Goal: Book appointment/travel/reservation

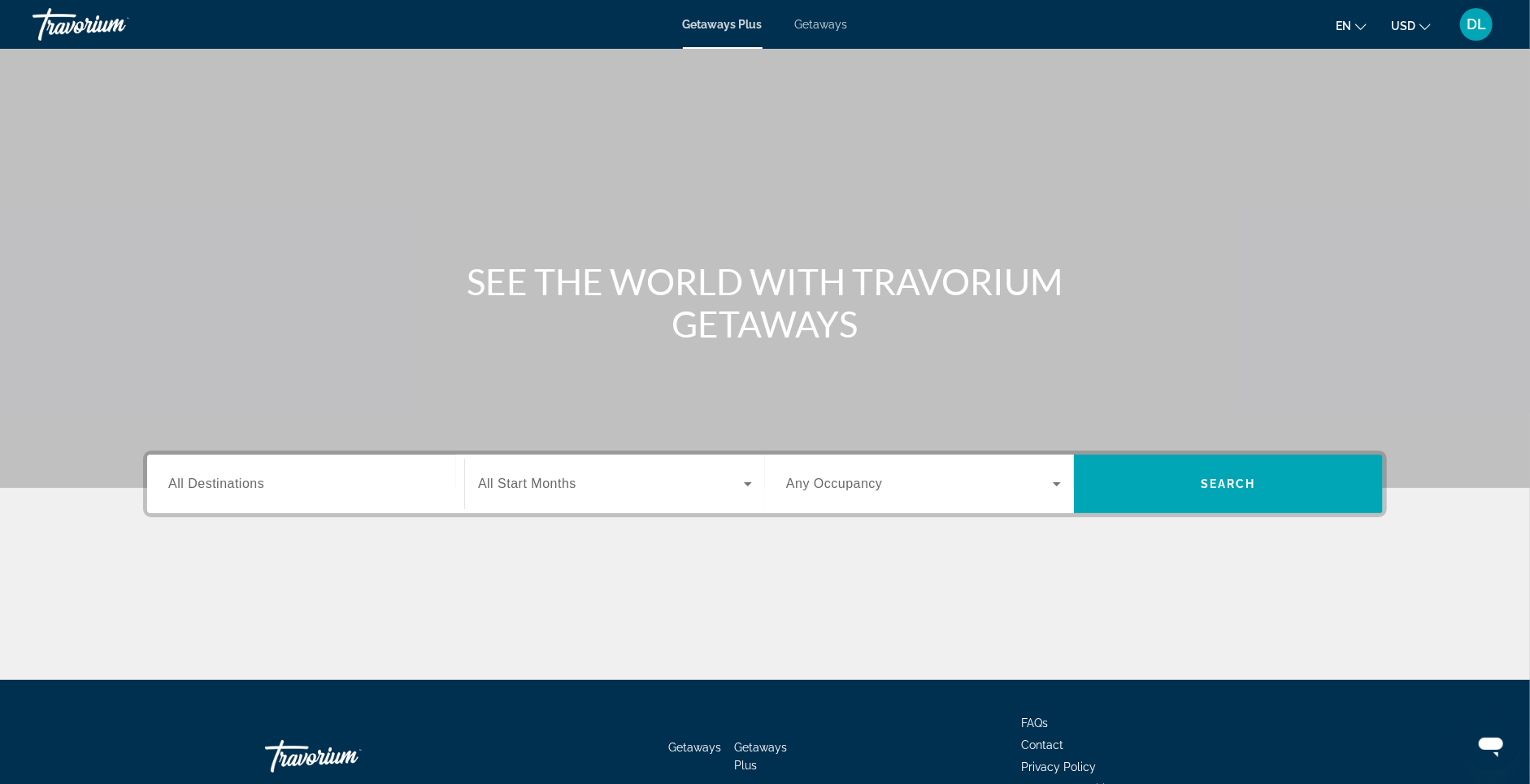
click at [213, 495] on div "Search widget" at bounding box center [305, 483] width 275 height 46
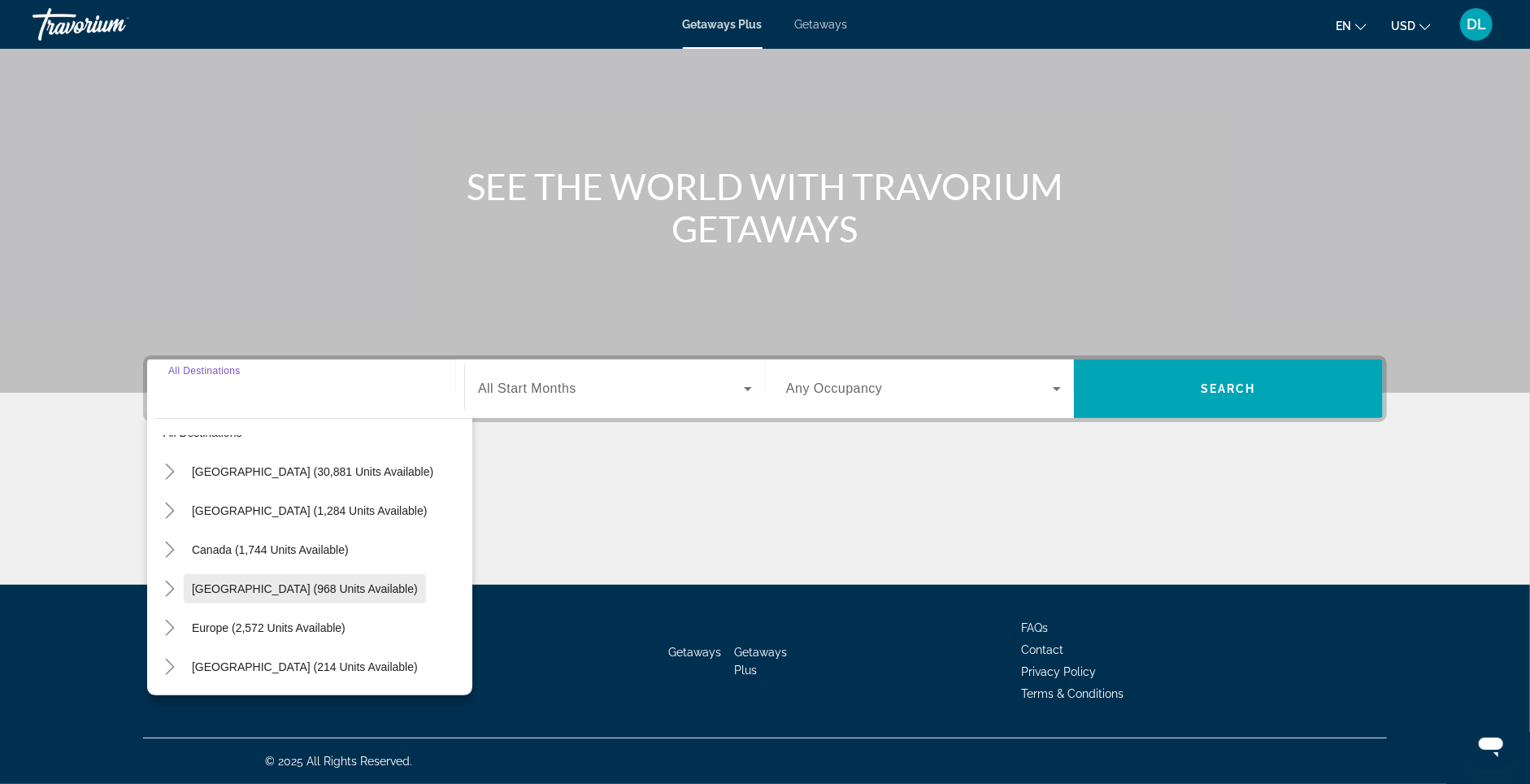
scroll to position [29, 0]
click at [286, 583] on span "[GEOGRAPHIC_DATA] (968 units available)" at bounding box center [304, 589] width 226 height 13
type input "**********"
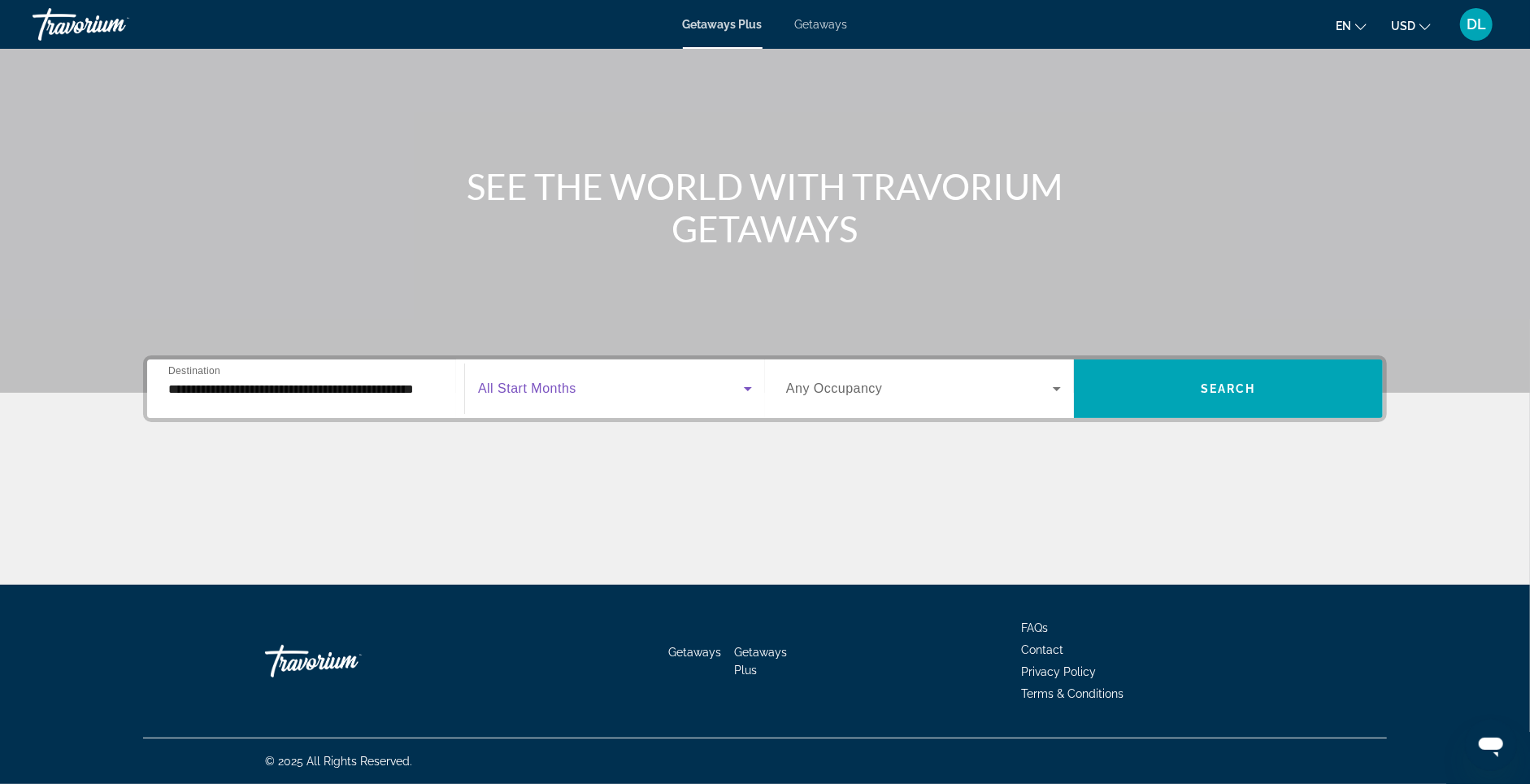
click at [635, 379] on span "Search widget" at bounding box center [611, 388] width 266 height 20
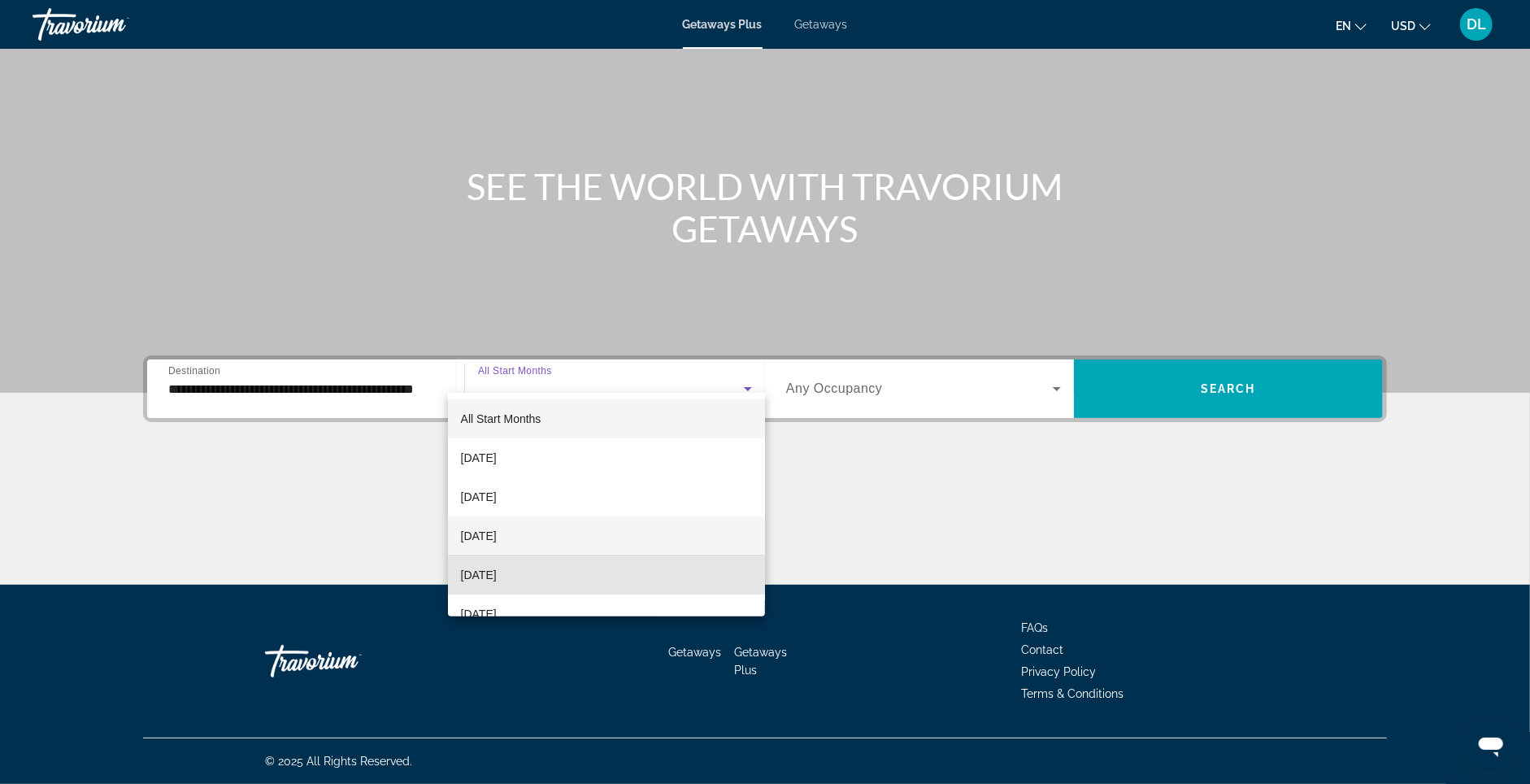
drag, startPoint x: 519, startPoint y: 562, endPoint x: 465, endPoint y: 535, distance: 60.4
click at [465, 535] on div "All Start Months [DATE] [DATE] [DATE] [DATE] [DATE] [DATE] [DATE] [DATE] [DATE]…" at bounding box center [606, 504] width 318 height 224
drag, startPoint x: 568, startPoint y: 570, endPoint x: 763, endPoint y: 528, distance: 199.5
click at [567, 570] on mat-option "[DATE]" at bounding box center [606, 574] width 318 height 39
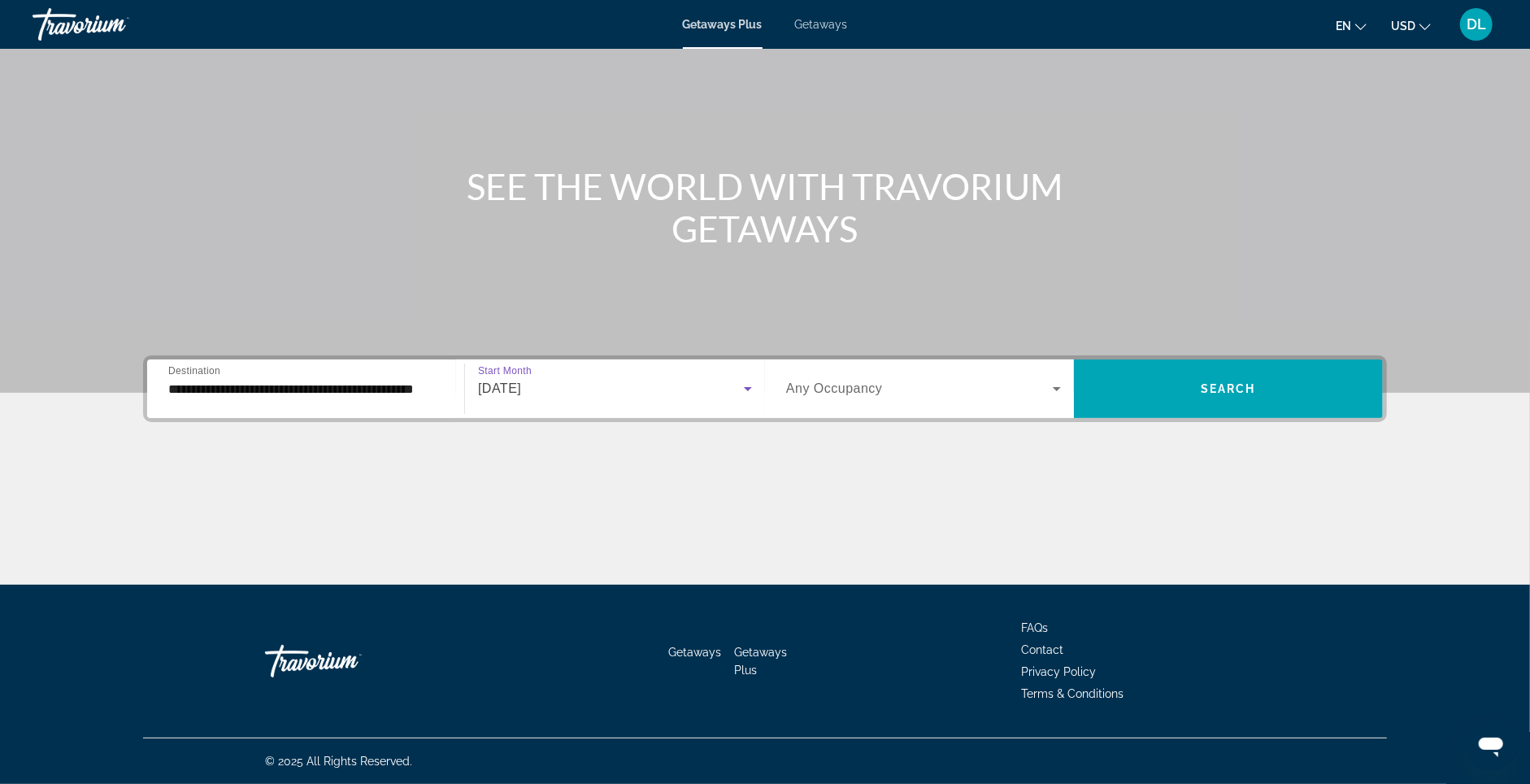
click at [941, 379] on span "Search widget" at bounding box center [920, 388] width 267 height 20
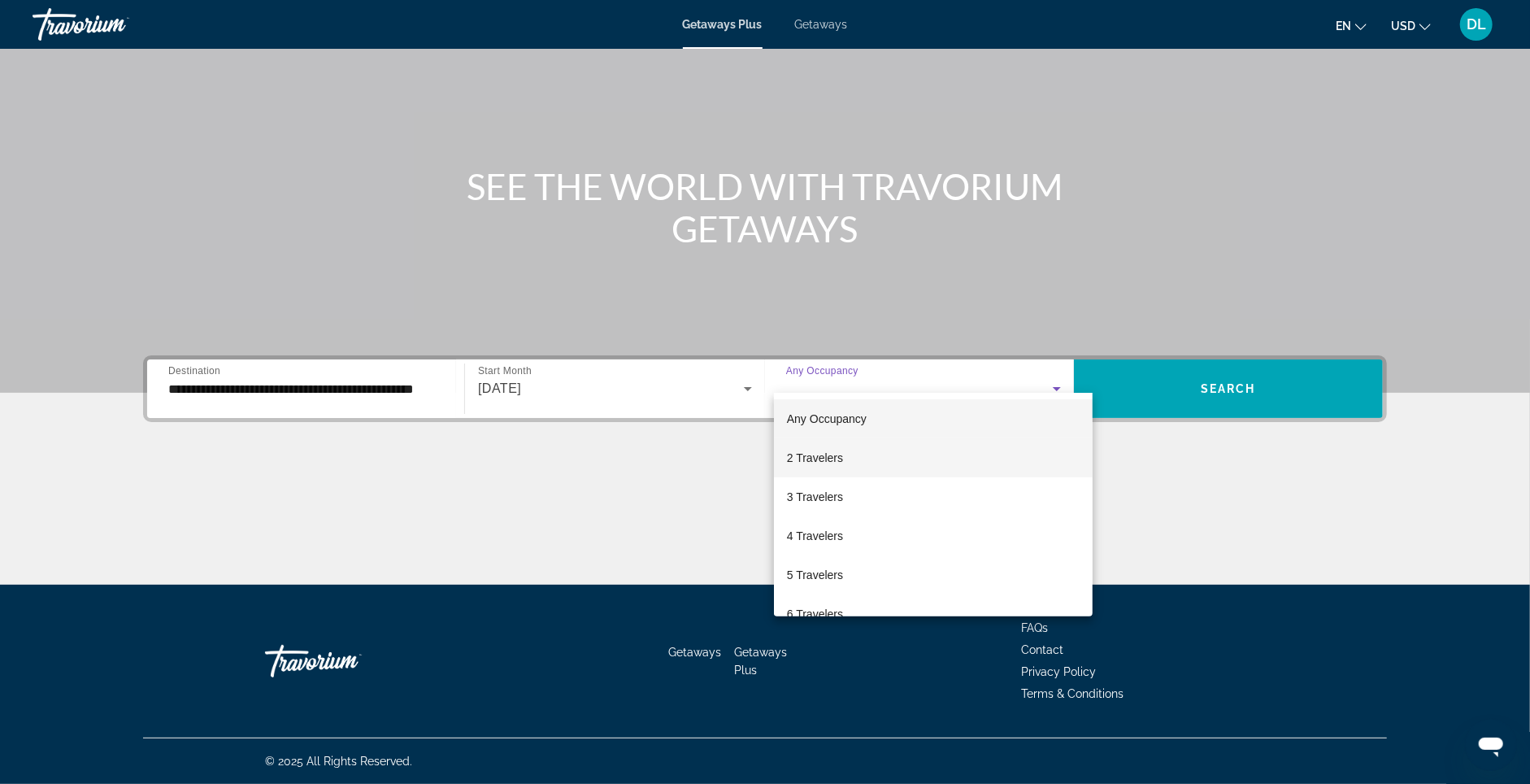
click at [920, 453] on mat-option "2 Travelers" at bounding box center [933, 457] width 319 height 39
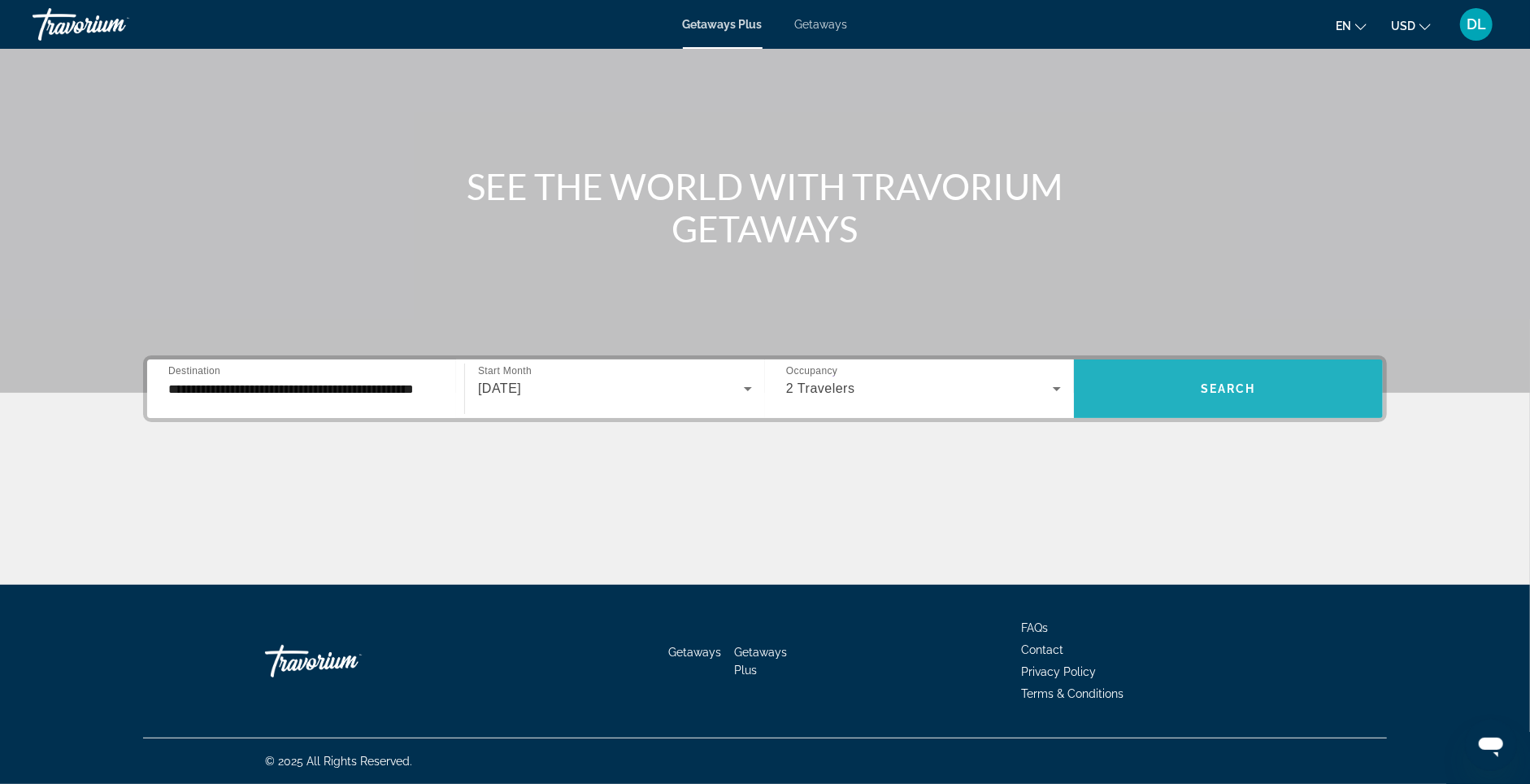
click at [1290, 369] on span "Search widget" at bounding box center [1229, 388] width 309 height 39
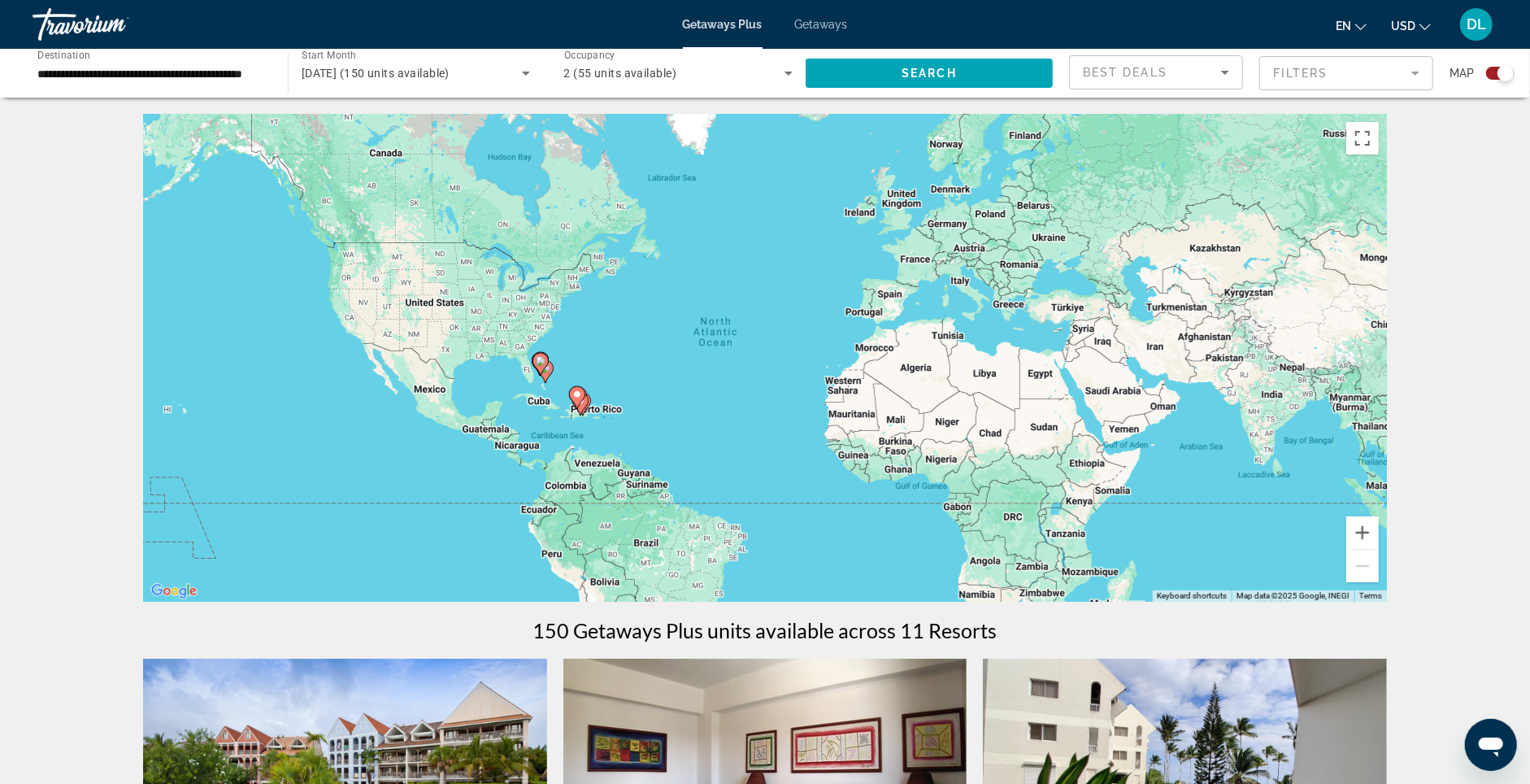
click at [139, 84] on input "**********" at bounding box center [152, 74] width 230 height 20
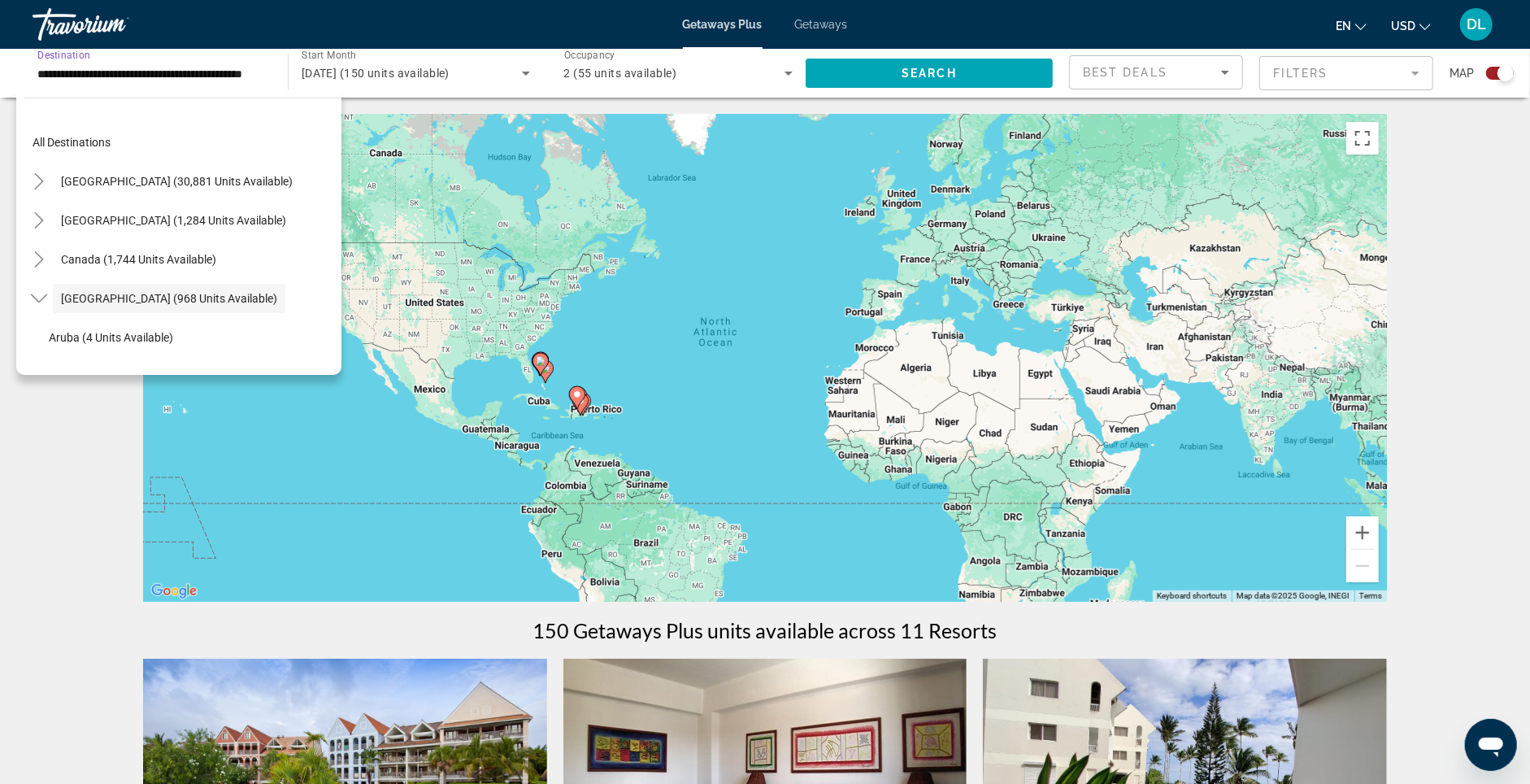
scroll to position [50, 0]
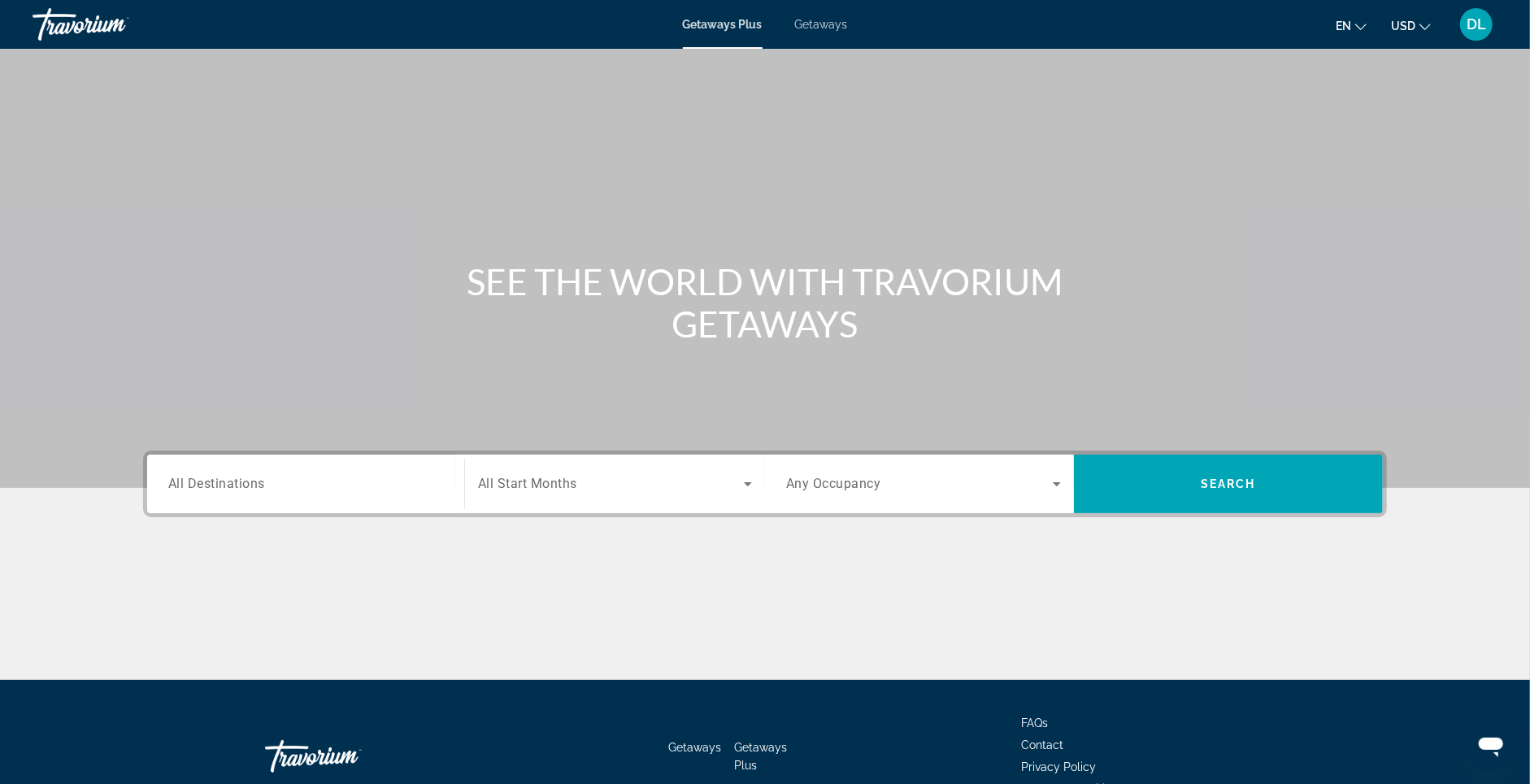
click at [187, 513] on div "Destination All Destinations" at bounding box center [305, 484] width 301 height 59
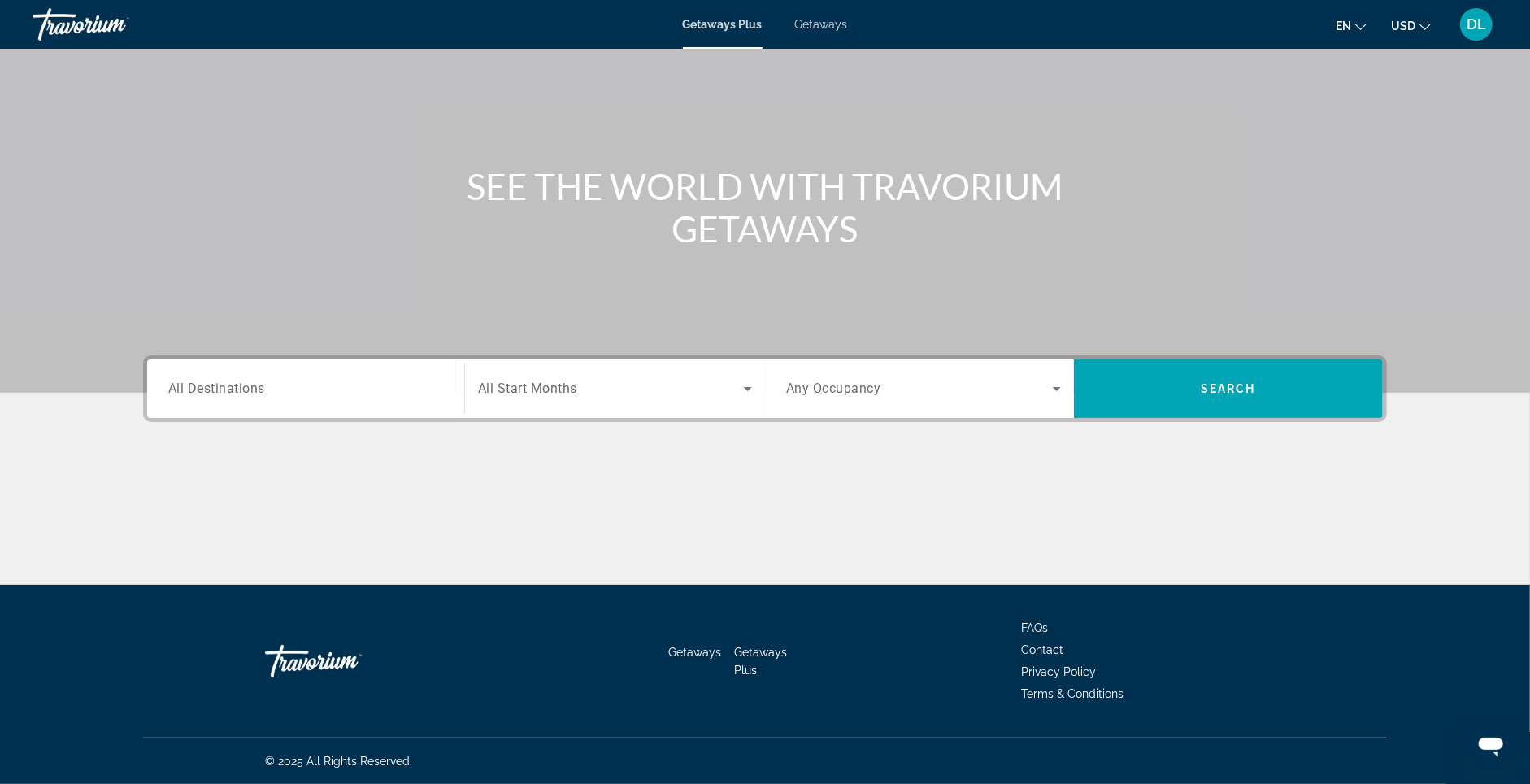
click at [252, 393] on div "Destination All Destinations" at bounding box center [305, 389] width 301 height 59
click at [243, 366] on div "Search widget" at bounding box center [305, 388] width 275 height 46
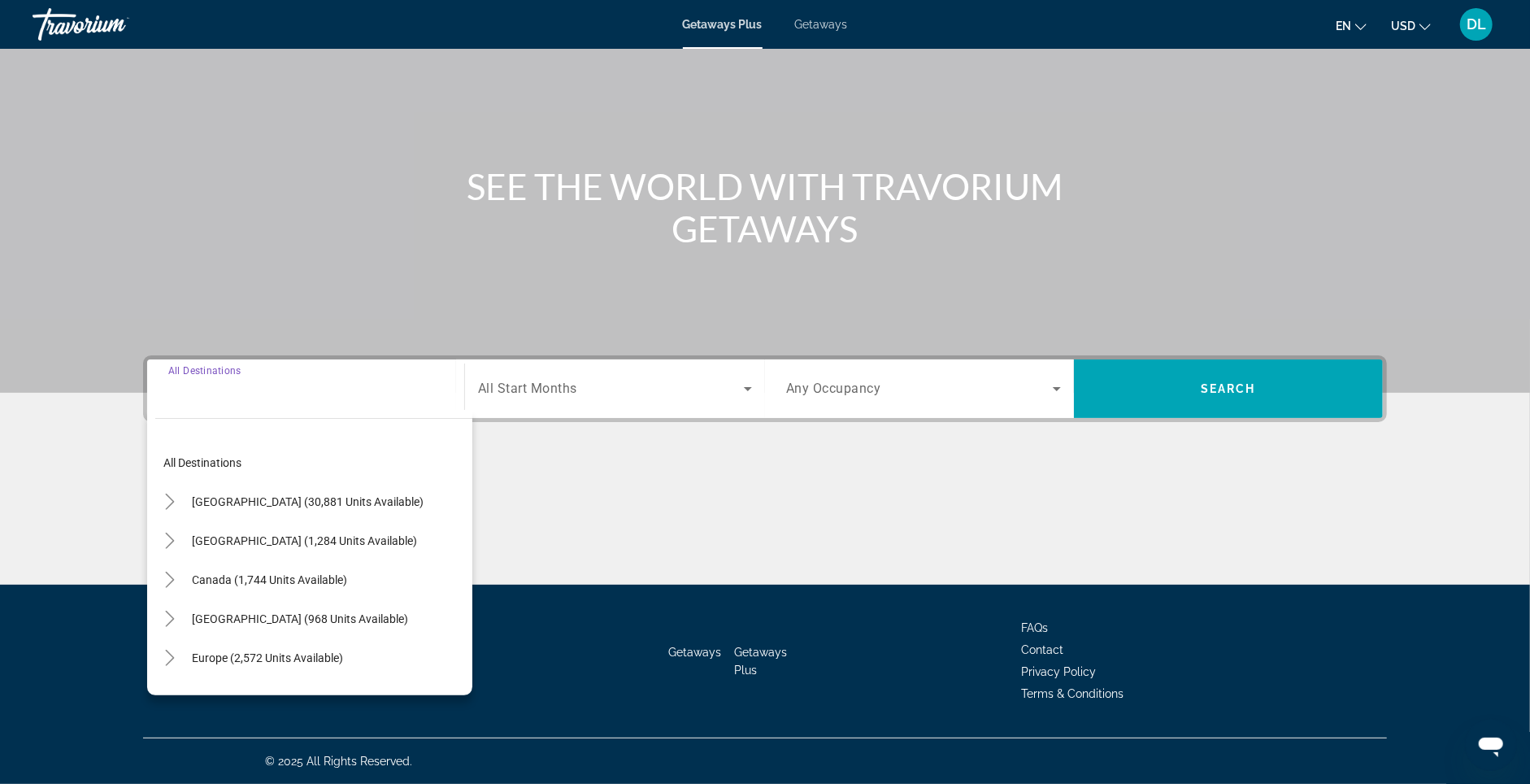
scroll to position [0, 0]
click at [256, 651] on span "Europe (2,572 units available)" at bounding box center [267, 658] width 152 height 13
type input "**********"
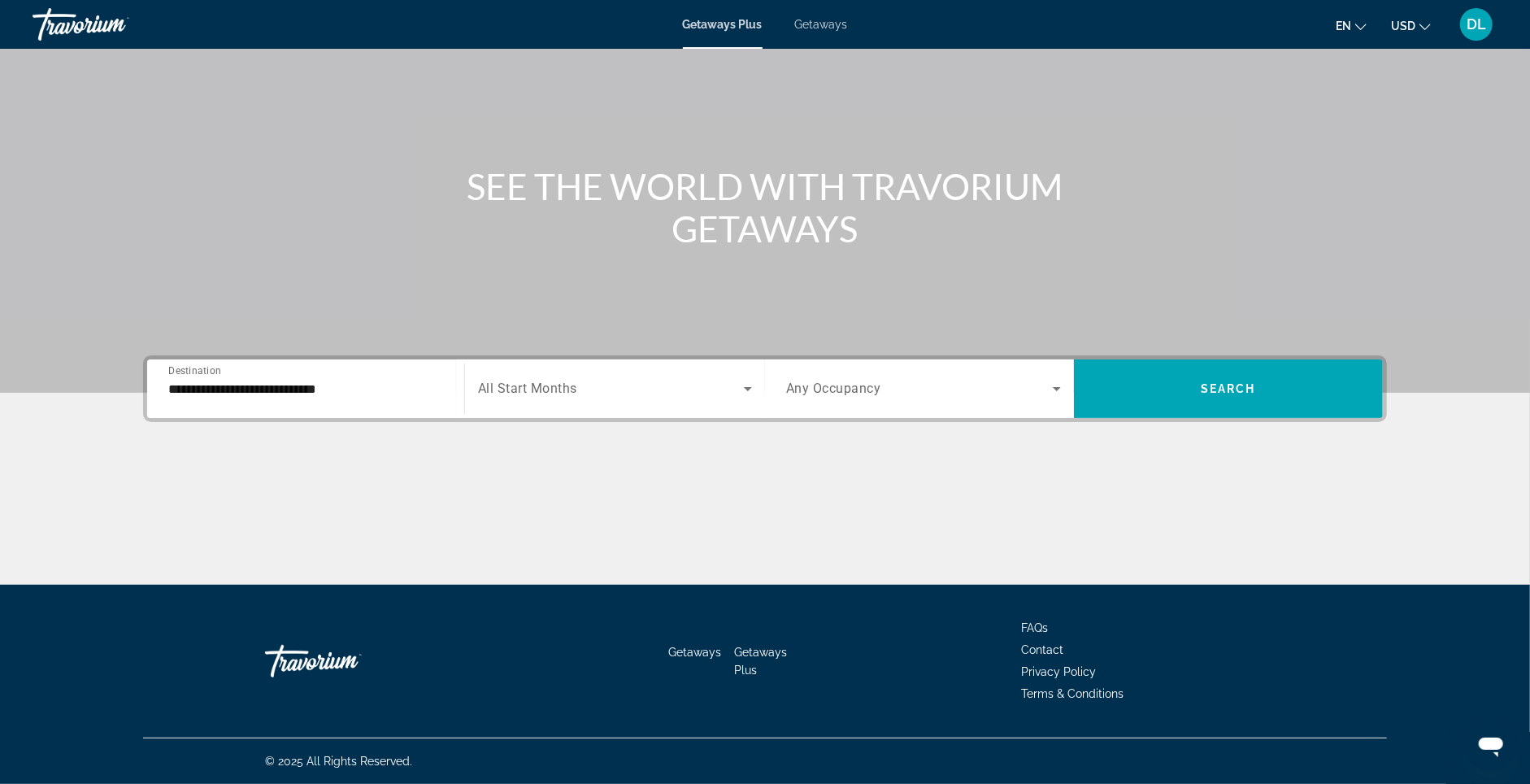
click at [598, 394] on div "Start Month All Start Months" at bounding box center [614, 389] width 301 height 59
click at [555, 366] on div "Search widget" at bounding box center [615, 388] width 274 height 46
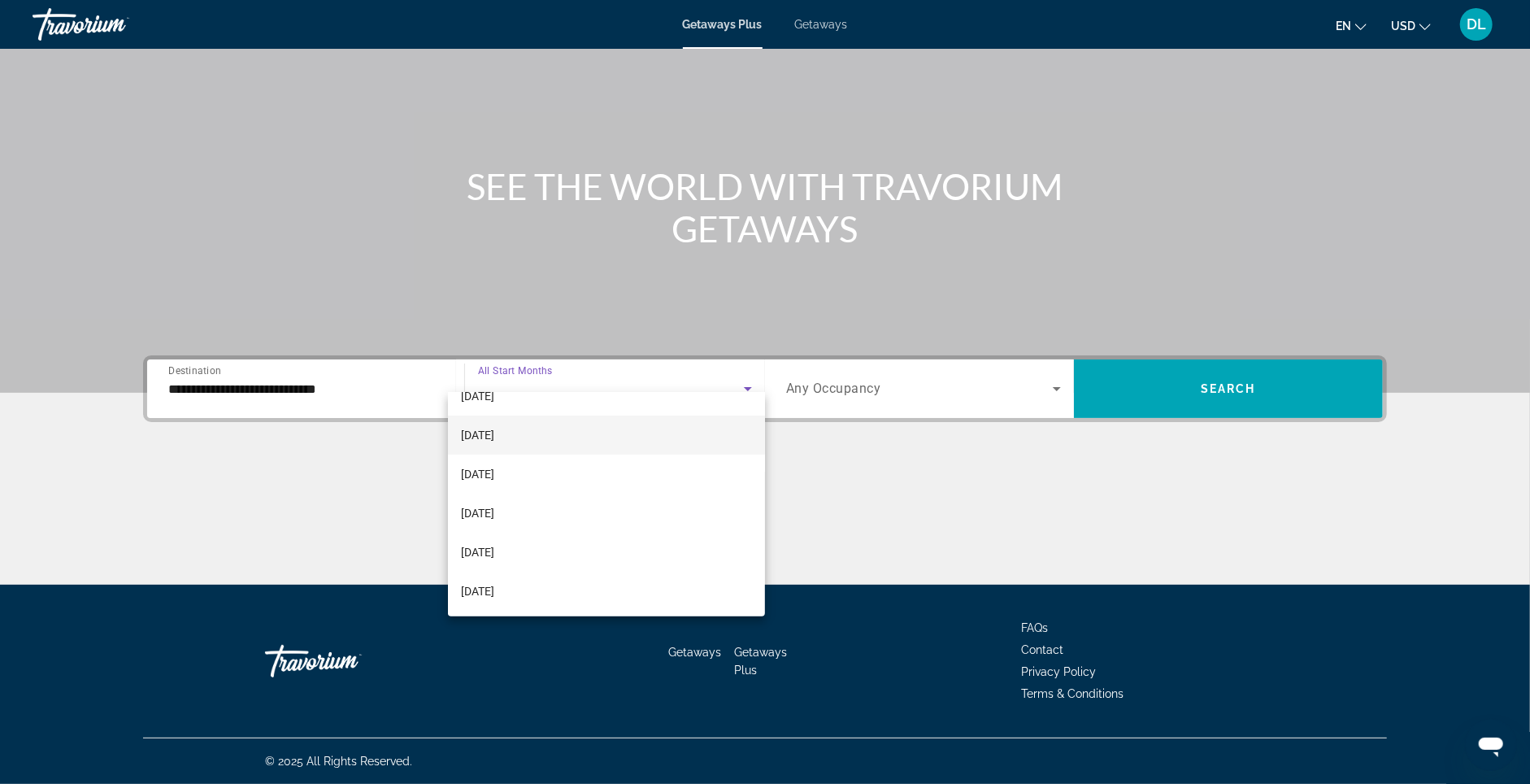
scroll to position [294, 0]
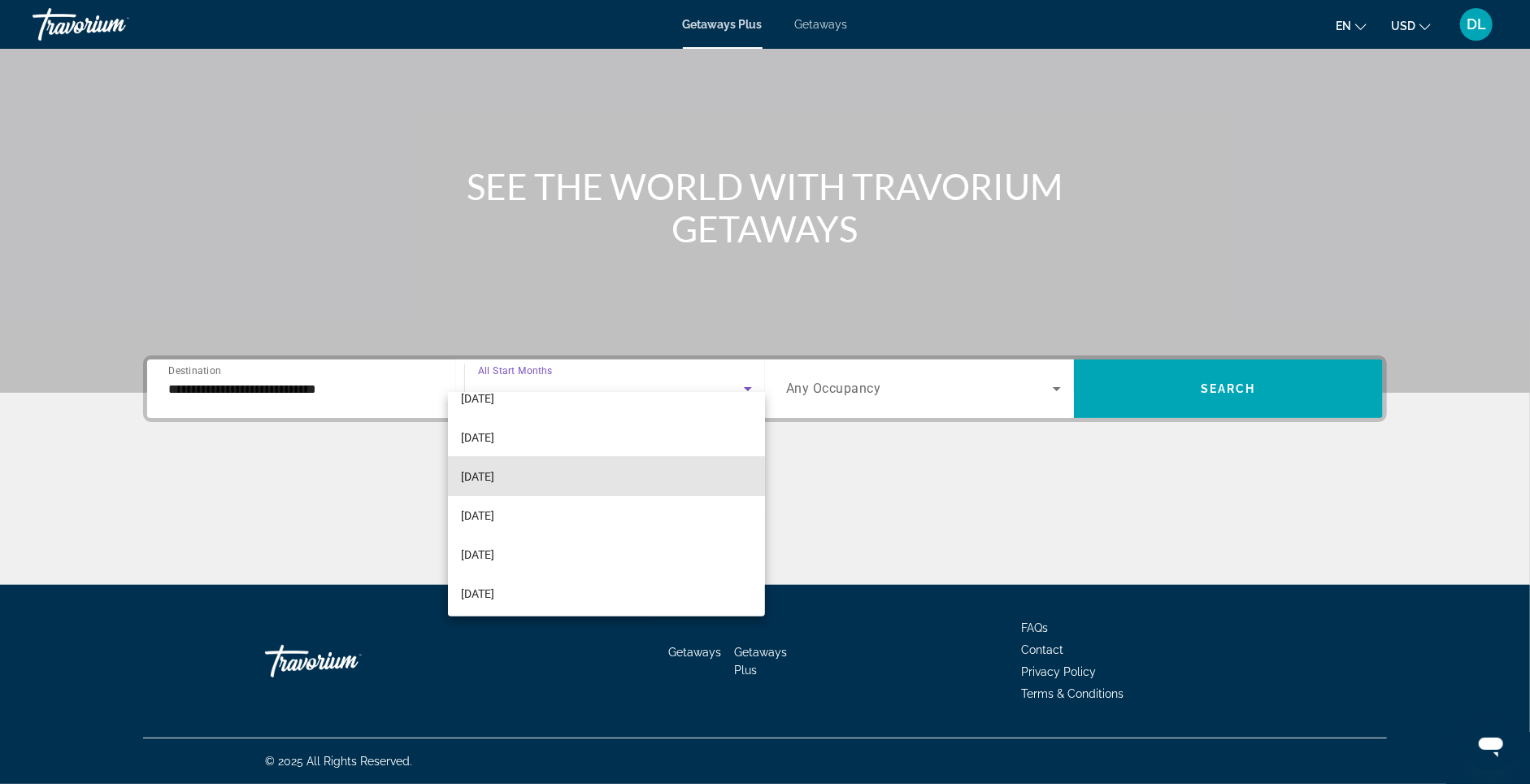
drag, startPoint x: 502, startPoint y: 469, endPoint x: 906, endPoint y: 391, distance: 411.5
click at [495, 467] on span "[DATE]" at bounding box center [477, 476] width 33 height 20
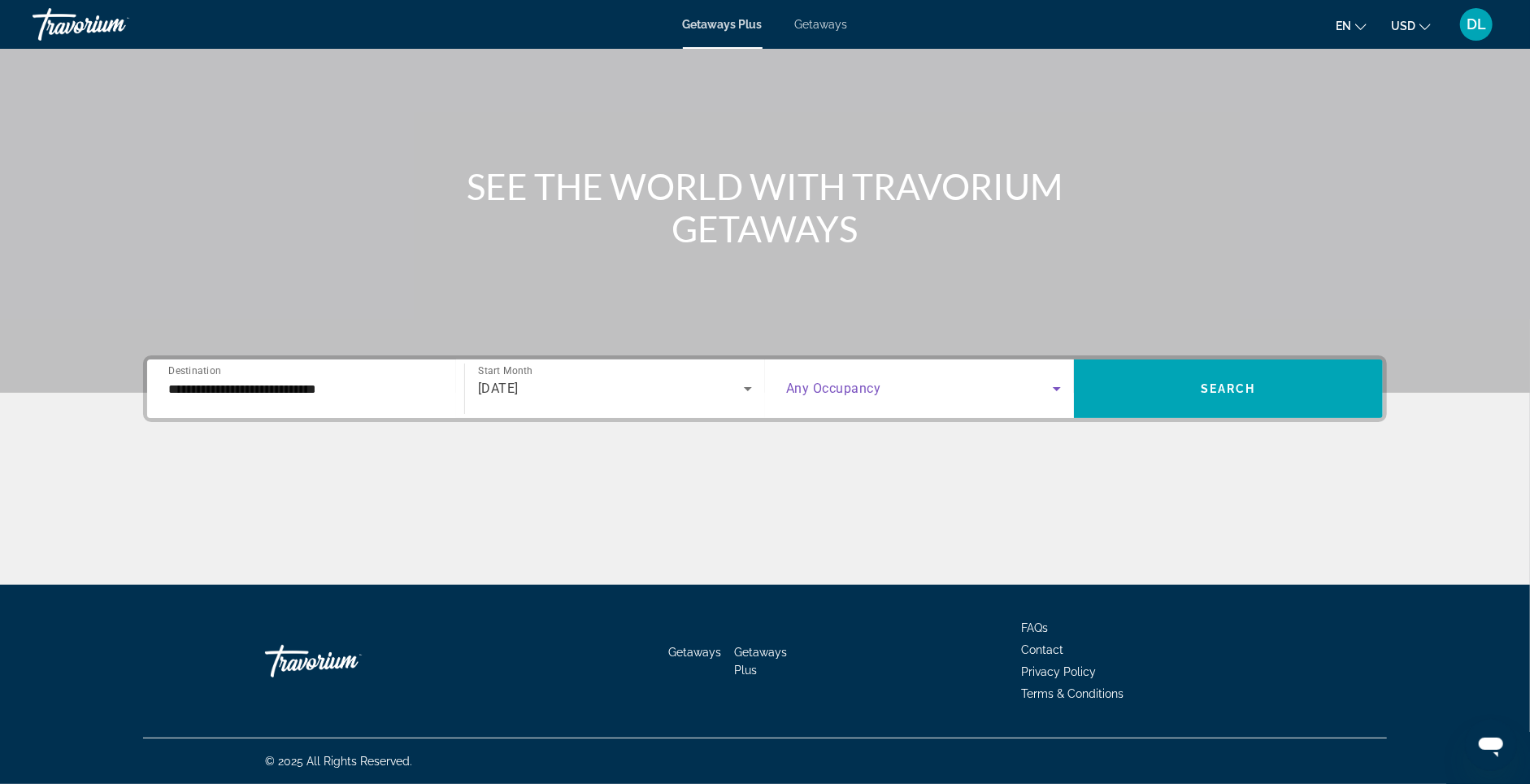
click at [926, 379] on span "Search widget" at bounding box center [920, 388] width 267 height 20
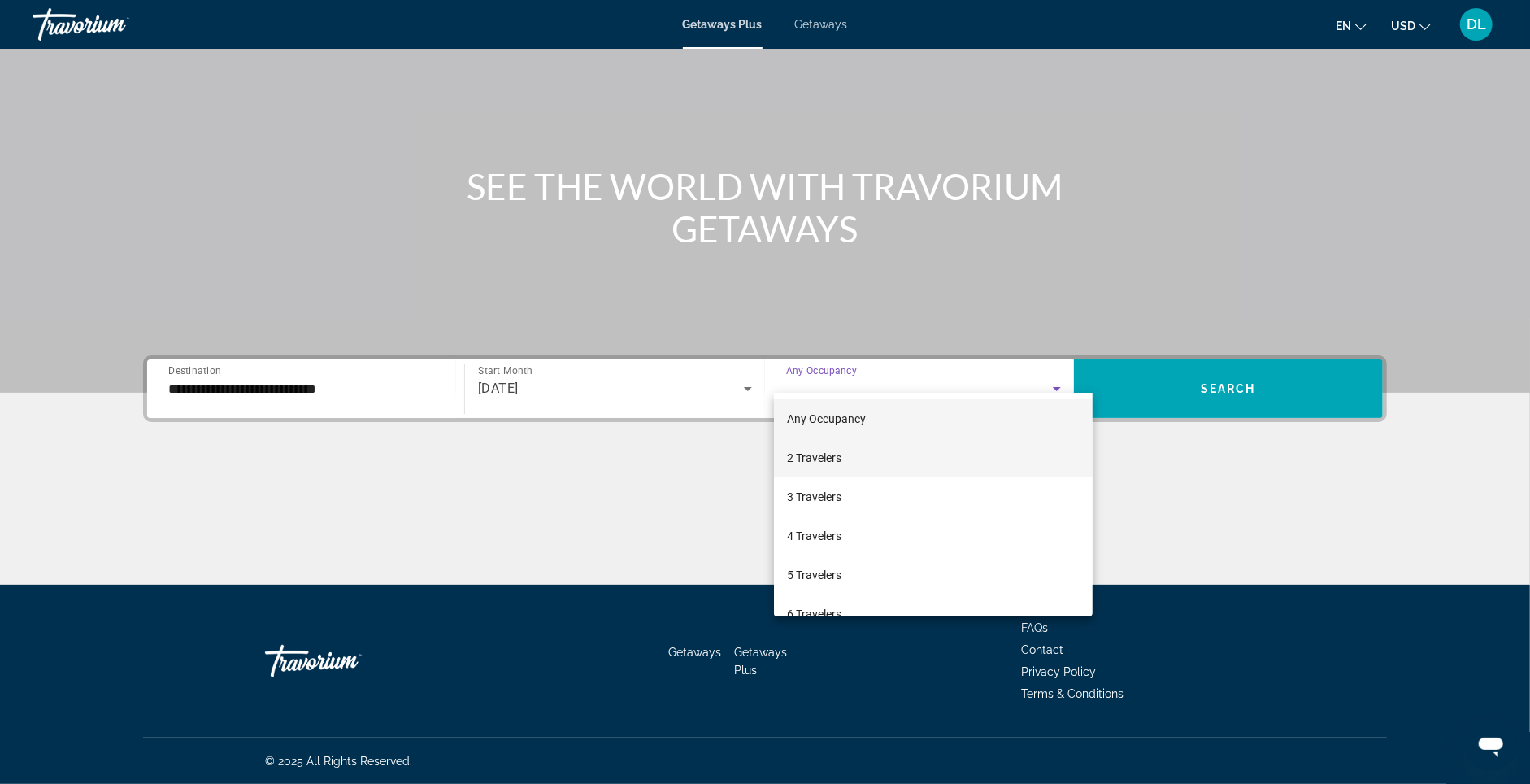
click at [914, 438] on mat-option "2 Travelers" at bounding box center [933, 457] width 319 height 39
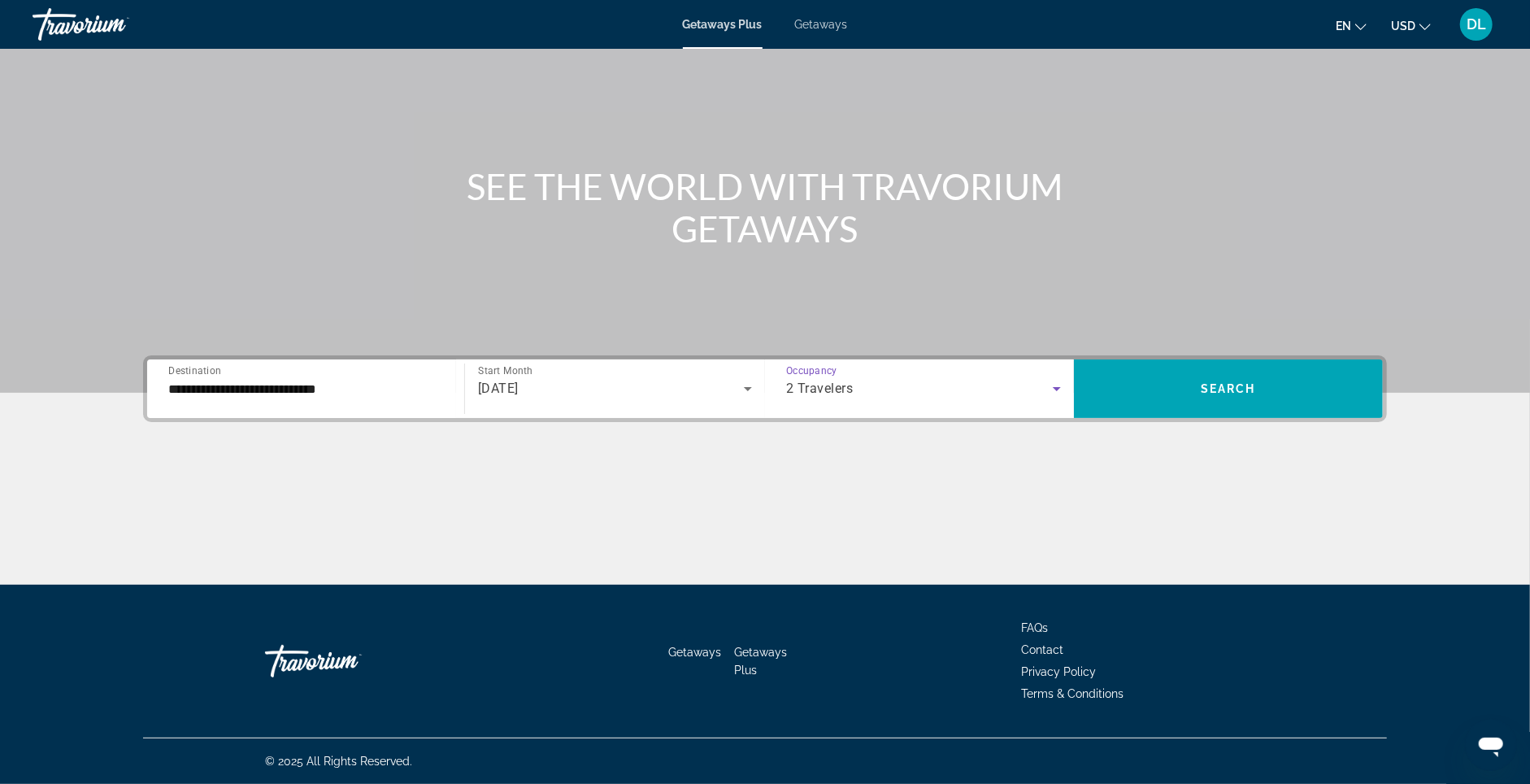
click at [1258, 332] on section "**********" at bounding box center [765, 244] width 1530 height 680
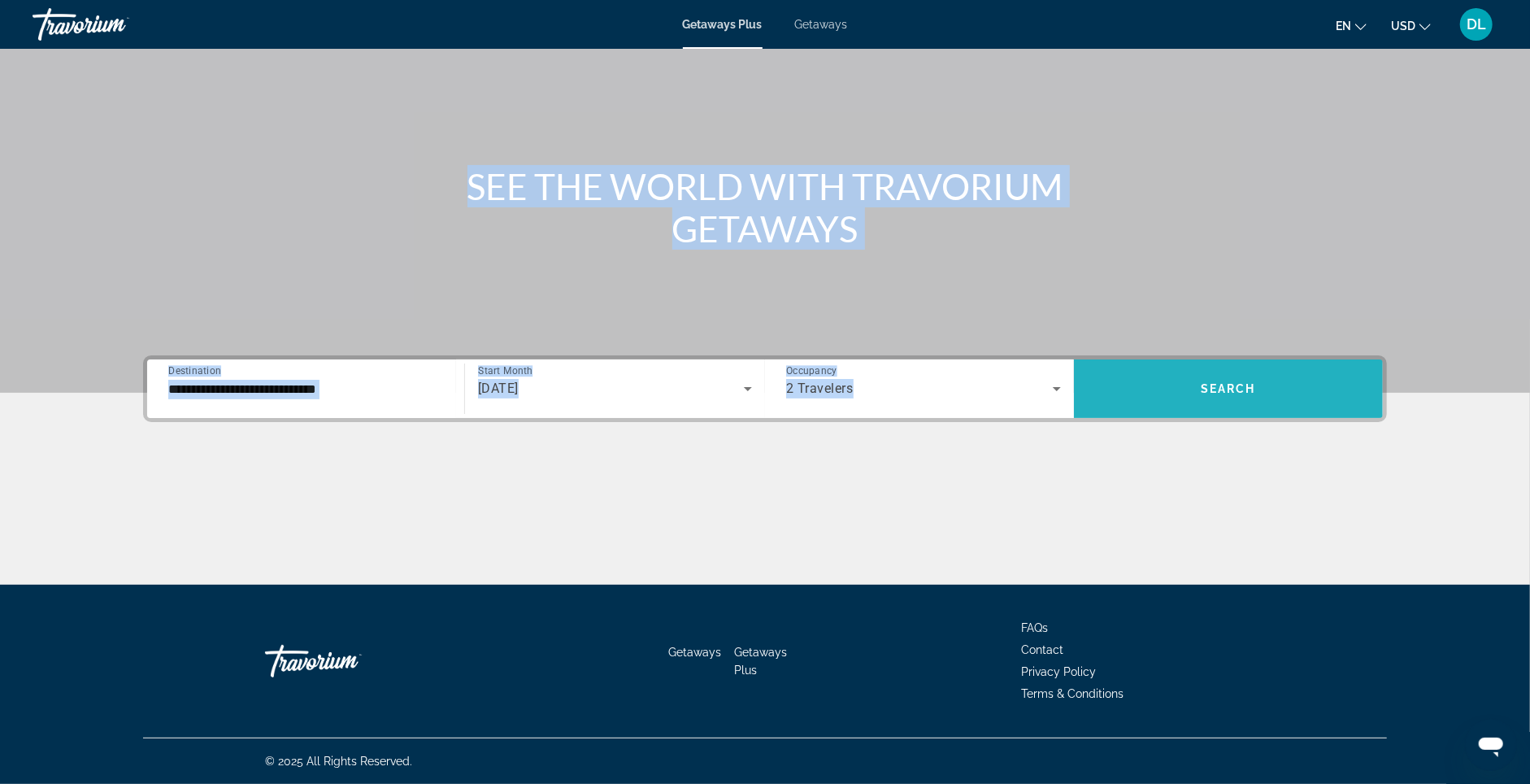
click at [1254, 360] on span "Search widget" at bounding box center [1229, 389] width 309 height 59
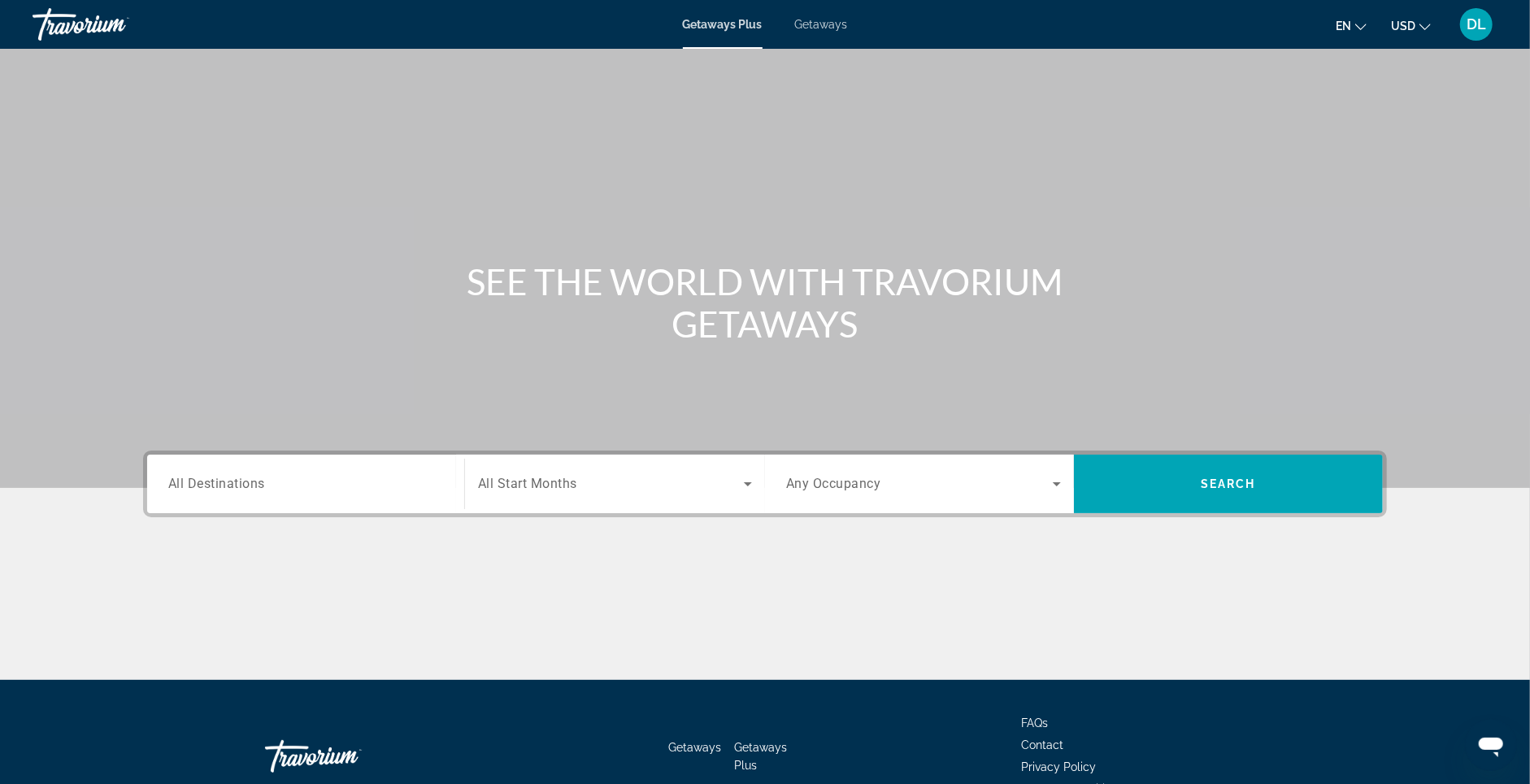
click at [243, 494] on div "Search widget" at bounding box center [305, 483] width 275 height 46
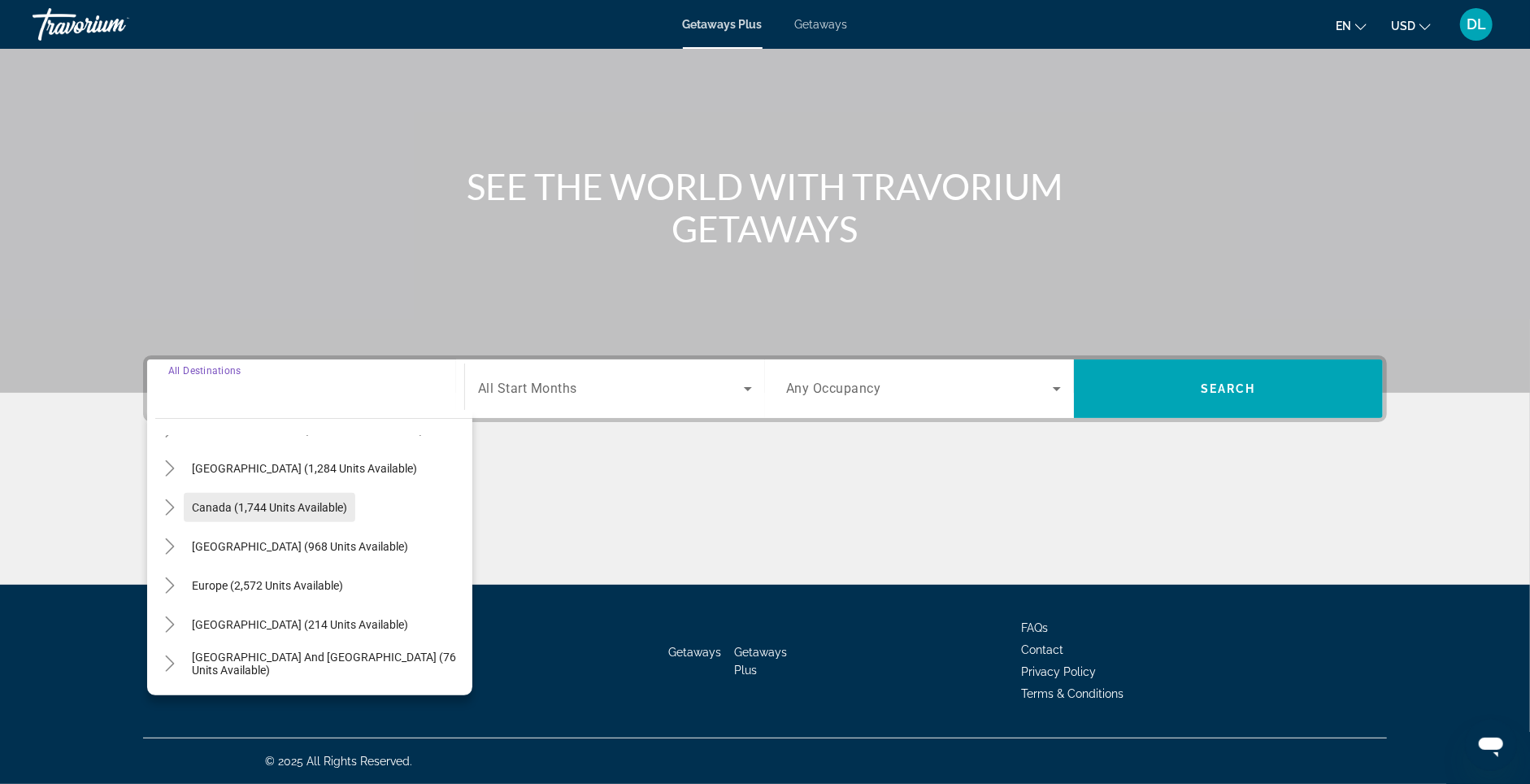
scroll to position [75, 0]
click at [247, 568] on button "Europe (2,572 units available)" at bounding box center [267, 583] width 167 height 29
type input "**********"
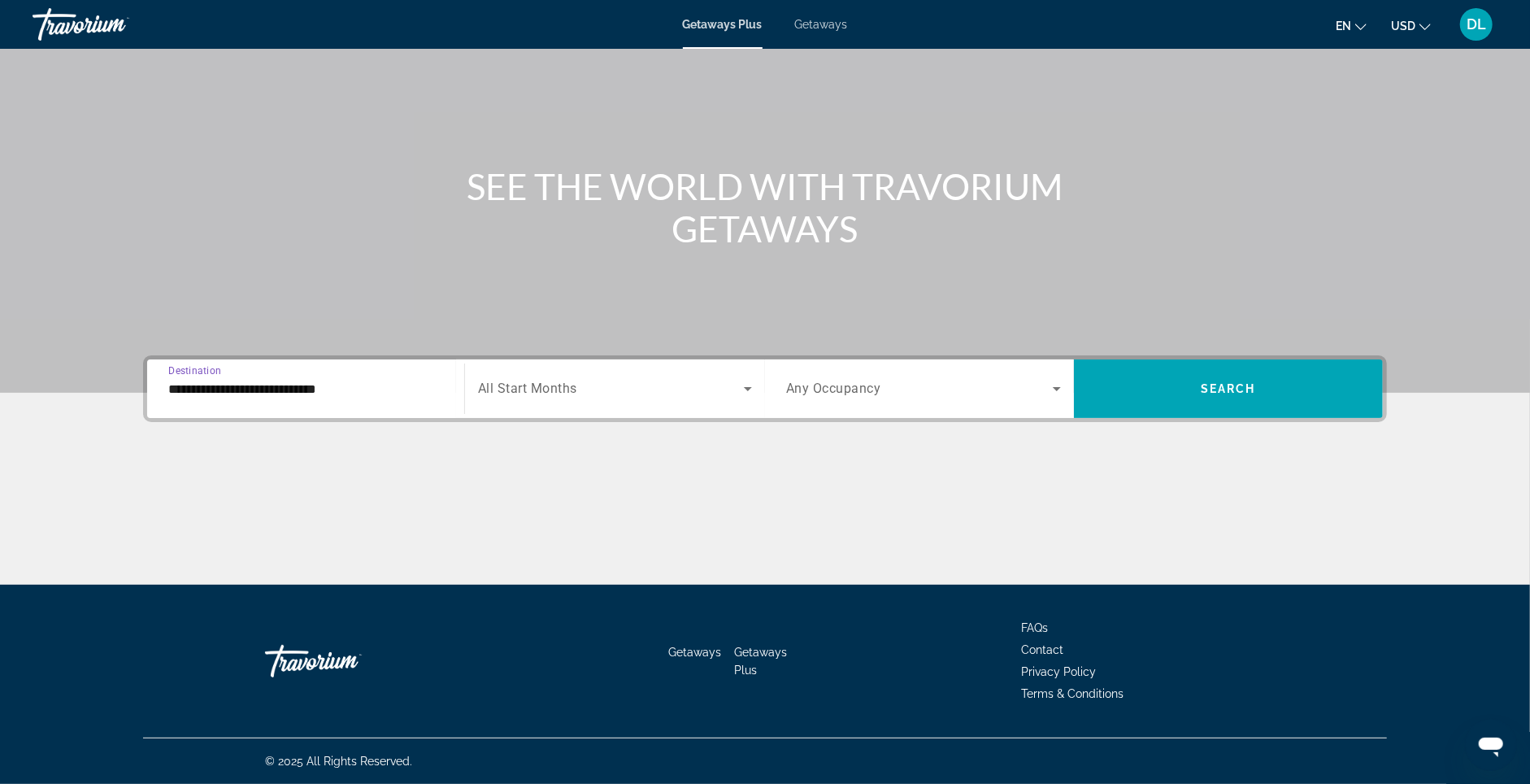
drag, startPoint x: 534, startPoint y: 355, endPoint x: 550, endPoint y: 357, distance: 16.1
click at [550, 366] on div "Search widget" at bounding box center [615, 388] width 274 height 46
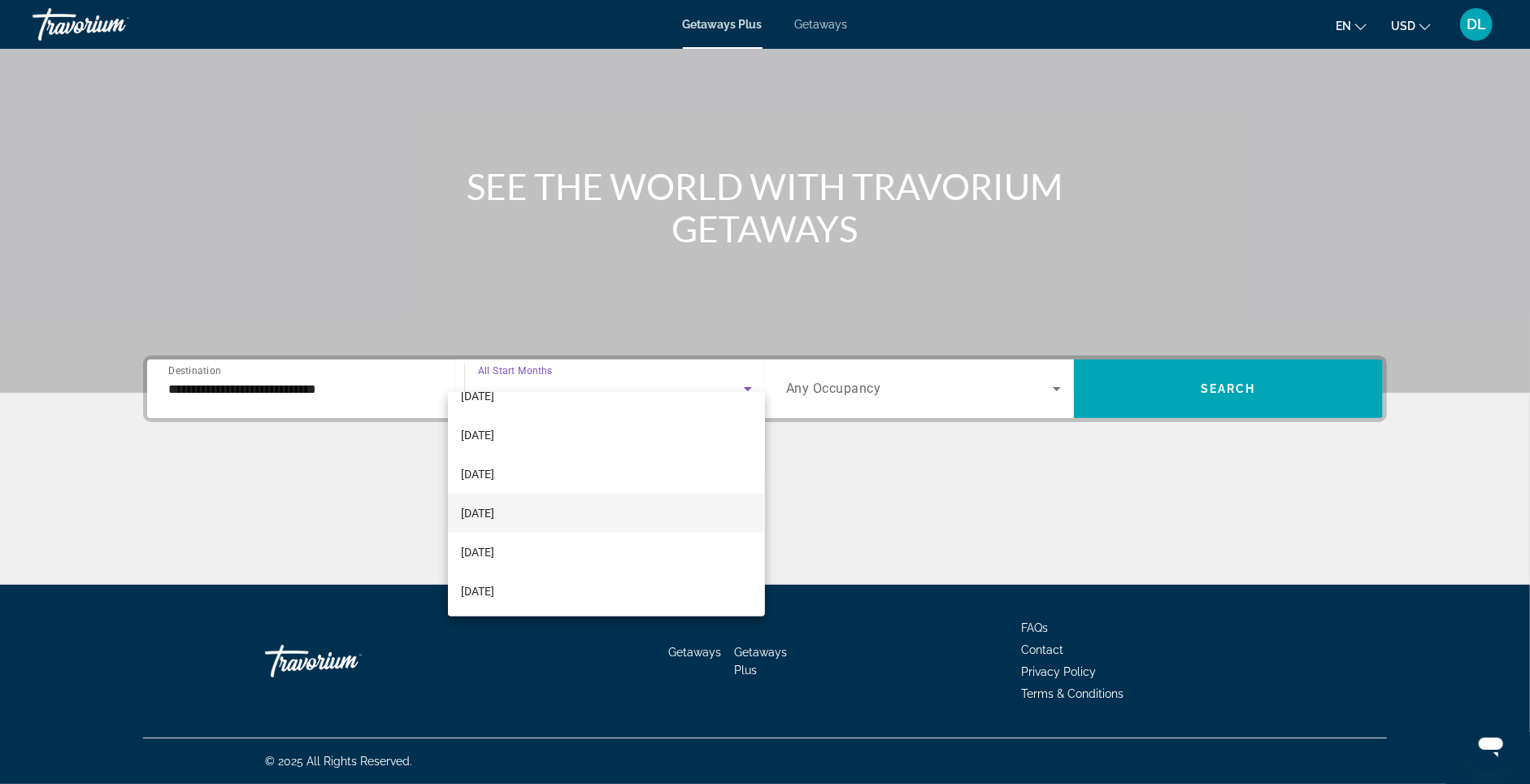
scroll to position [220, 0]
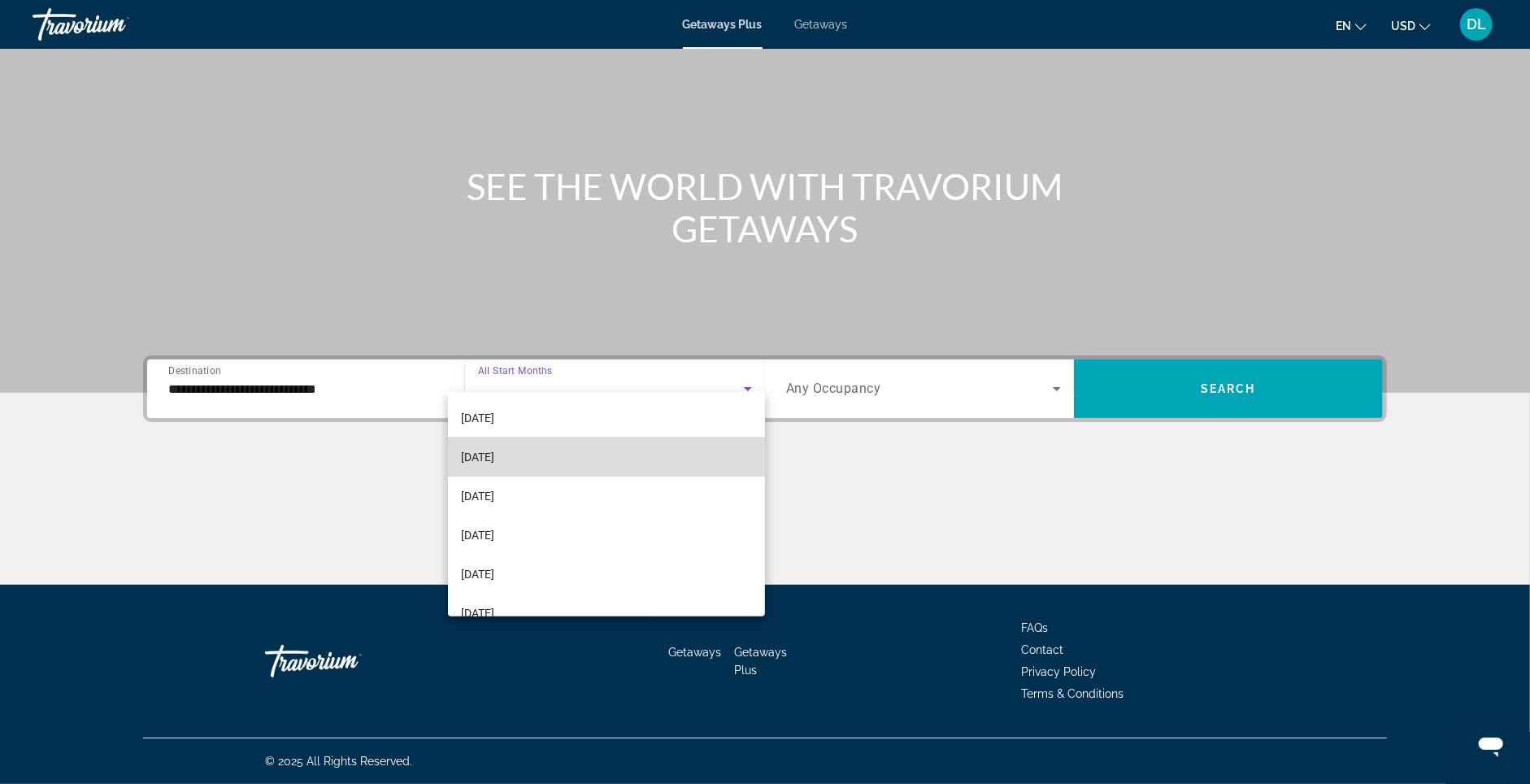
drag, startPoint x: 542, startPoint y: 463, endPoint x: 564, endPoint y: 462, distance: 22.0
click at [543, 463] on mat-option "[DATE]" at bounding box center [606, 457] width 318 height 39
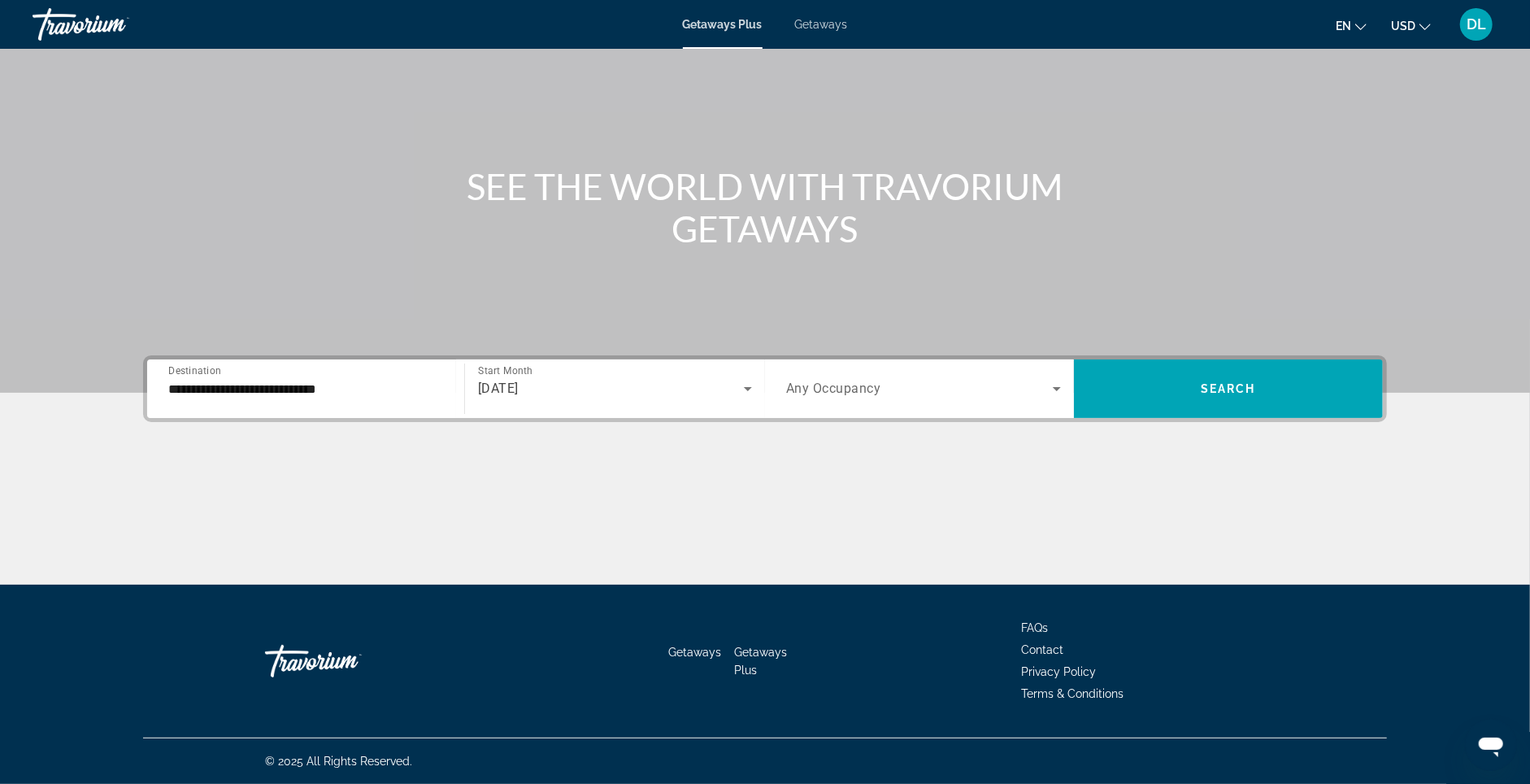
click at [952, 392] on div "Search widget" at bounding box center [924, 388] width 275 height 46
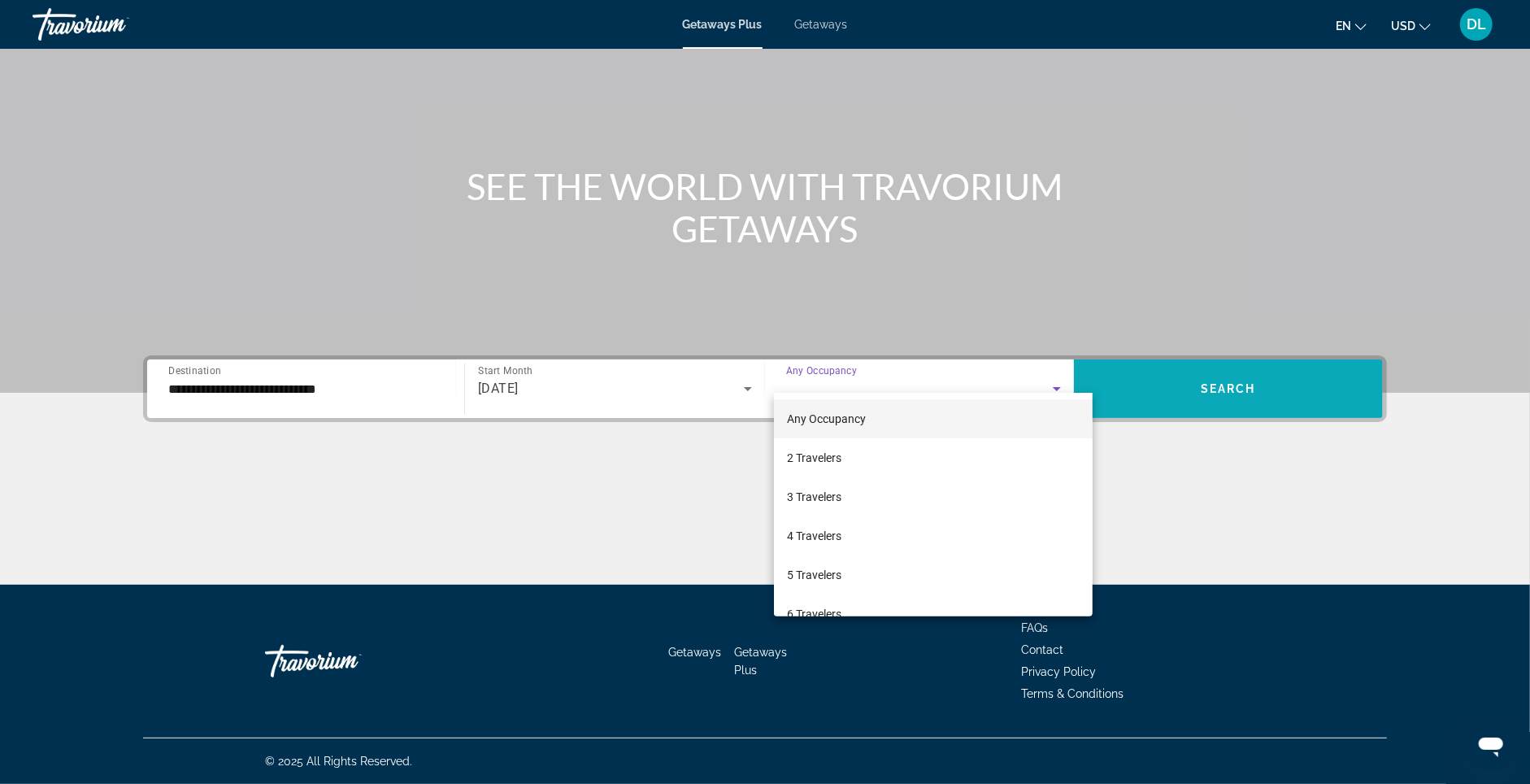
drag, startPoint x: 912, startPoint y: 454, endPoint x: 1277, endPoint y: 350, distance: 379.5
click at [928, 445] on mat-option "2 Travelers" at bounding box center [933, 457] width 319 height 39
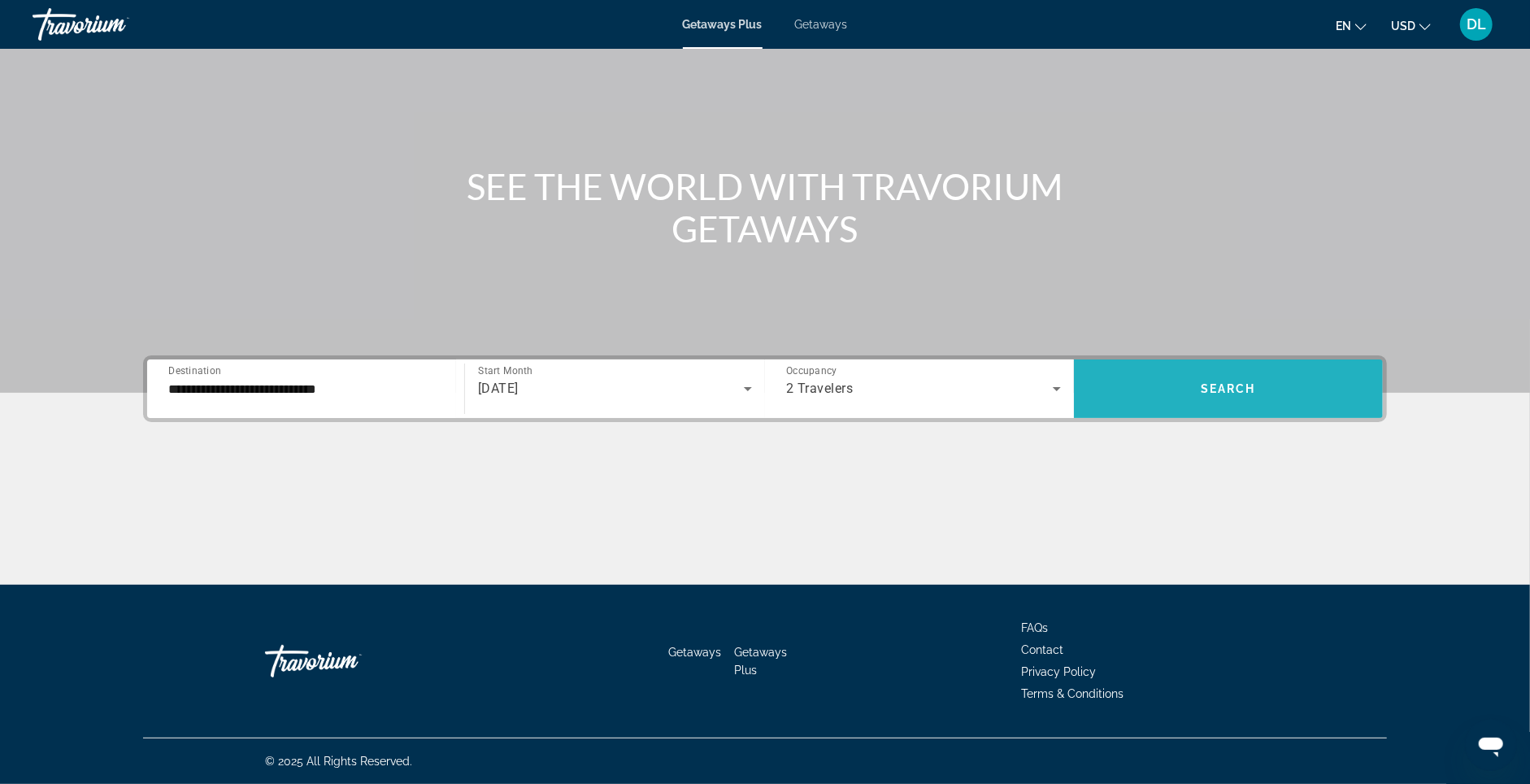
click at [1283, 360] on span "Search widget" at bounding box center [1229, 389] width 309 height 59
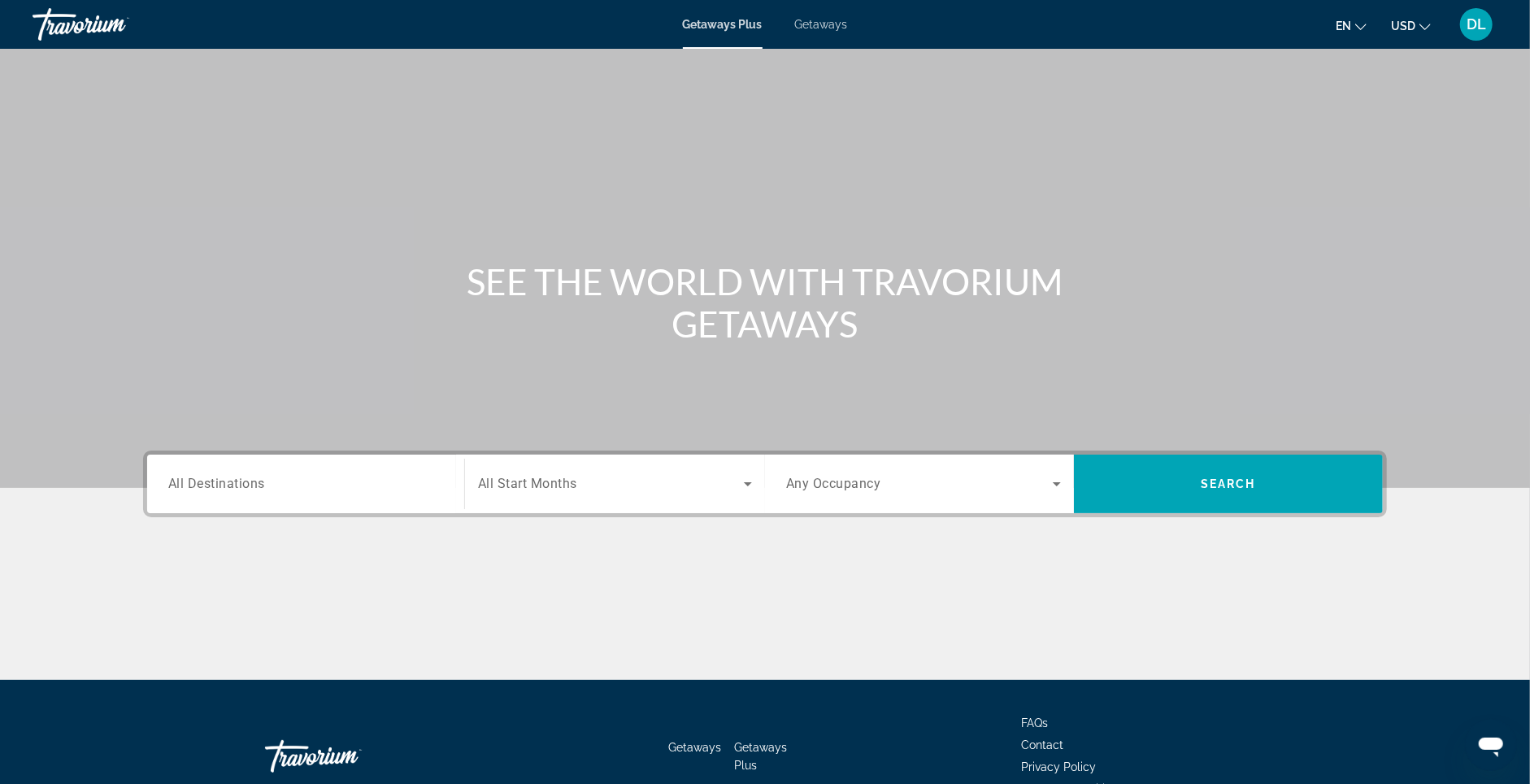
click at [194, 491] on span "All Destinations" at bounding box center [217, 483] width 97 height 16
click at [194, 495] on input "Destination All Destinations" at bounding box center [305, 484] width 275 height 20
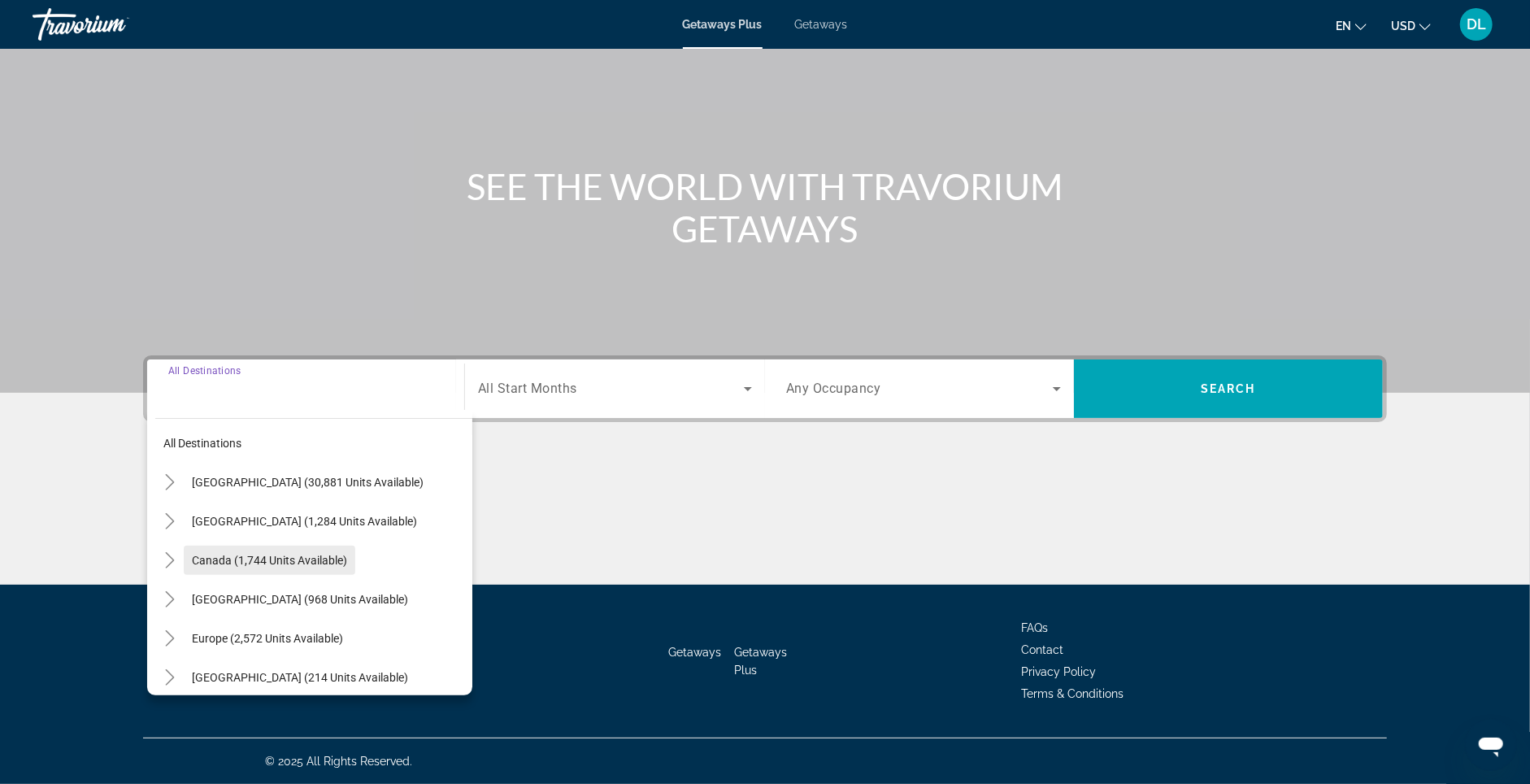
scroll to position [24, 0]
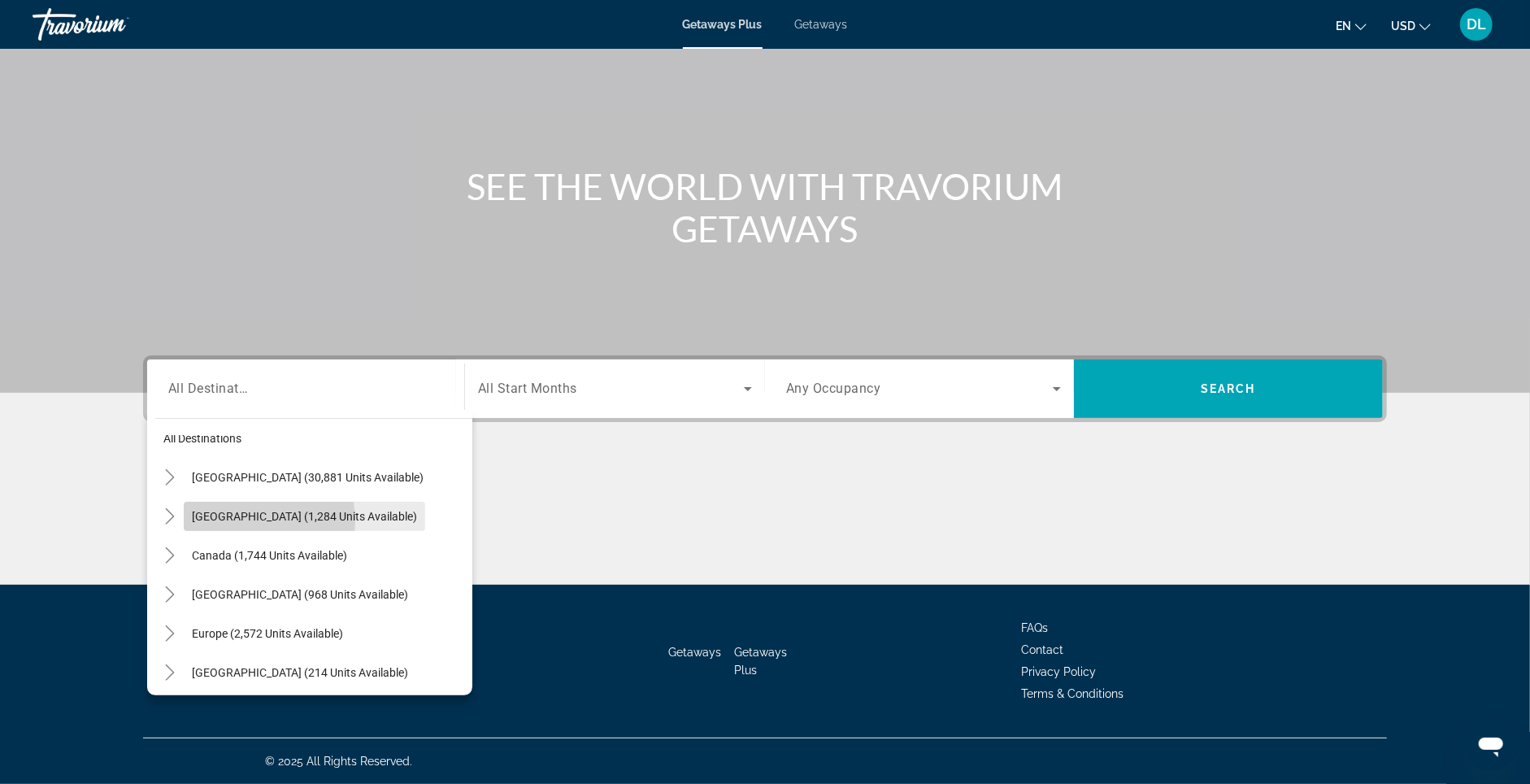
click at [209, 509] on span "[GEOGRAPHIC_DATA] (1,284 units available)" at bounding box center [304, 515] width 225 height 13
type input "**********"
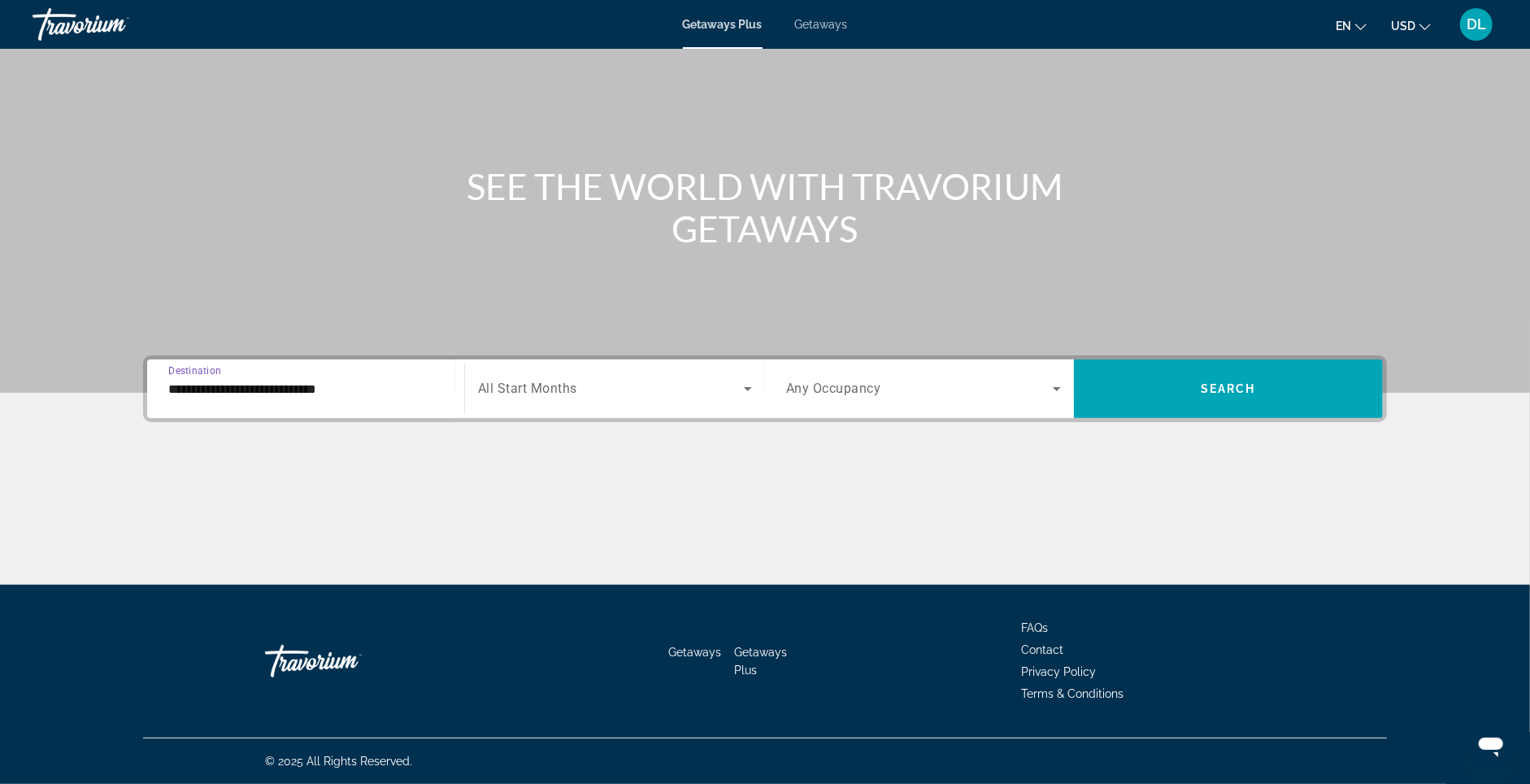
click at [600, 381] on div "Search widget" at bounding box center [615, 388] width 274 height 46
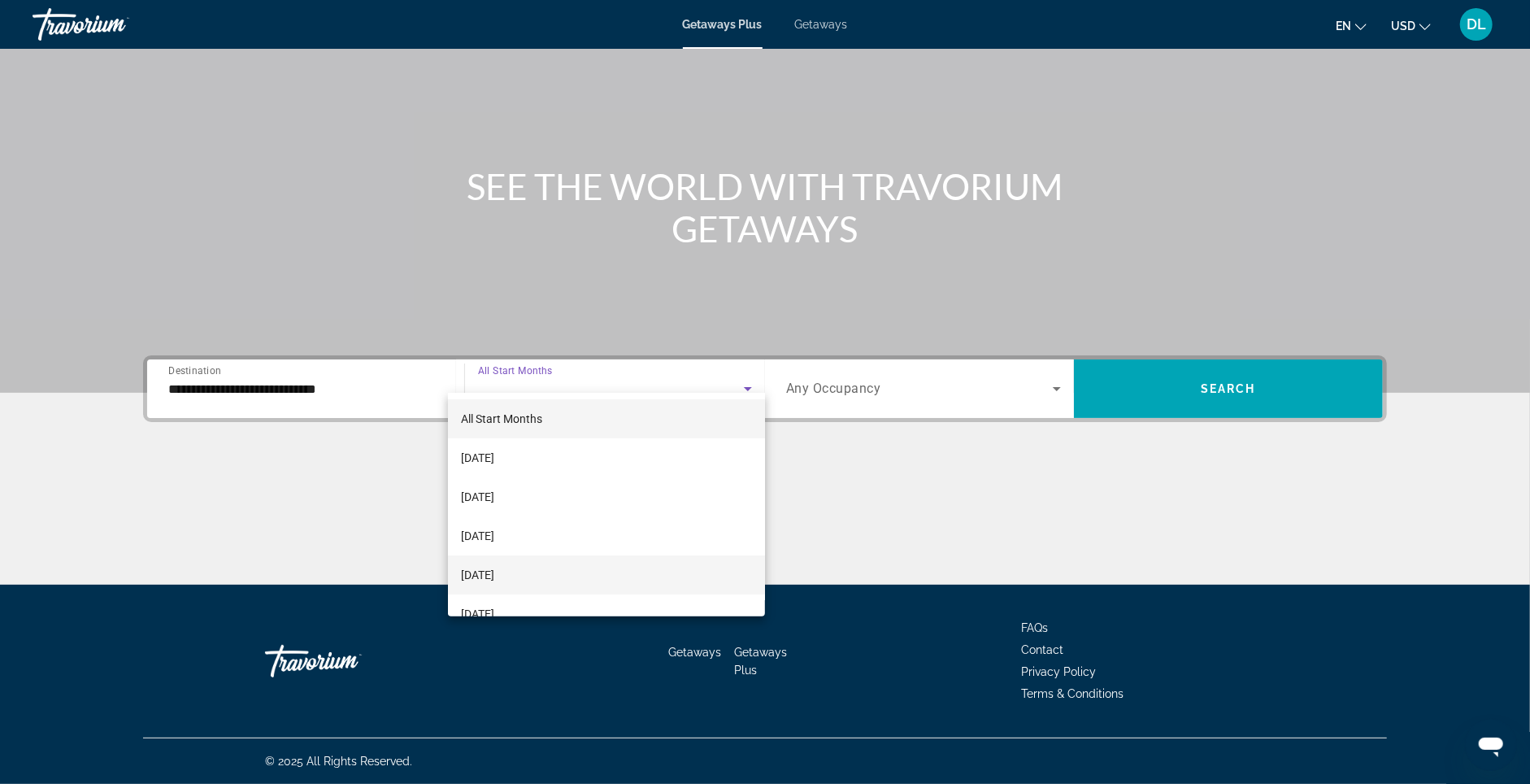
click at [509, 586] on mat-option "[DATE]" at bounding box center [606, 574] width 318 height 39
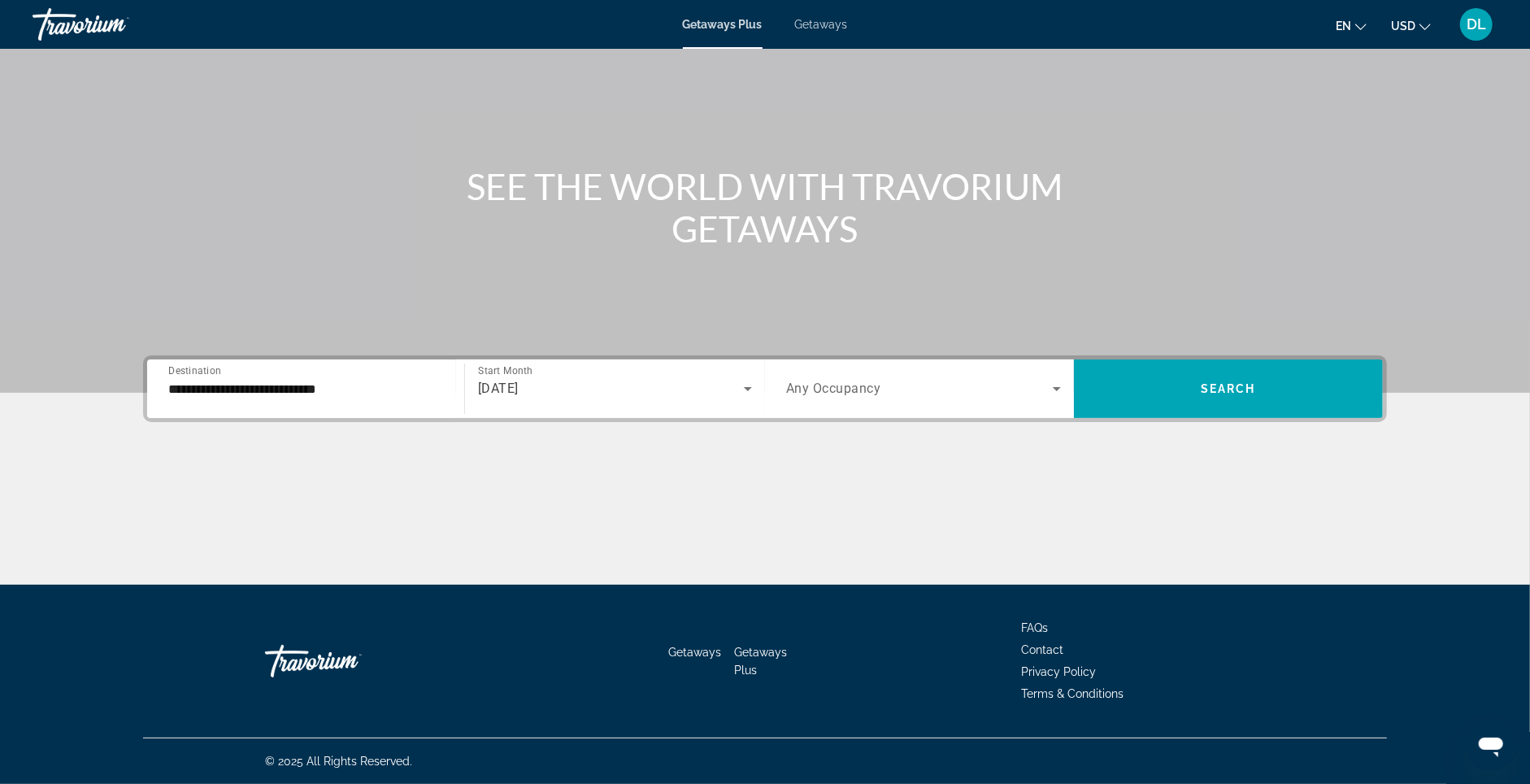
click at [869, 381] on span "Any Occupancy" at bounding box center [834, 389] width 95 height 16
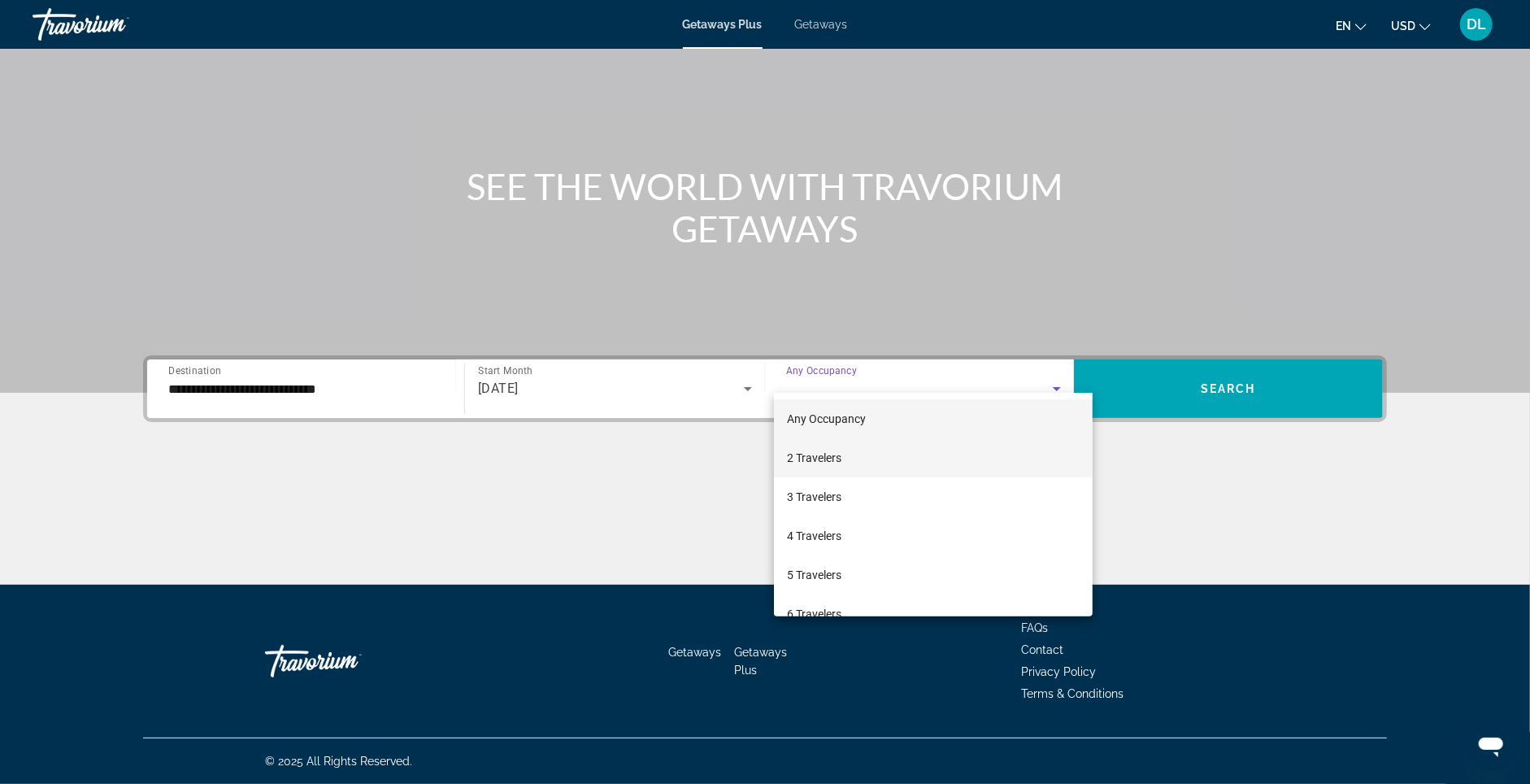
click at [845, 463] on mat-option "2 Travelers" at bounding box center [933, 457] width 319 height 39
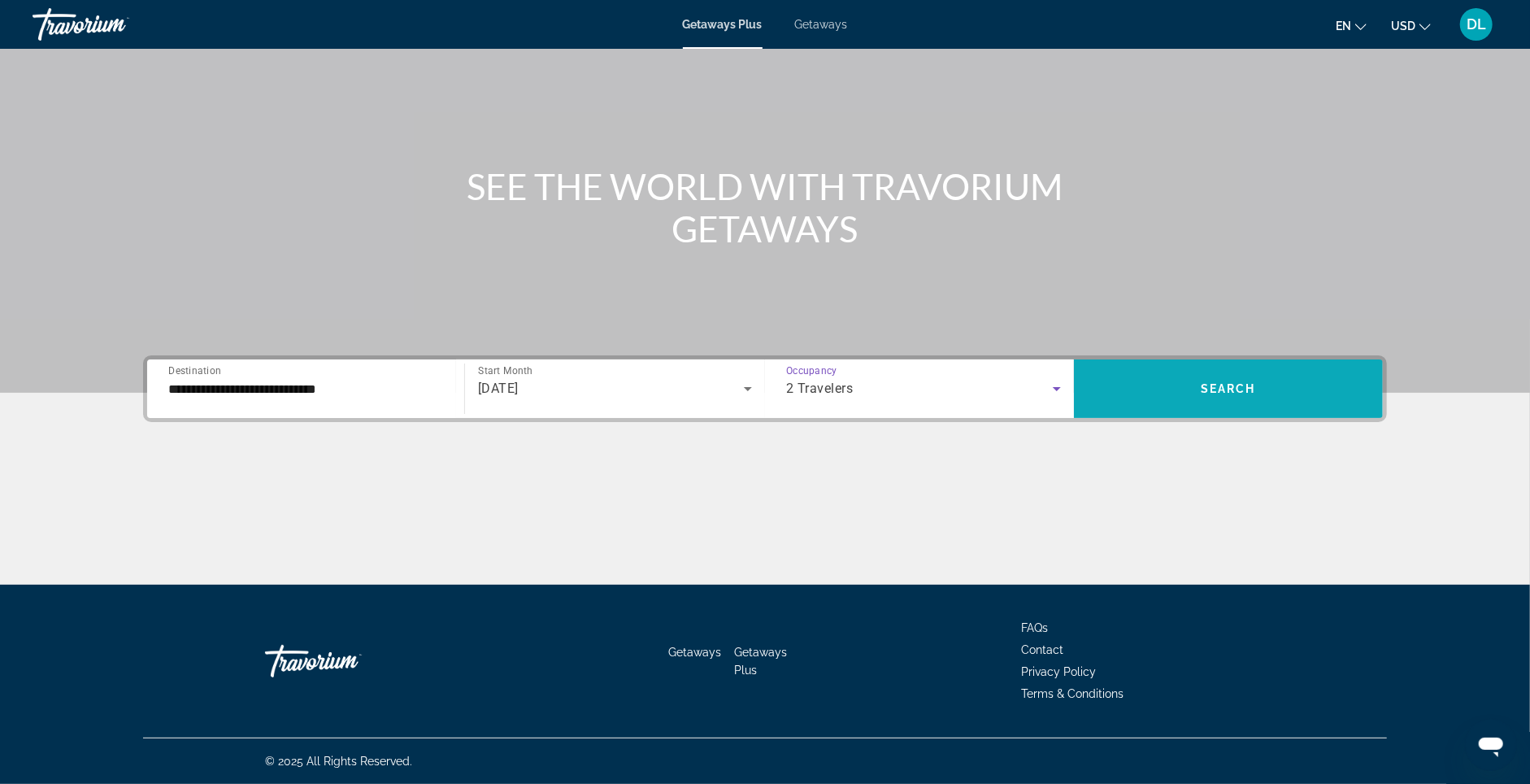
click at [1365, 369] on span "Search widget" at bounding box center [1229, 388] width 309 height 39
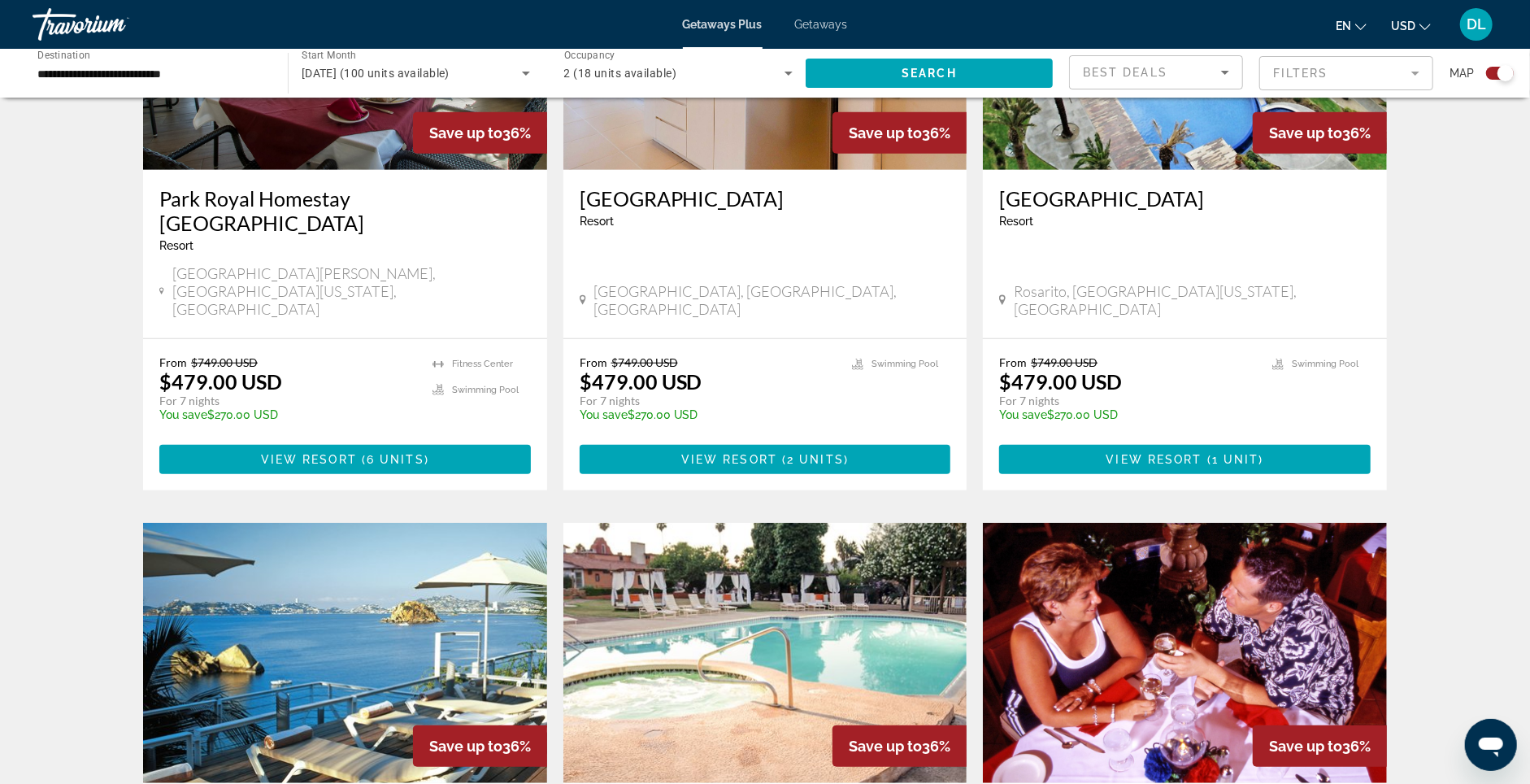
scroll to position [701, 0]
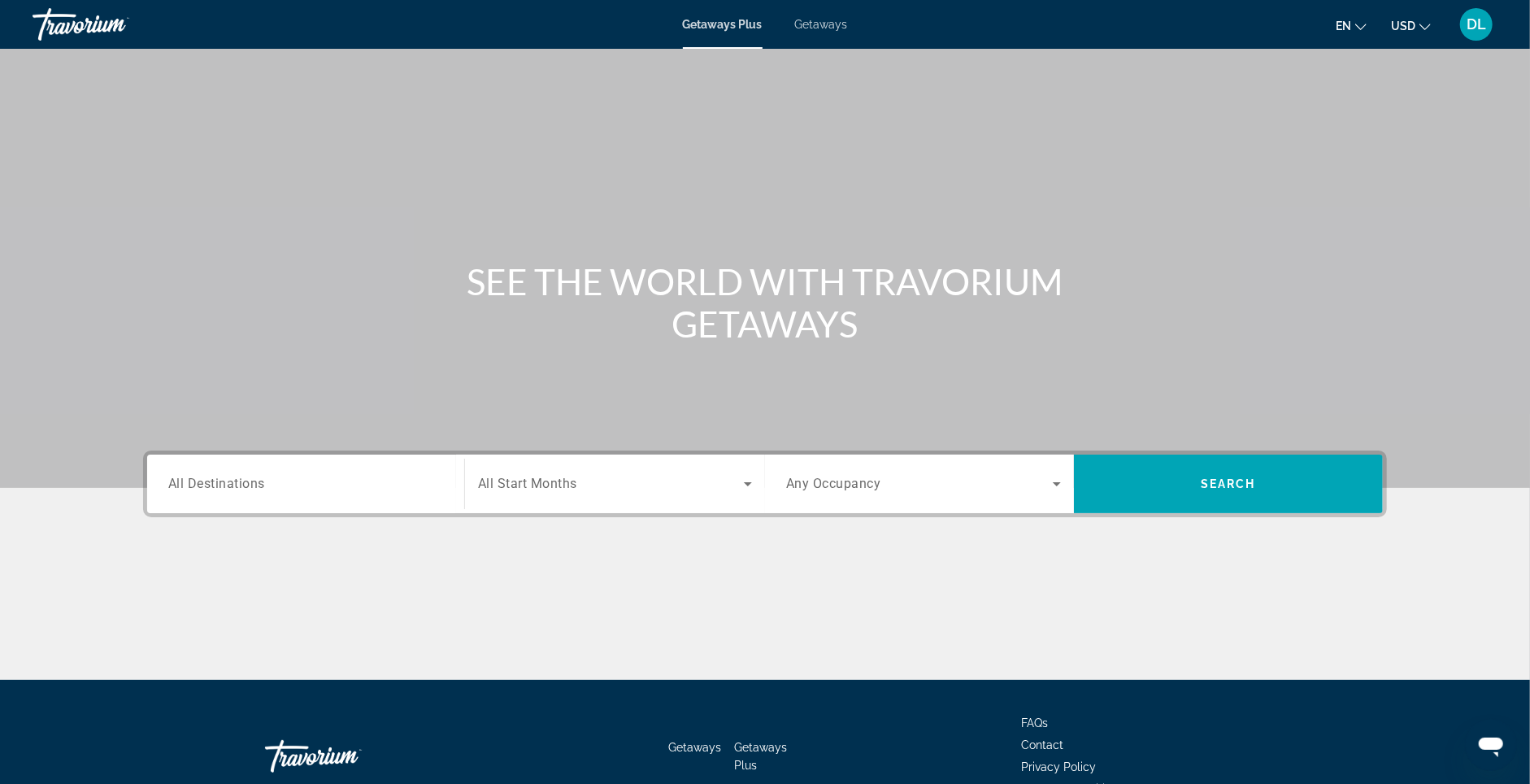
click at [181, 495] on input "Destination All Destinations" at bounding box center [305, 484] width 275 height 20
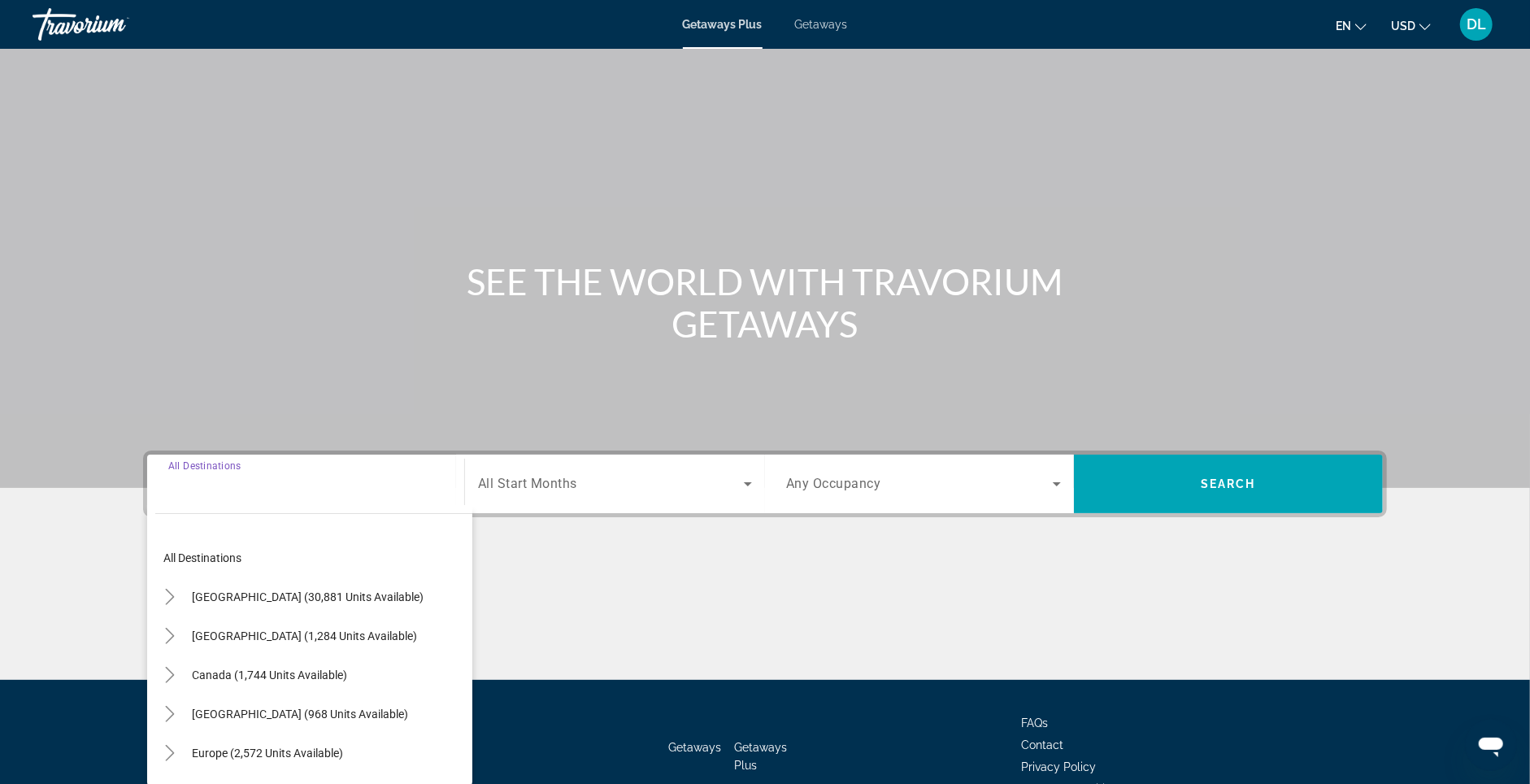
scroll to position [142, 0]
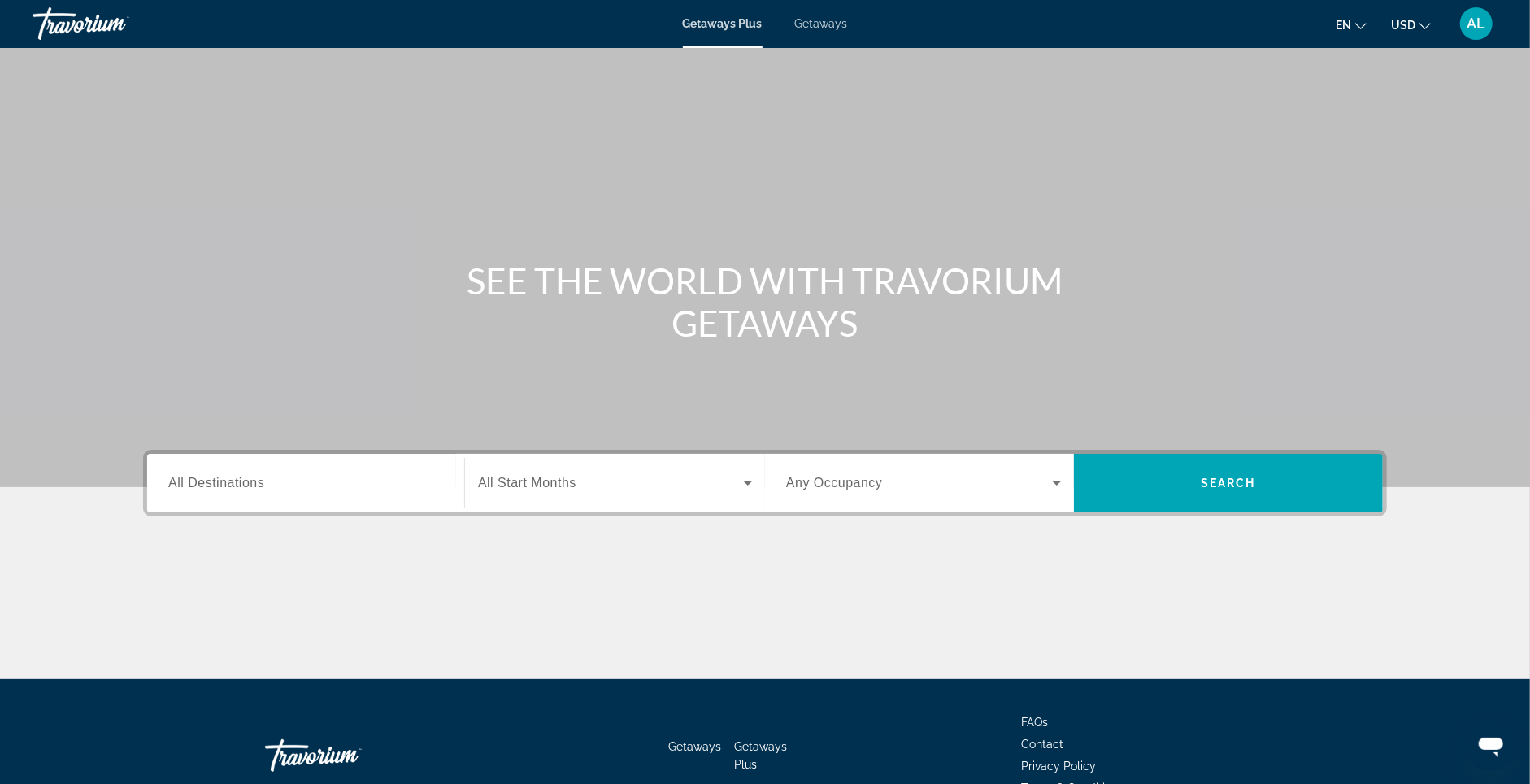
scroll to position [7, 0]
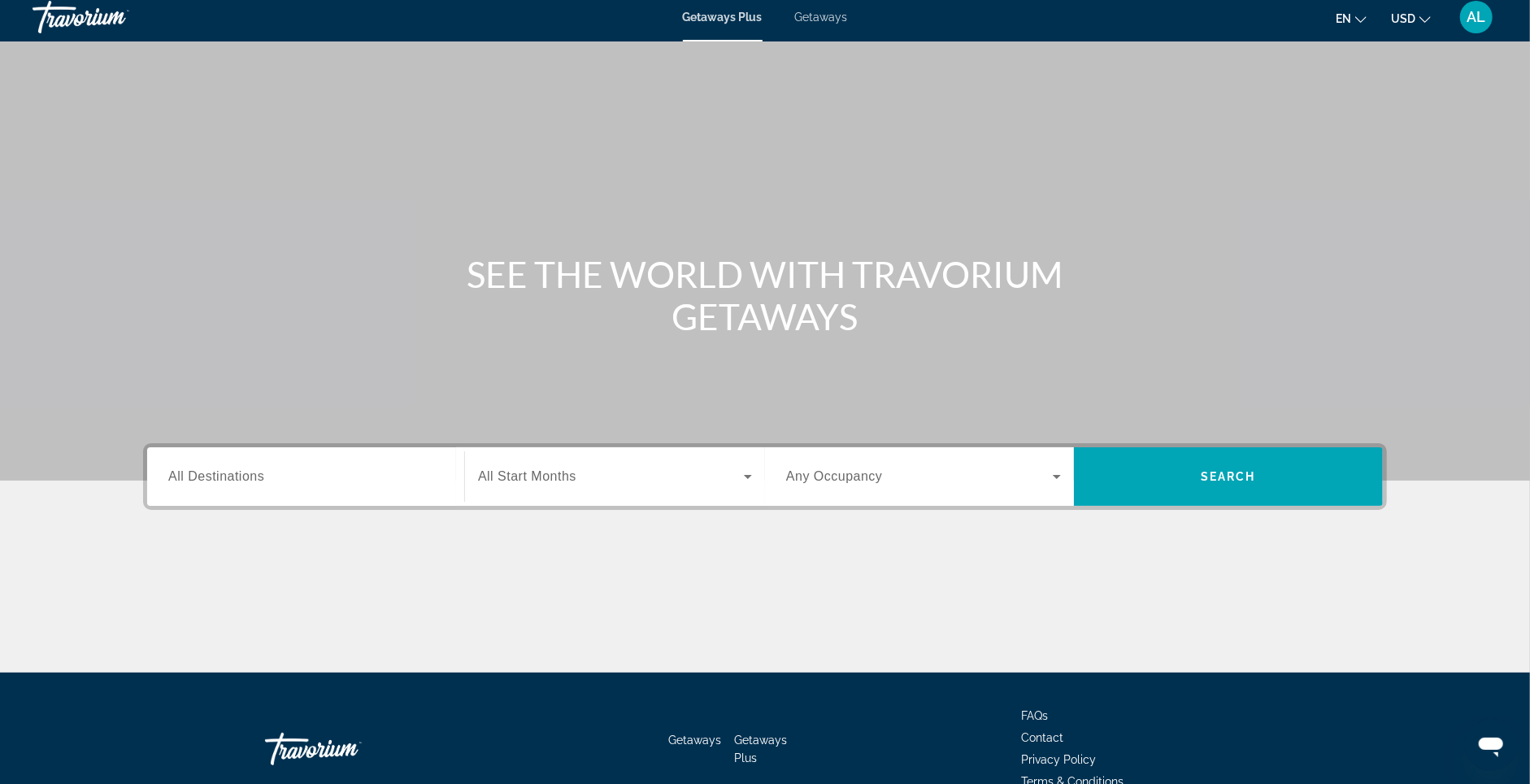
click at [267, 487] on input "Destination All Destinations" at bounding box center [305, 477] width 275 height 20
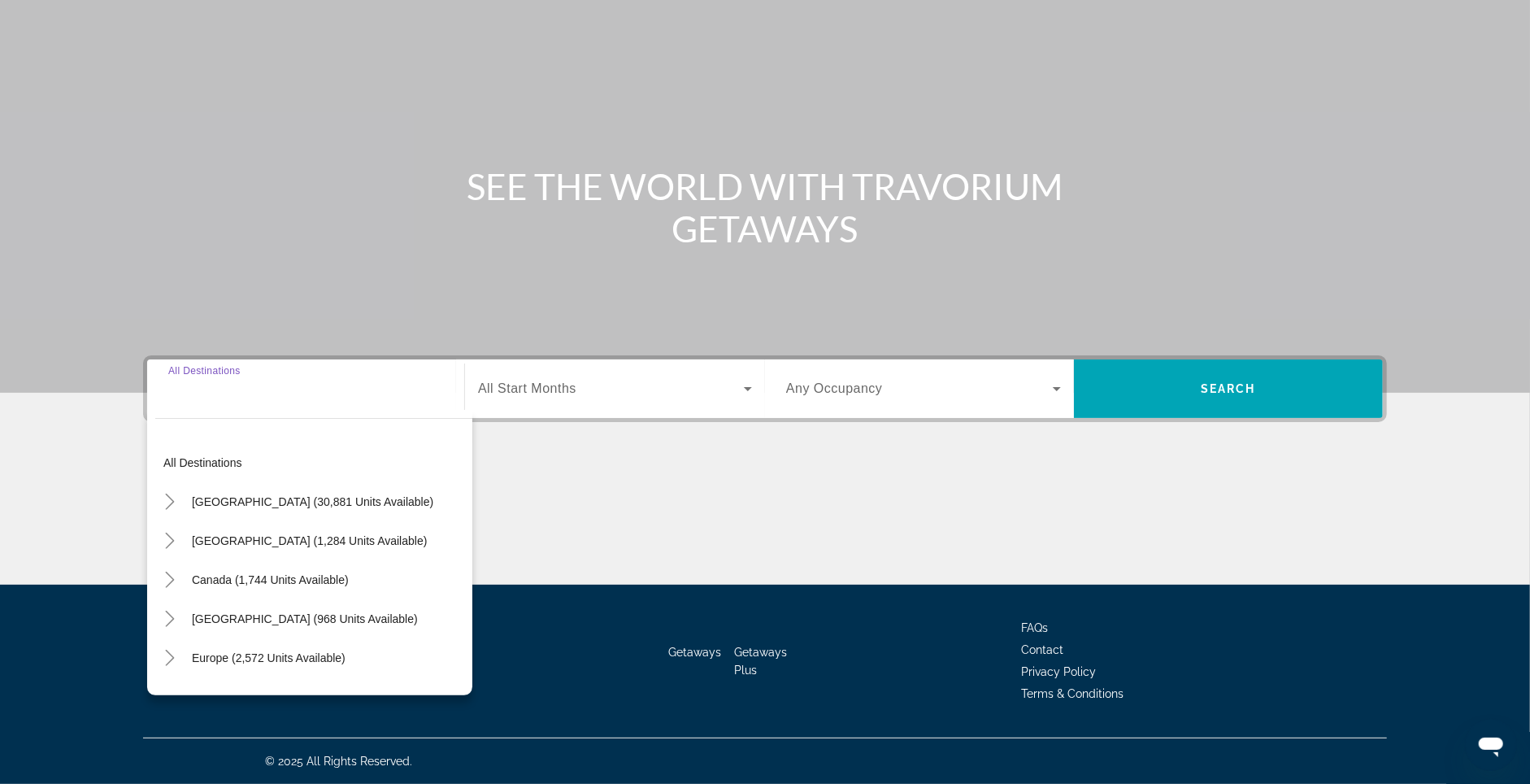
scroll to position [142, 0]
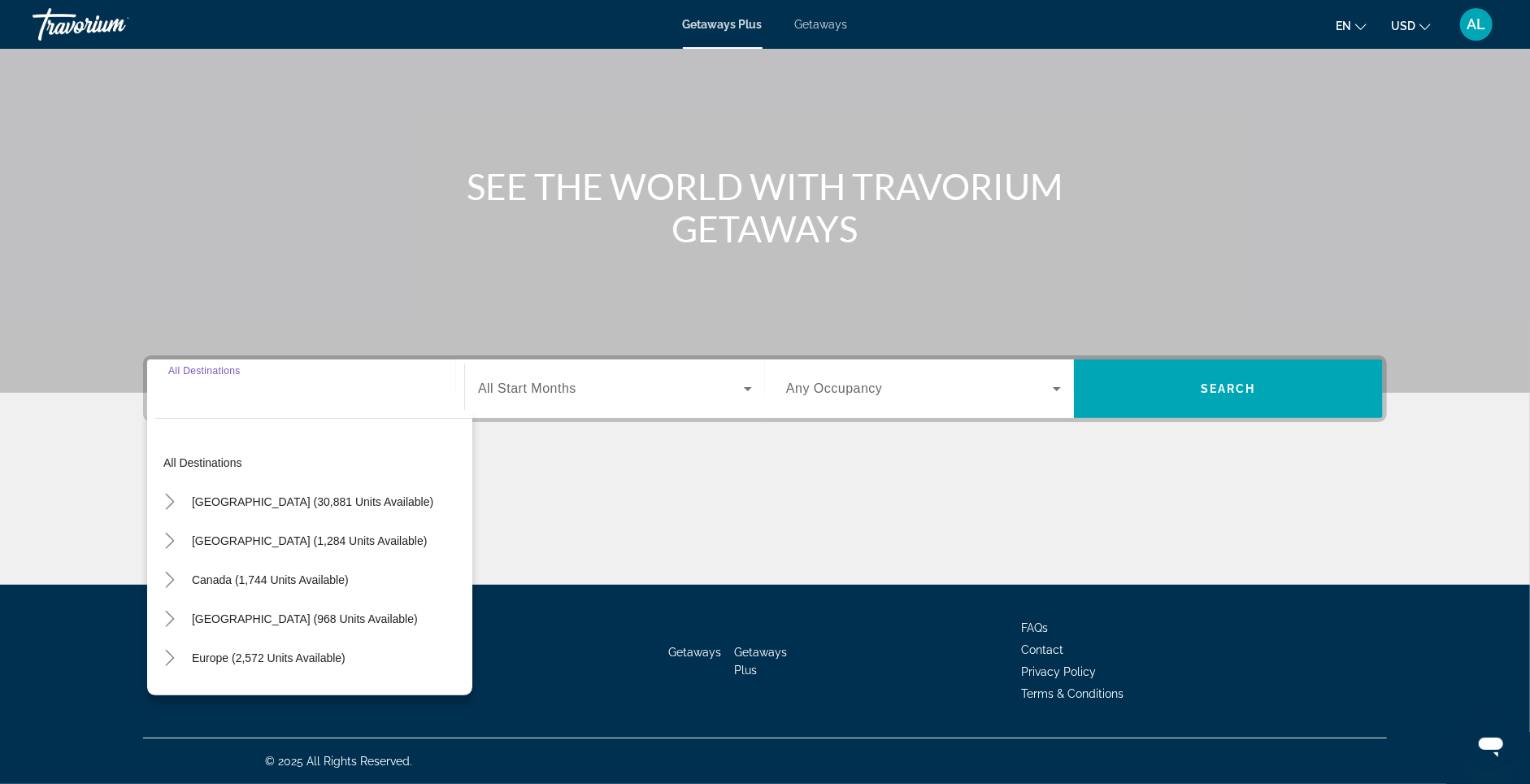
click at [219, 534] on span "Search widget" at bounding box center [309, 541] width 251 height 39
type input "**********"
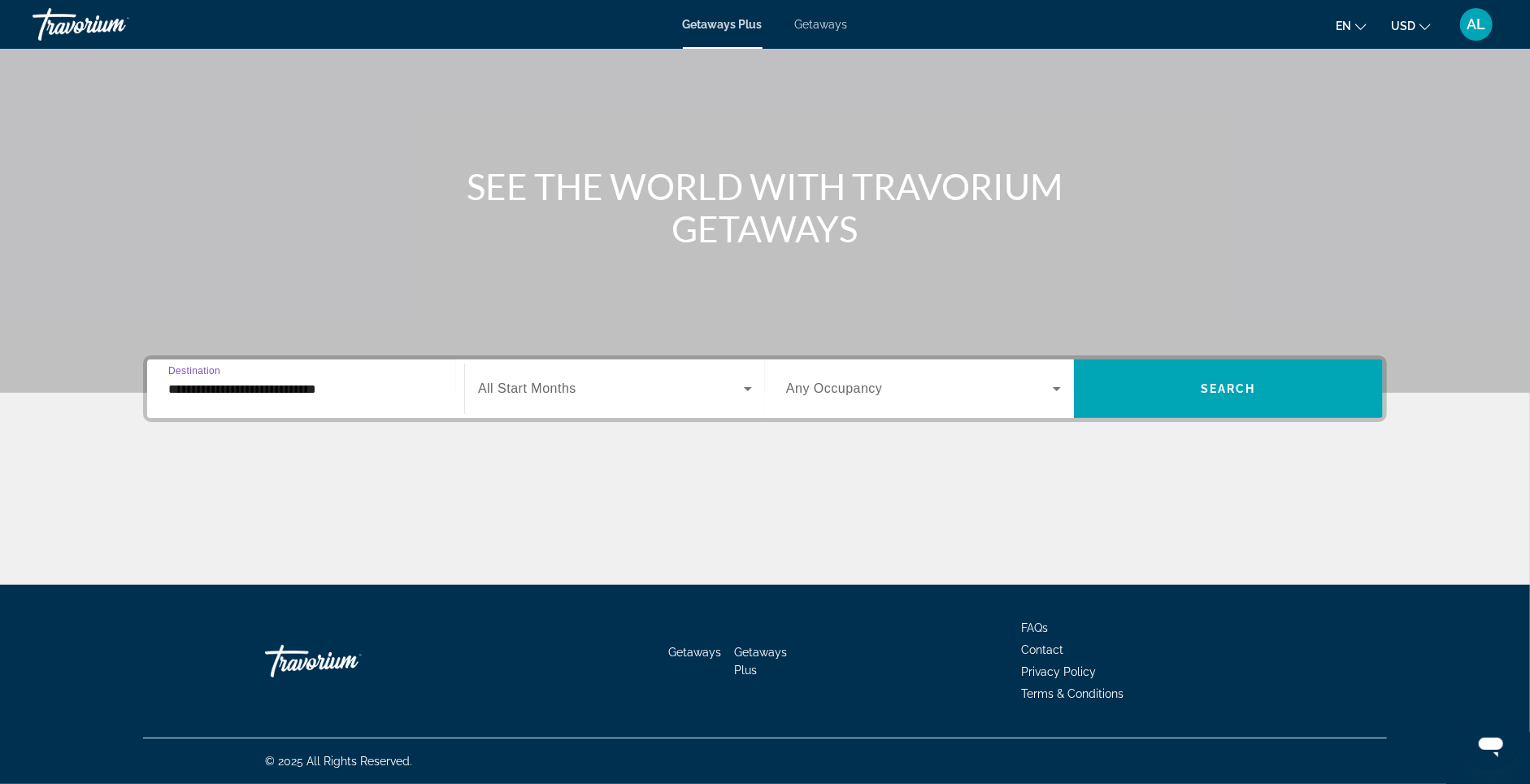
click at [567, 388] on div "Search widget" at bounding box center [615, 388] width 274 height 46
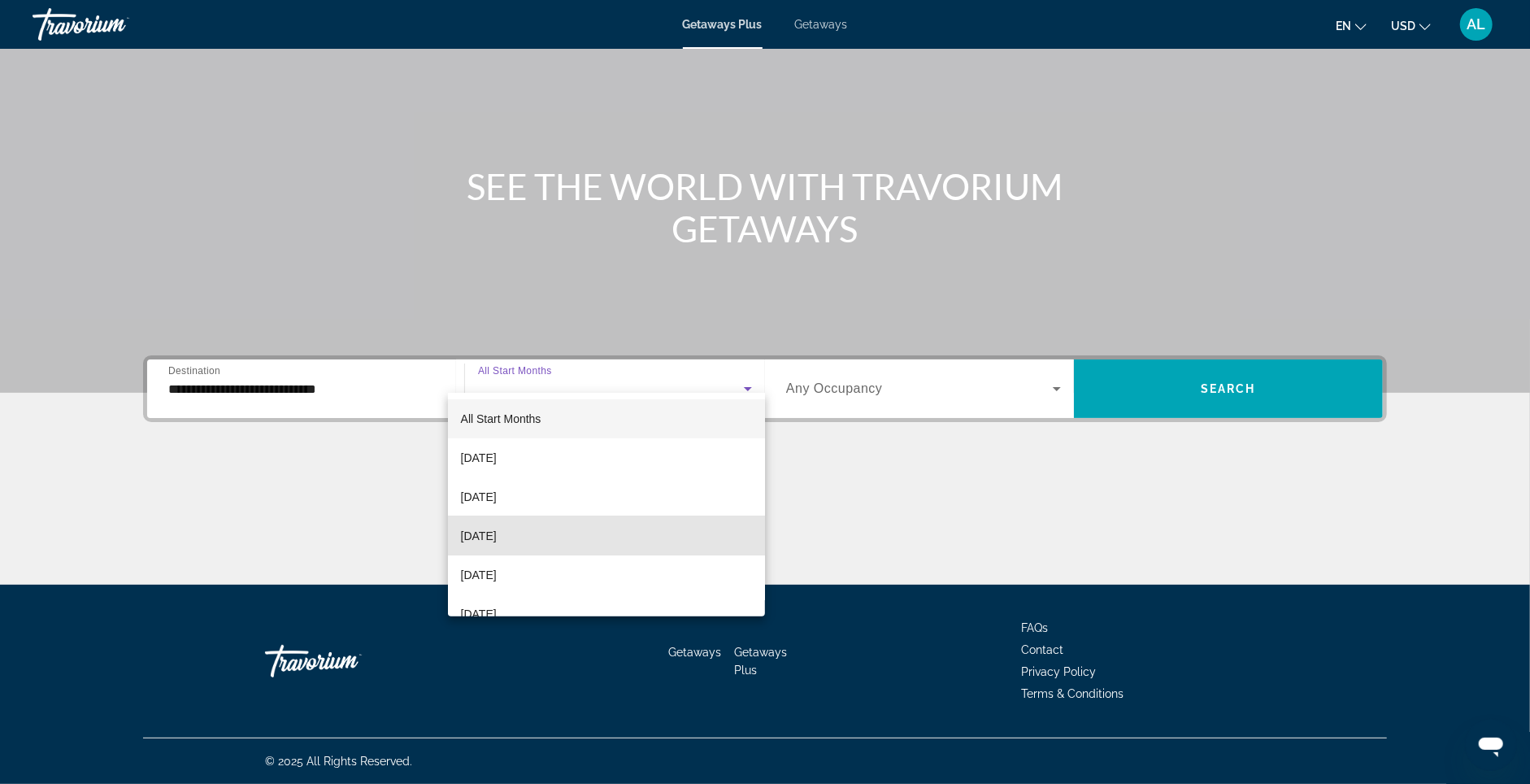
drag, startPoint x: 514, startPoint y: 548, endPoint x: 773, endPoint y: 388, distance: 304.4
click at [514, 542] on mat-option "[DATE]" at bounding box center [606, 535] width 318 height 39
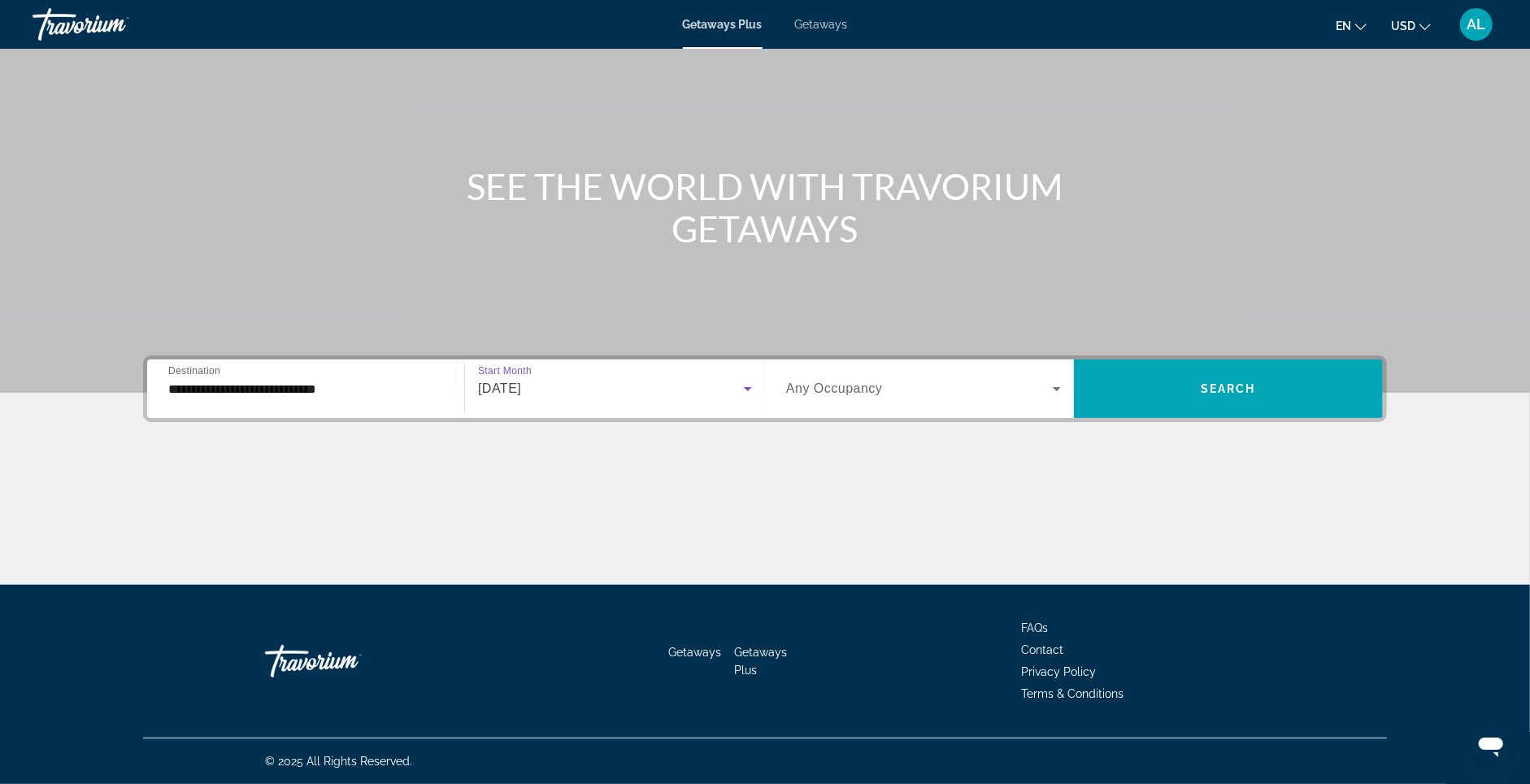
click at [700, 381] on div "[DATE]" at bounding box center [615, 388] width 274 height 46
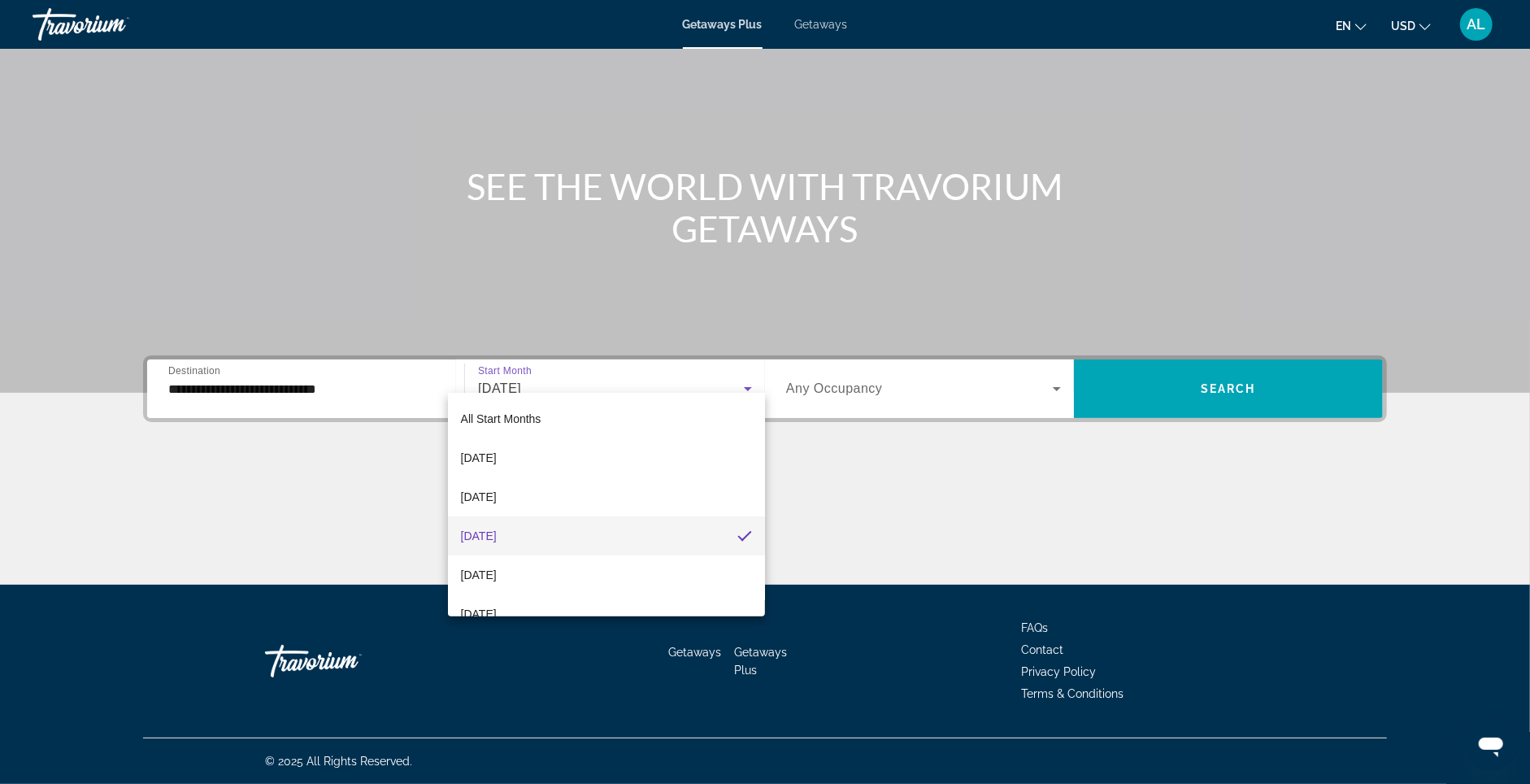
drag, startPoint x: 617, startPoint y: 573, endPoint x: 833, endPoint y: 443, distance: 252.1
click at [619, 572] on mat-option "[DATE]" at bounding box center [606, 574] width 318 height 39
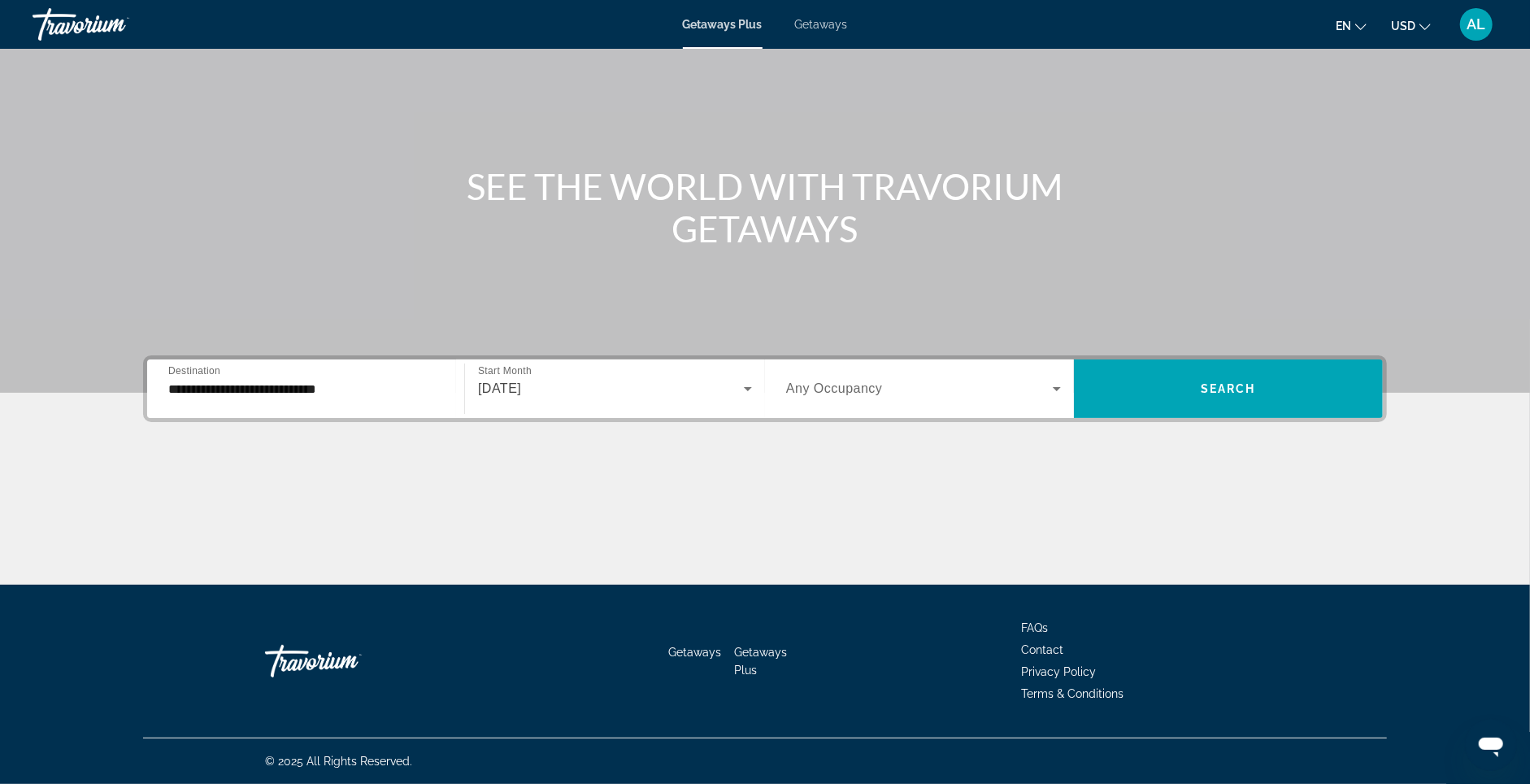
drag, startPoint x: 956, startPoint y: 350, endPoint x: 946, endPoint y: 354, distance: 10.8
click at [956, 366] on div "Search widget" at bounding box center [924, 388] width 275 height 46
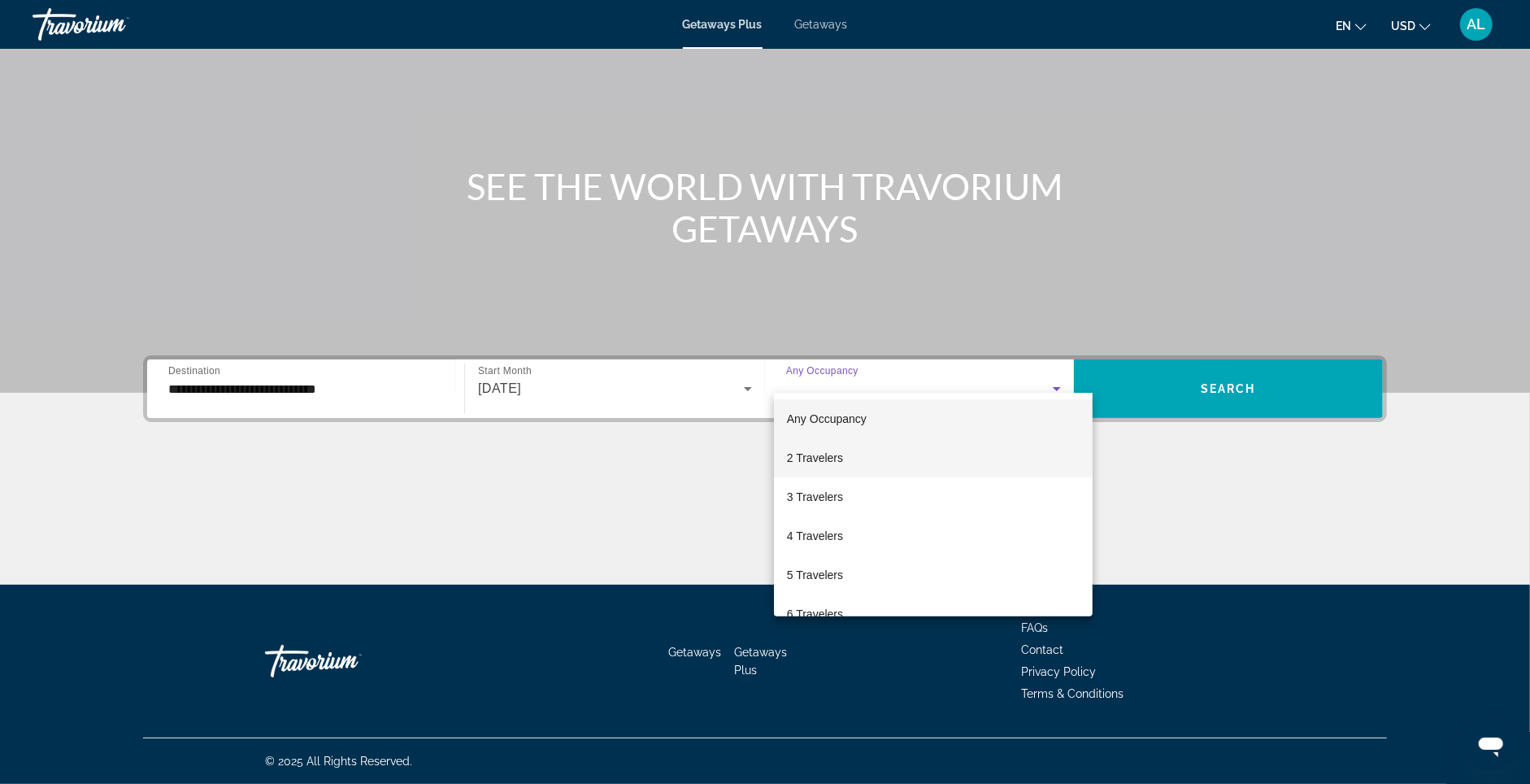
click at [887, 444] on mat-option "2 Travelers" at bounding box center [933, 457] width 319 height 39
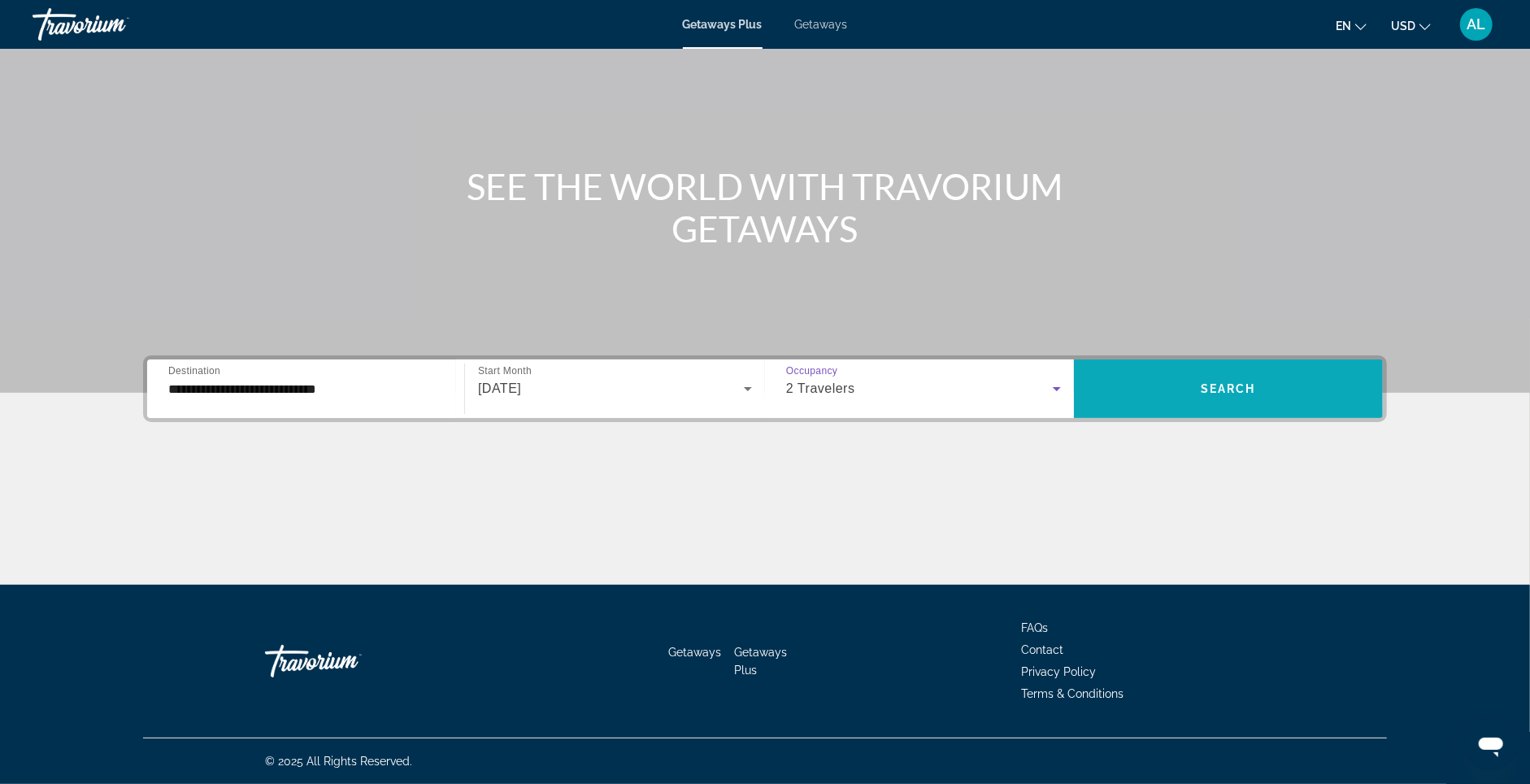
click at [1239, 369] on span "Search widget" at bounding box center [1229, 388] width 309 height 39
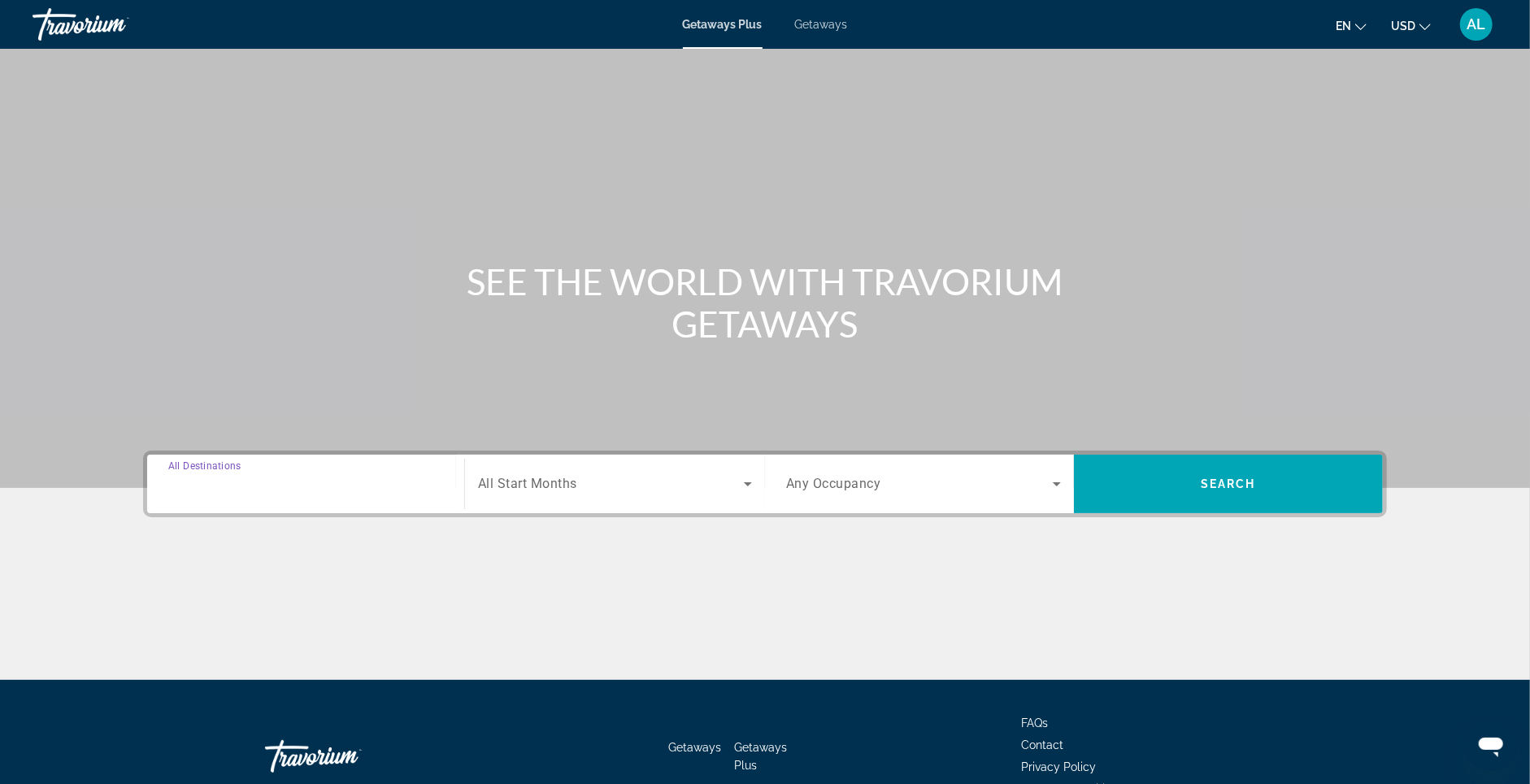
click at [306, 495] on input "Destination All Destinations" at bounding box center [305, 484] width 275 height 20
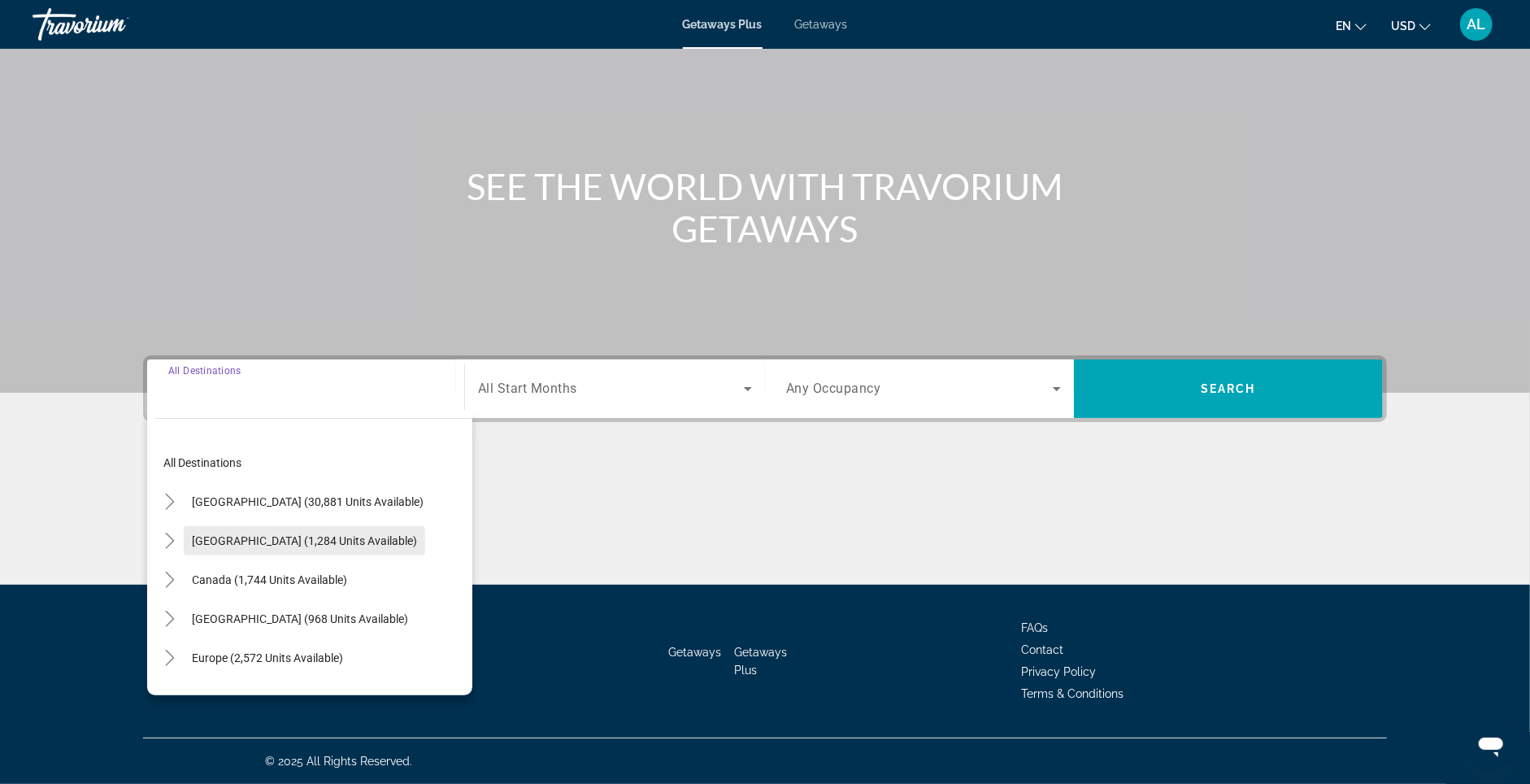
scroll to position [126, 0]
drag, startPoint x: 269, startPoint y: 612, endPoint x: 738, endPoint y: 476, distance: 488.3
click at [279, 611] on button "[GEOGRAPHIC_DATA] (968 units available)" at bounding box center [300, 619] width 232 height 29
type input "**********"
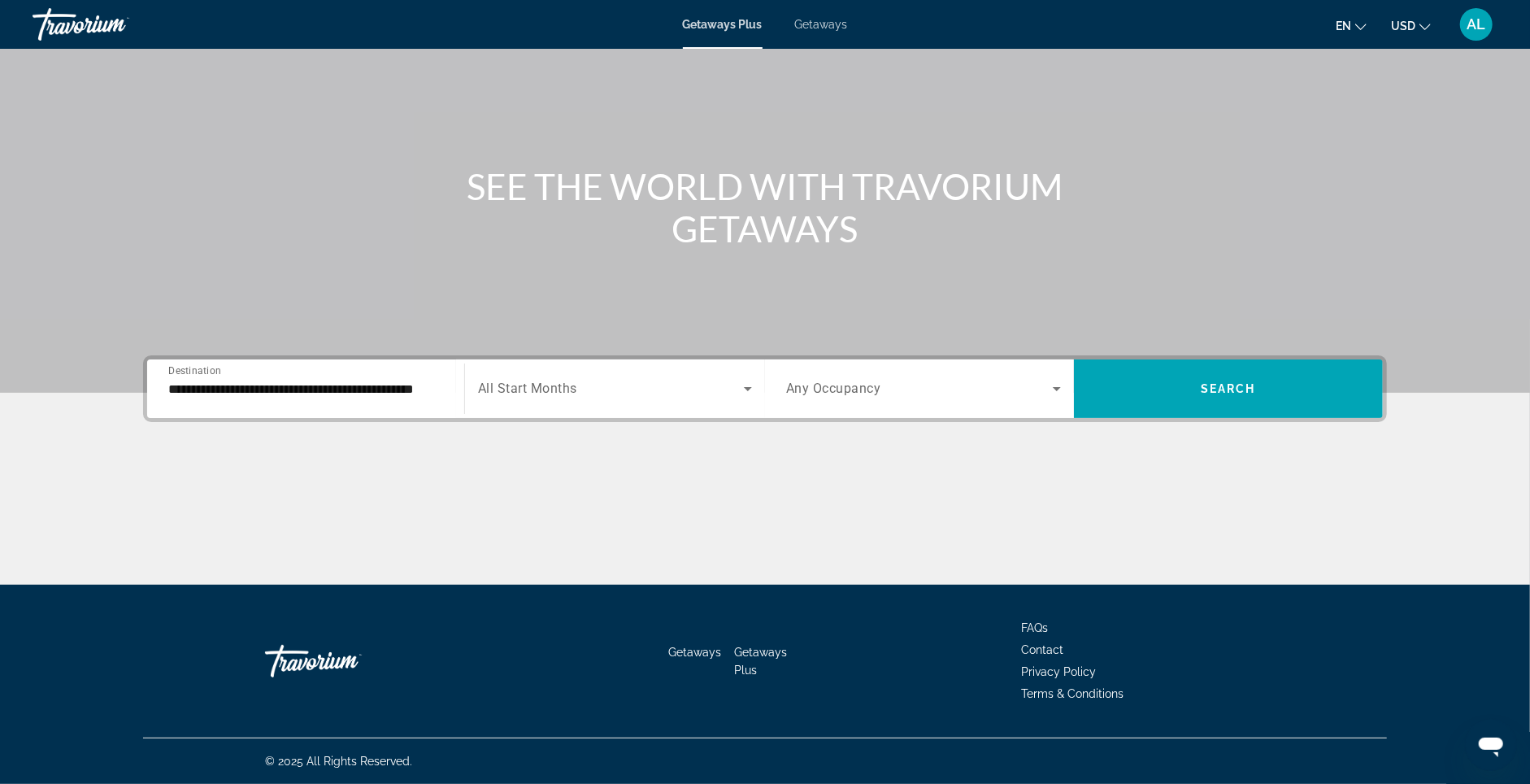
click at [641, 379] on div "Search widget" at bounding box center [615, 388] width 274 height 46
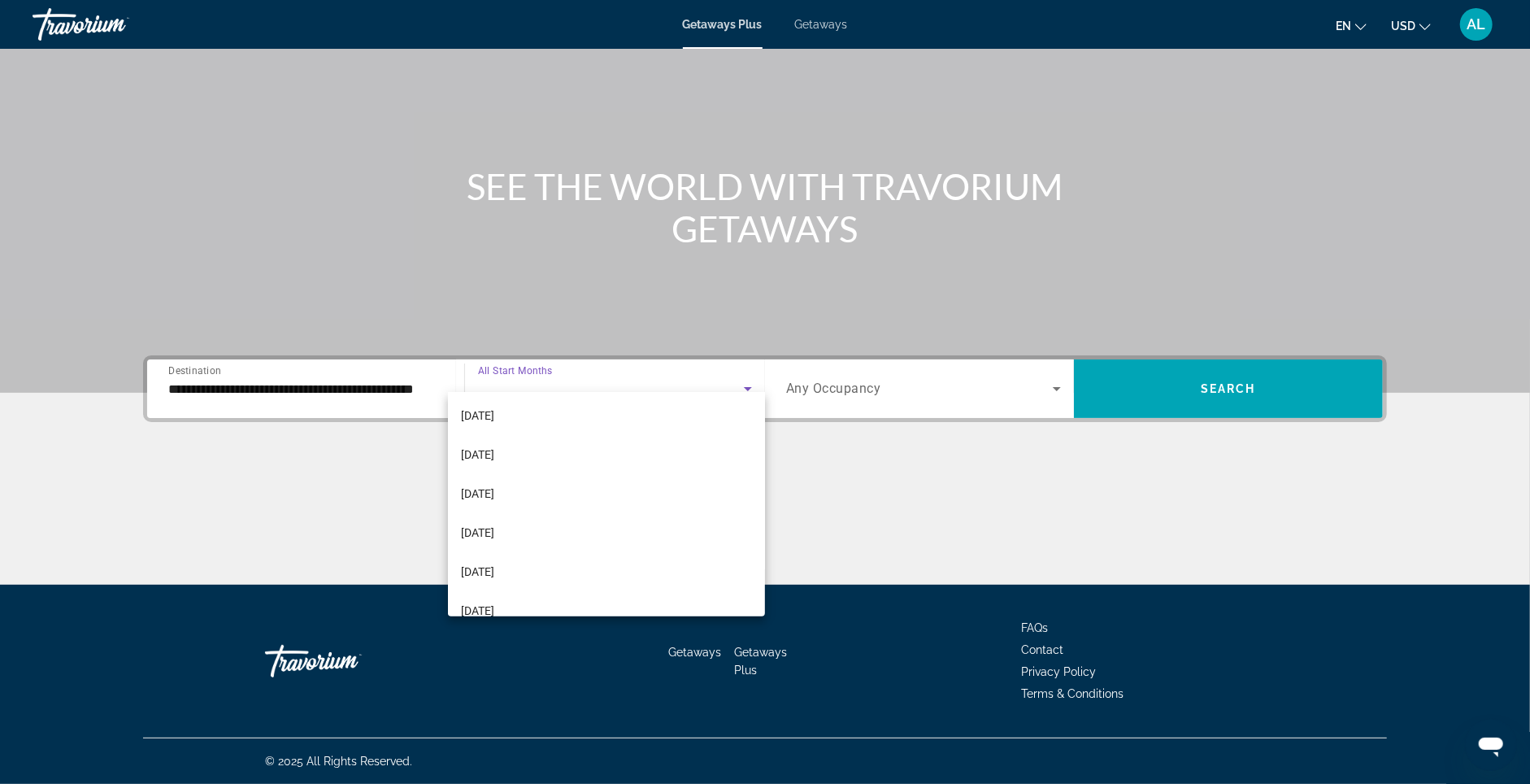
scroll to position [248, 0]
click at [619, 502] on mat-option "[DATE]" at bounding box center [606, 522] width 318 height 39
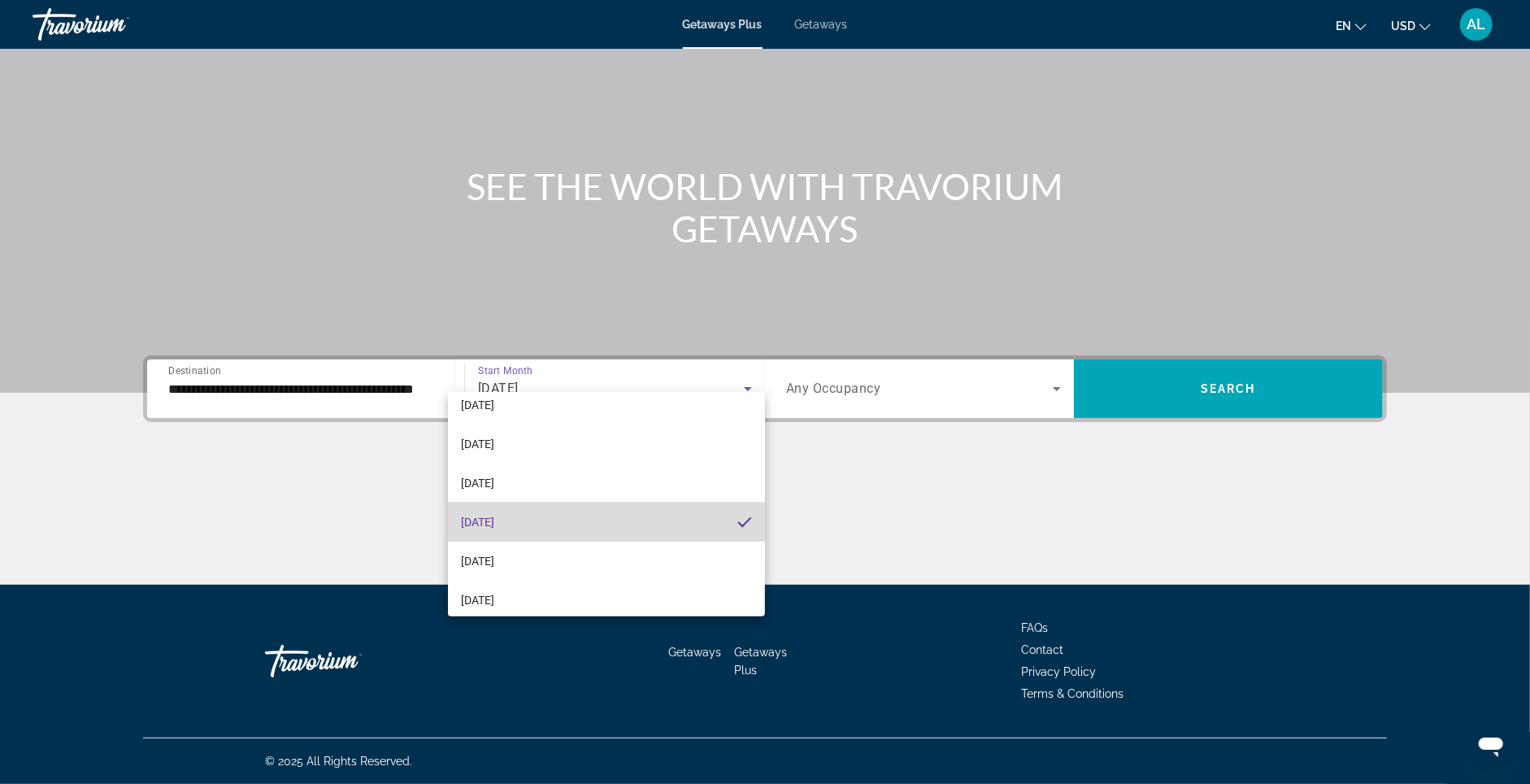
scroll to position [247, 0]
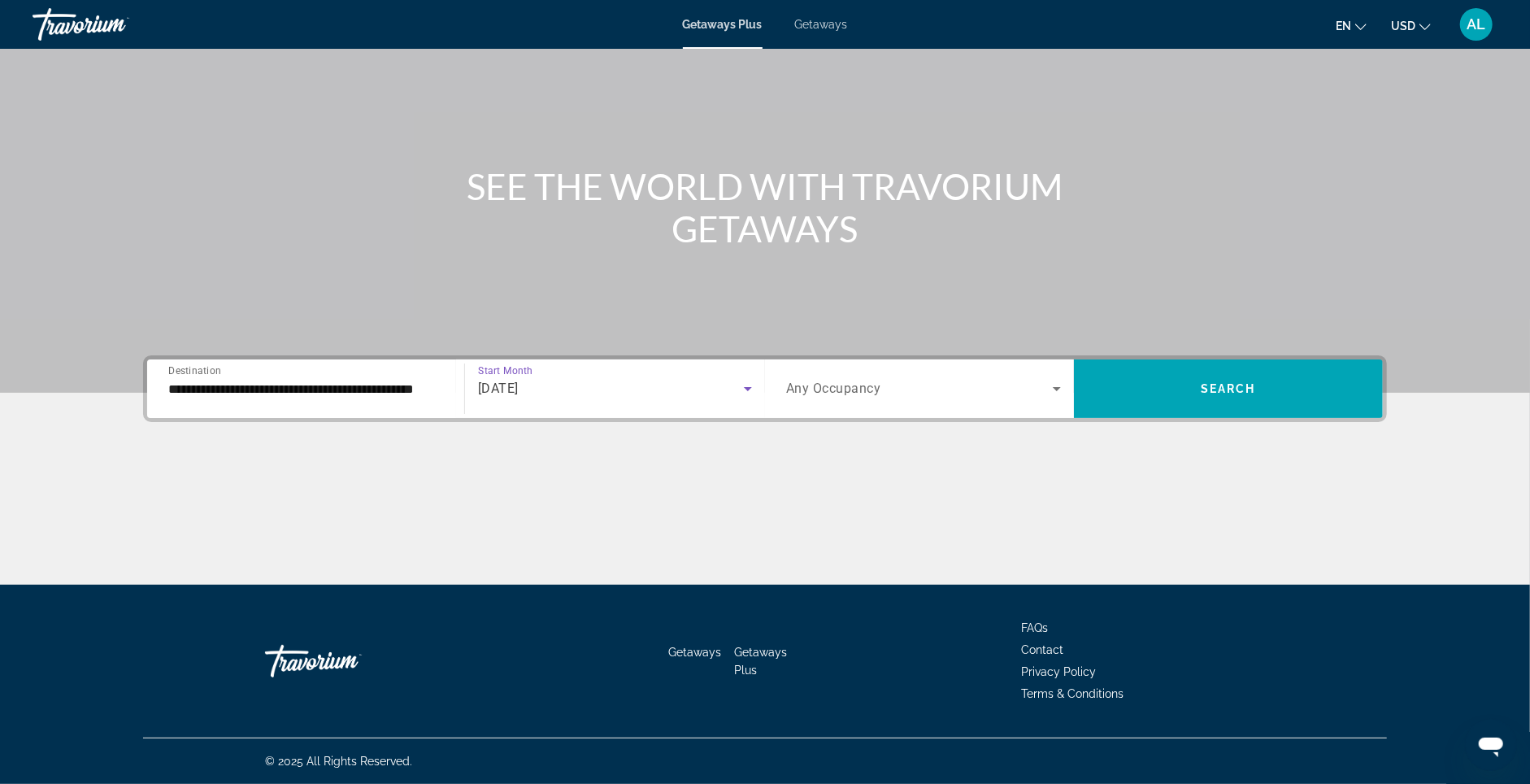
click at [839, 387] on div "Search widget" at bounding box center [924, 388] width 275 height 46
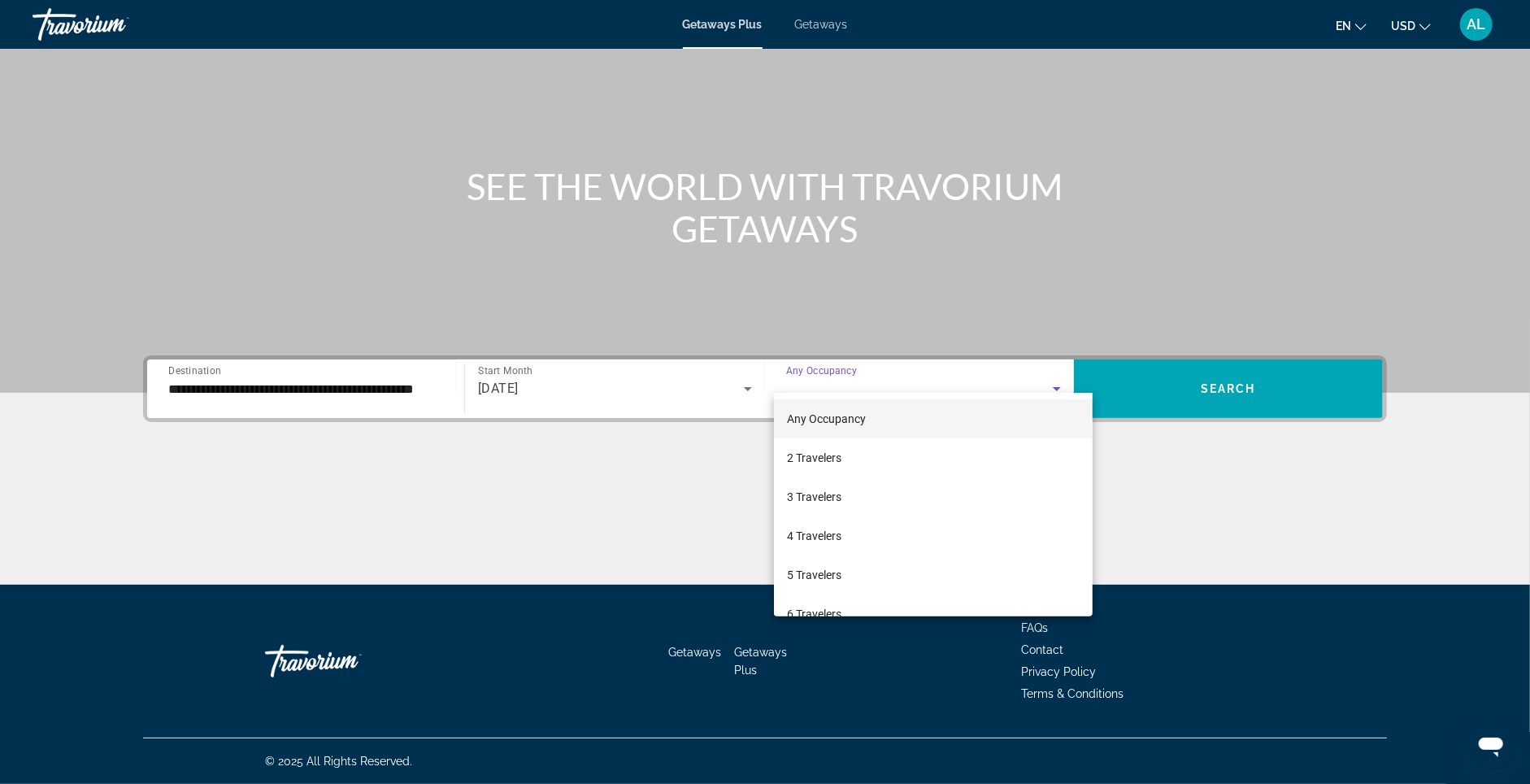
drag, startPoint x: 935, startPoint y: 473, endPoint x: 1208, endPoint y: 365, distance: 293.6
click at [942, 469] on mat-option "2 Travelers" at bounding box center [933, 457] width 319 height 39
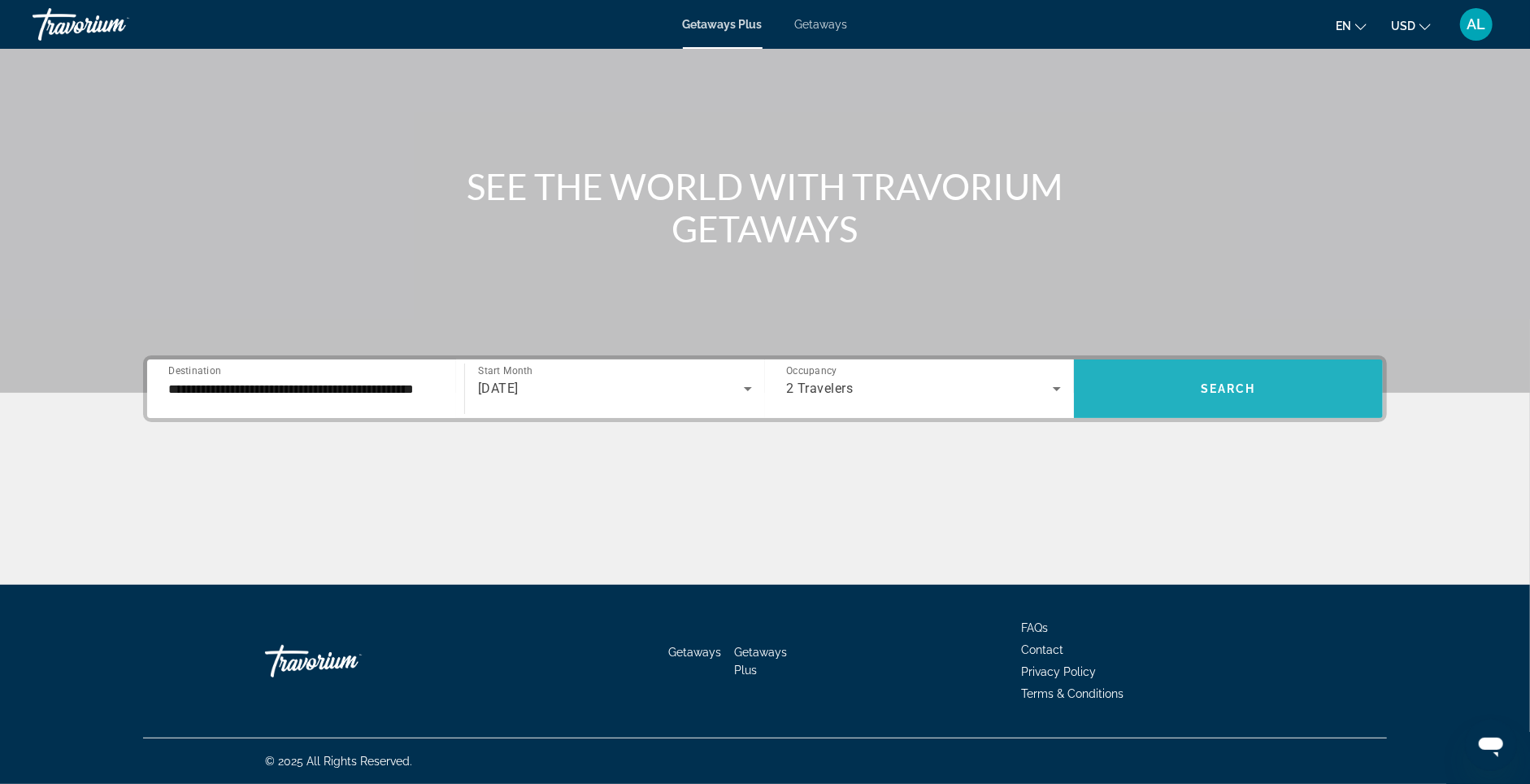
click at [1235, 369] on span "Search widget" at bounding box center [1229, 388] width 309 height 39
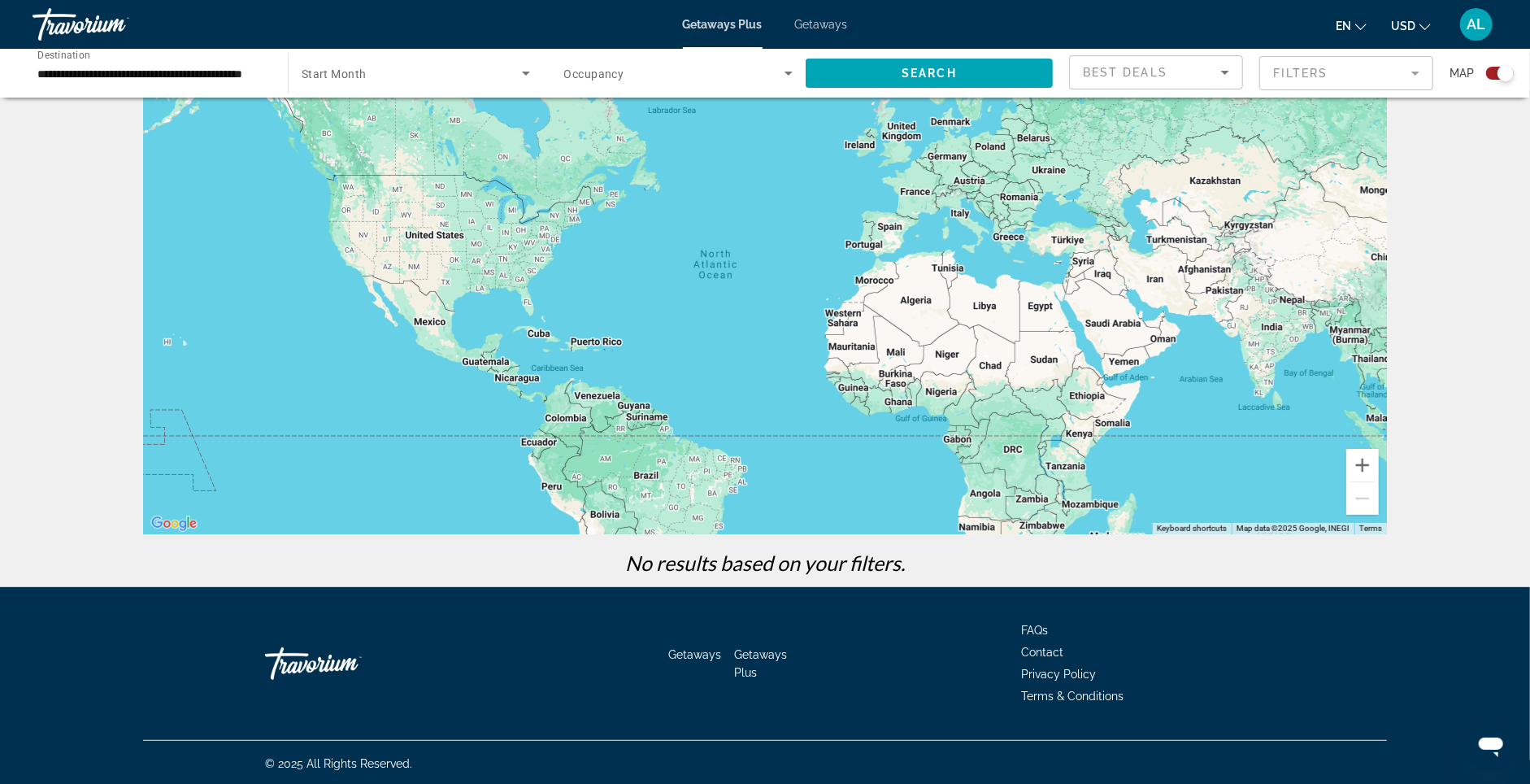
scroll to position [62, 0]
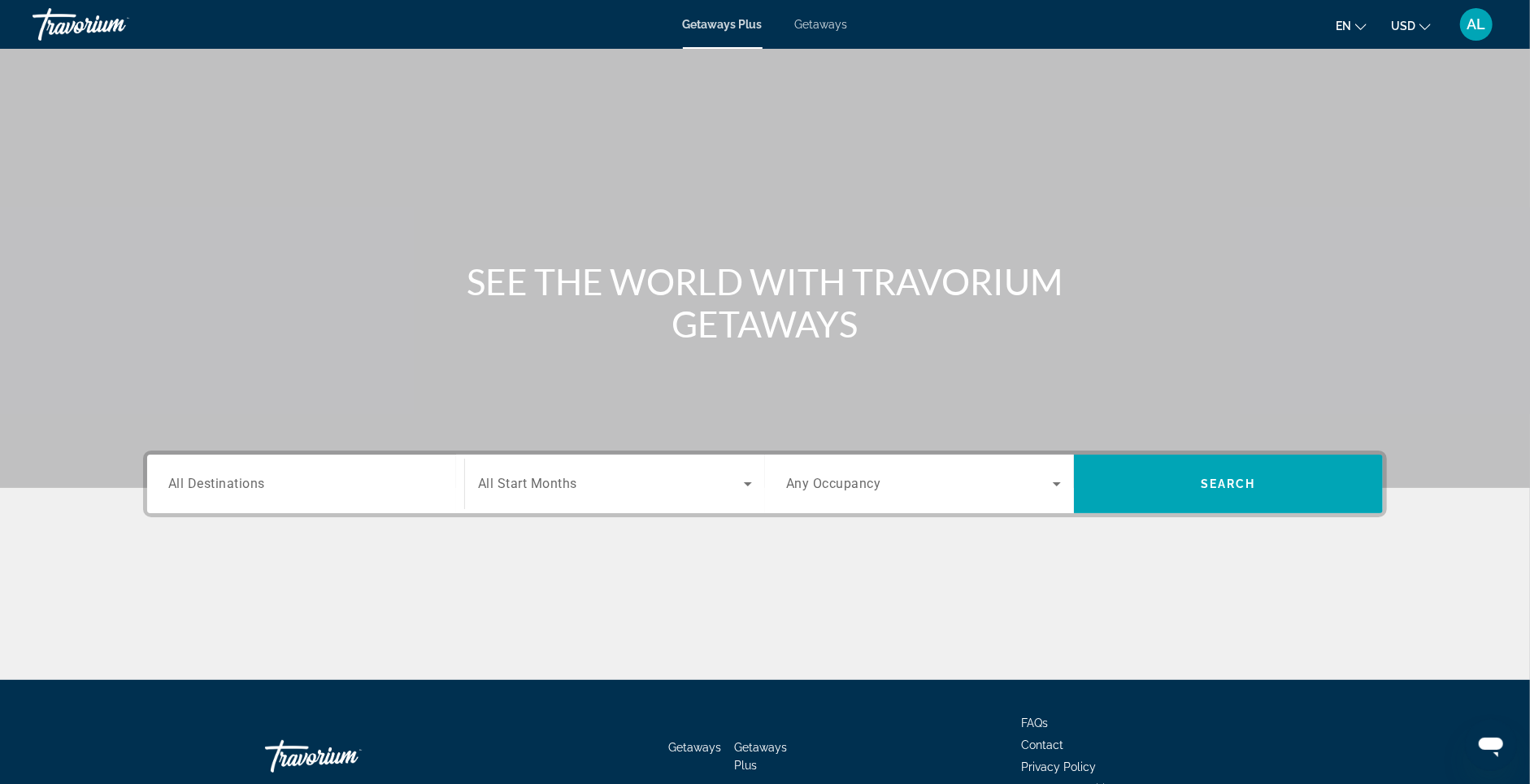
click at [328, 487] on div "Destination All Destinations" at bounding box center [305, 484] width 301 height 59
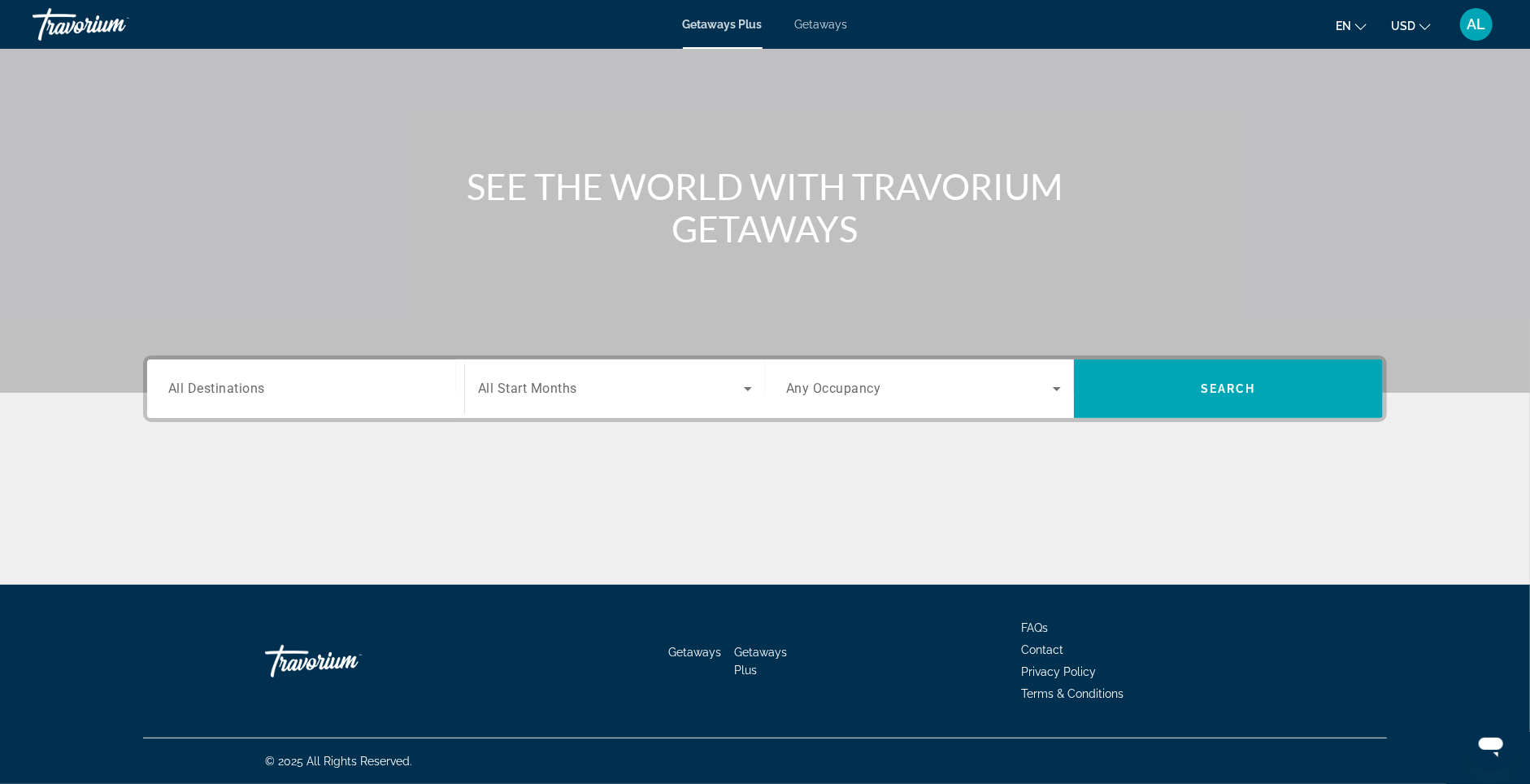
click at [187, 380] on span "All Destinations" at bounding box center [217, 388] width 97 height 16
click at [187, 379] on input "Destination All Destinations" at bounding box center [305, 389] width 275 height 20
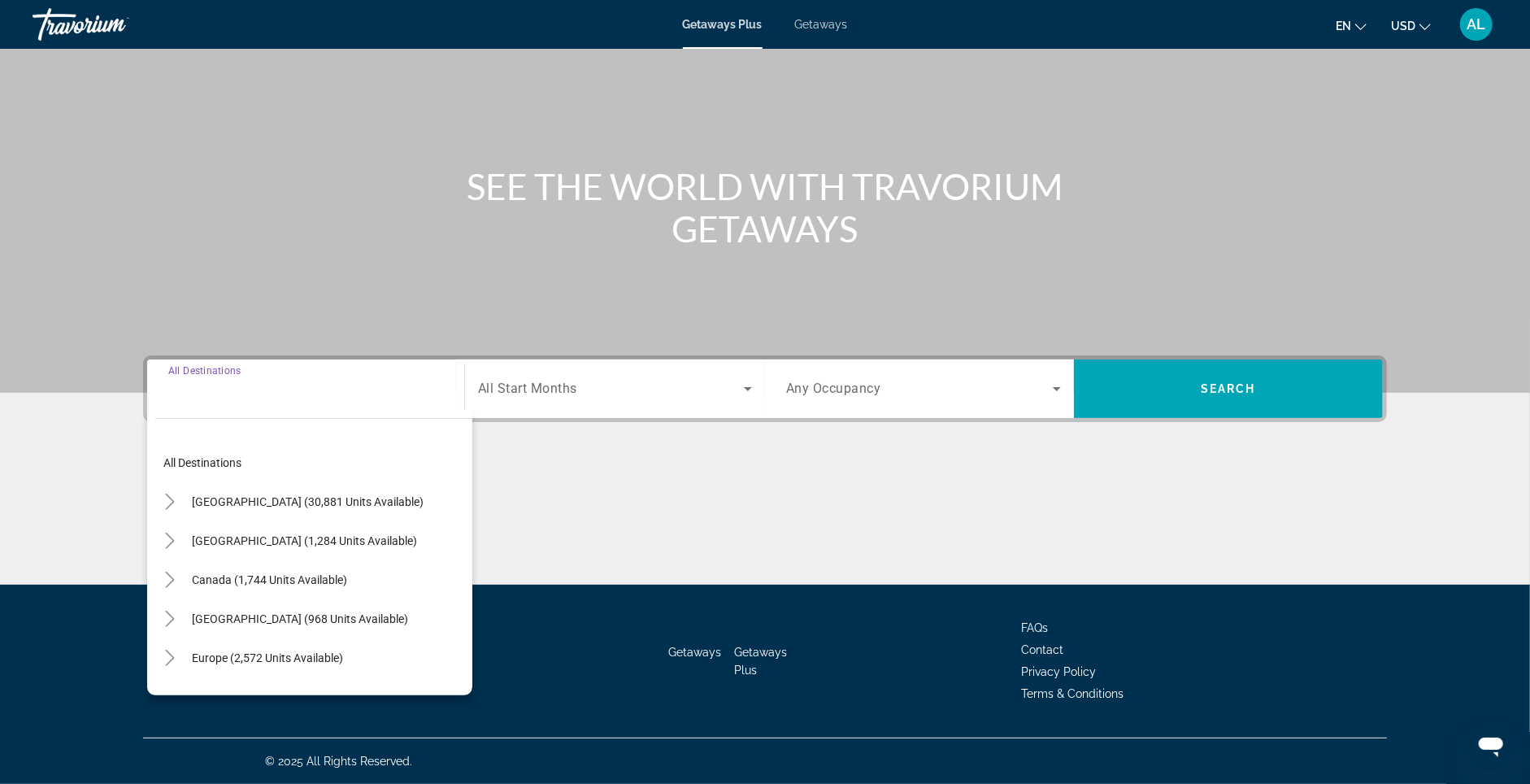
scroll to position [142, 0]
click at [211, 522] on span "Search widget" at bounding box center [304, 541] width 242 height 39
type input "**********"
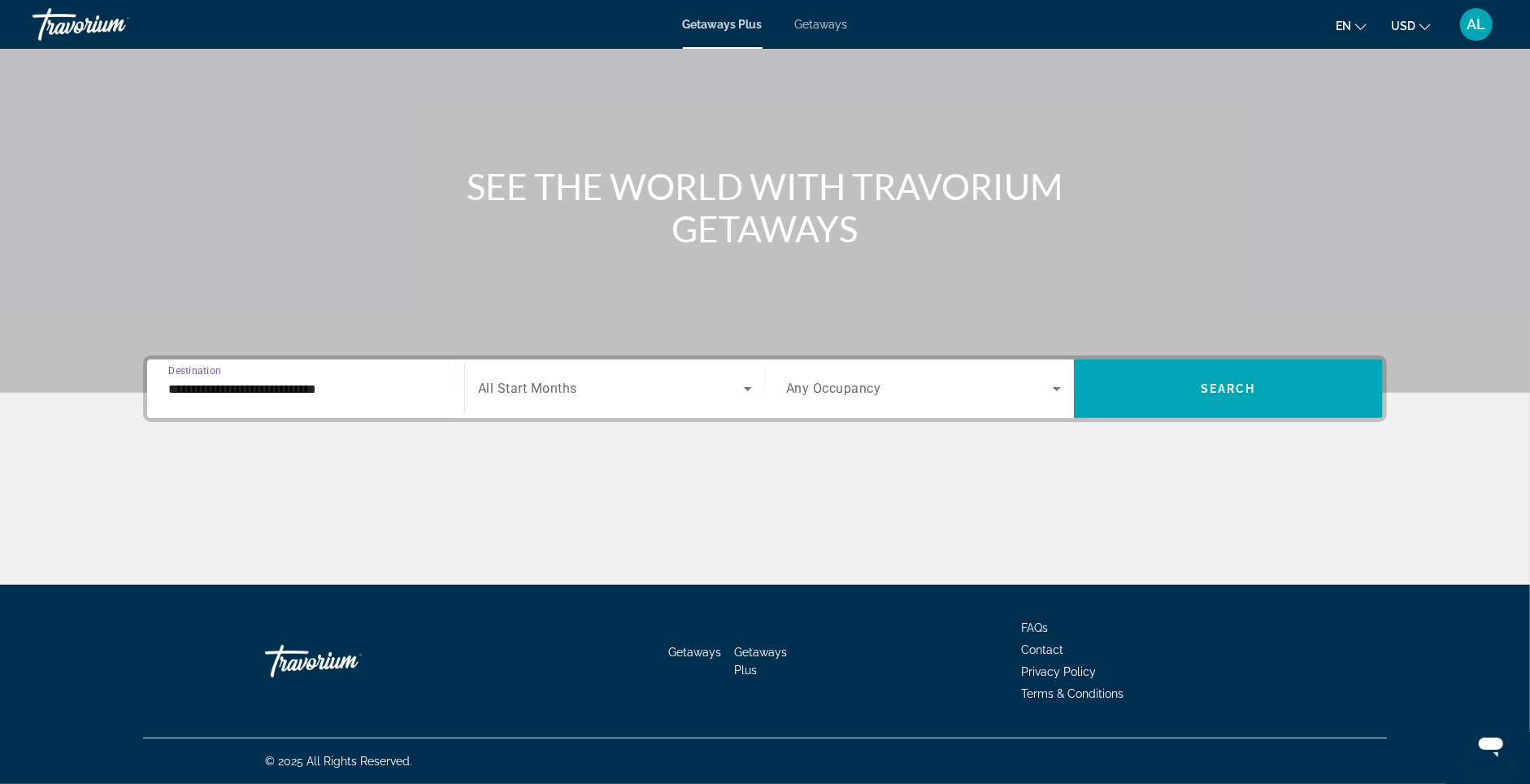
drag, startPoint x: 570, startPoint y: 327, endPoint x: 564, endPoint y: 364, distance: 37.5
click at [570, 327] on div "Main content" at bounding box center [765, 148] width 1530 height 488
click at [561, 371] on div "Start Month All Start Months" at bounding box center [615, 388] width 274 height 46
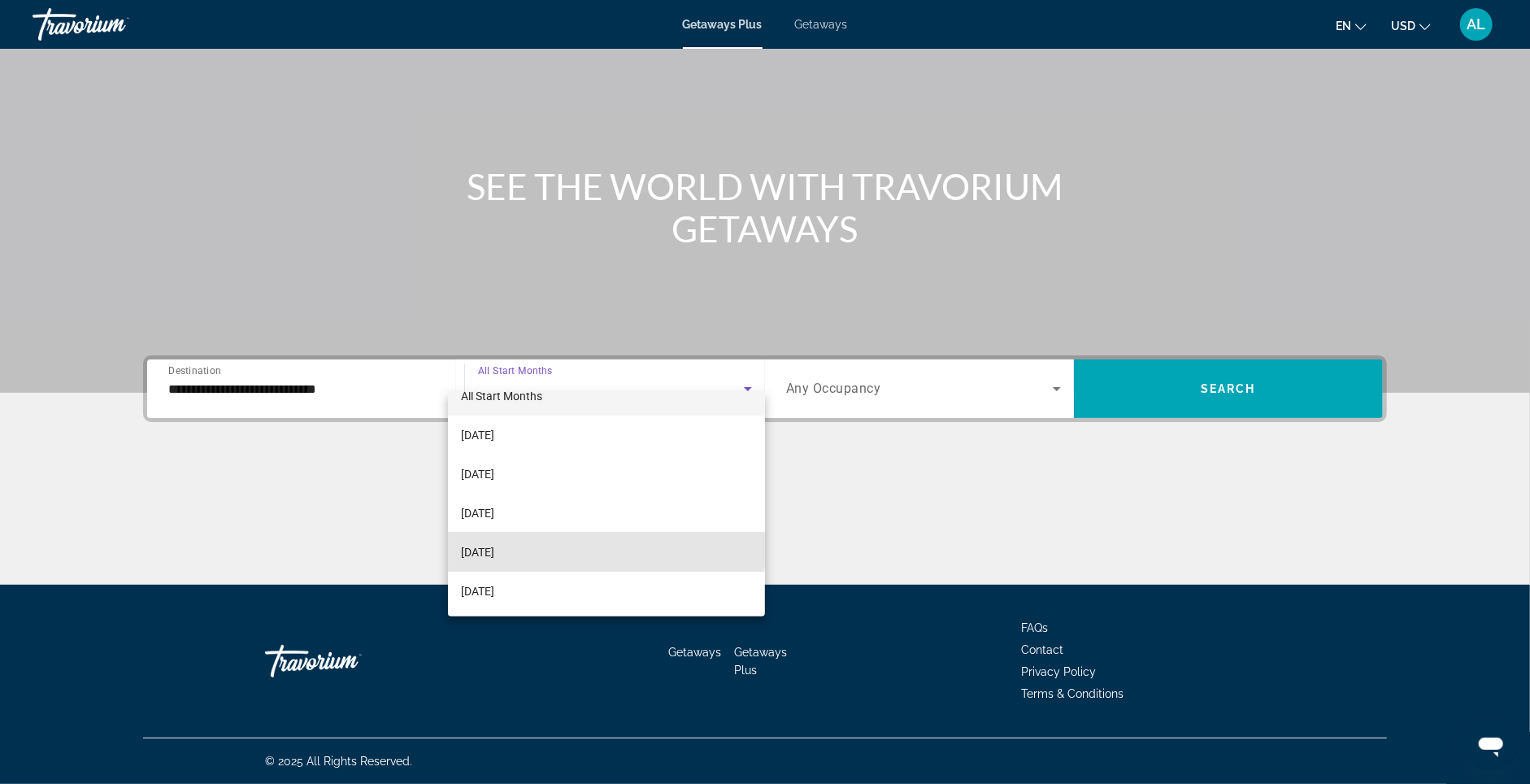
drag, startPoint x: 604, startPoint y: 550, endPoint x: 811, endPoint y: 418, distance: 245.5
click at [612, 547] on mat-option "[DATE]" at bounding box center [606, 552] width 318 height 39
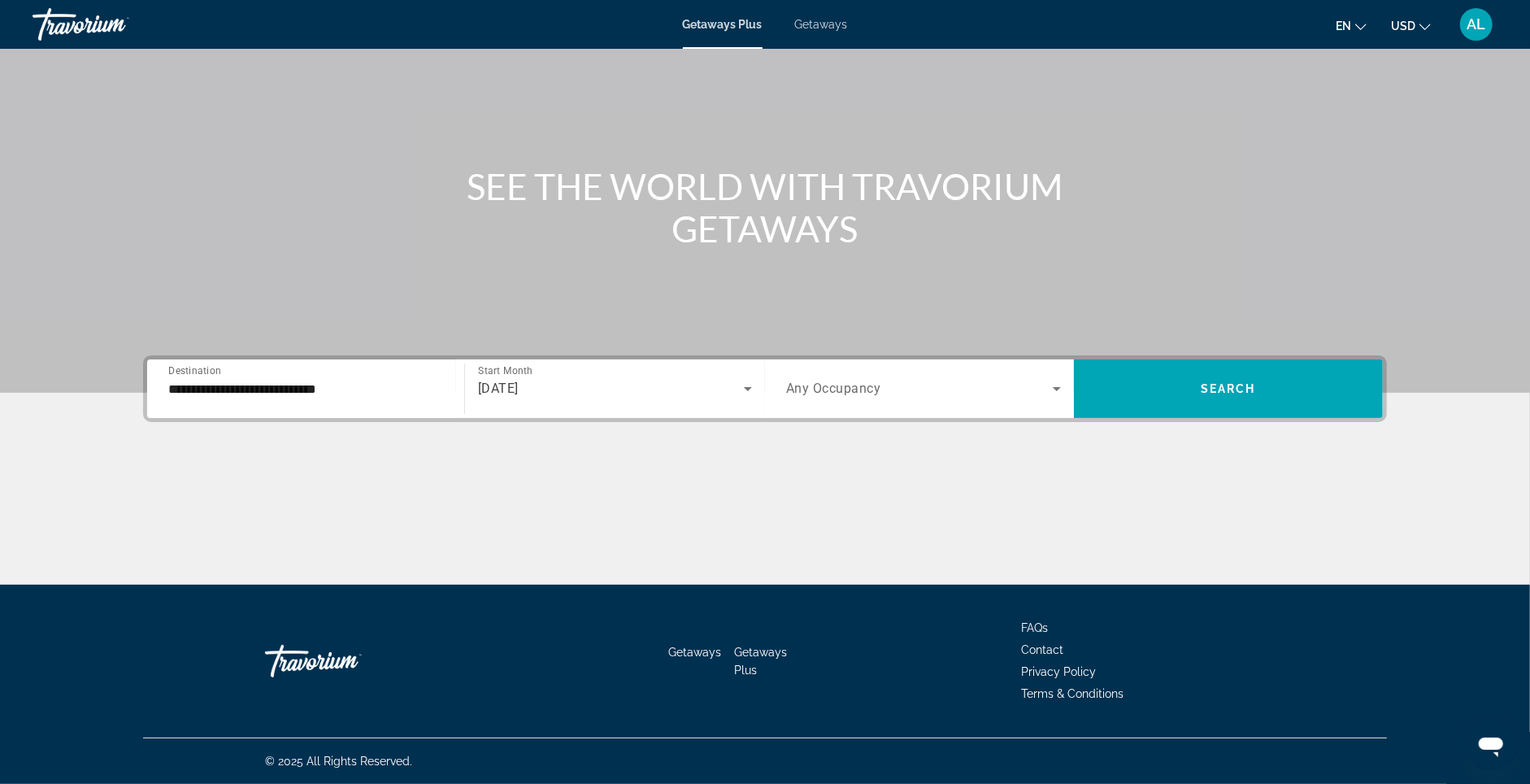
click at [827, 388] on div "Search widget" at bounding box center [924, 388] width 275 height 46
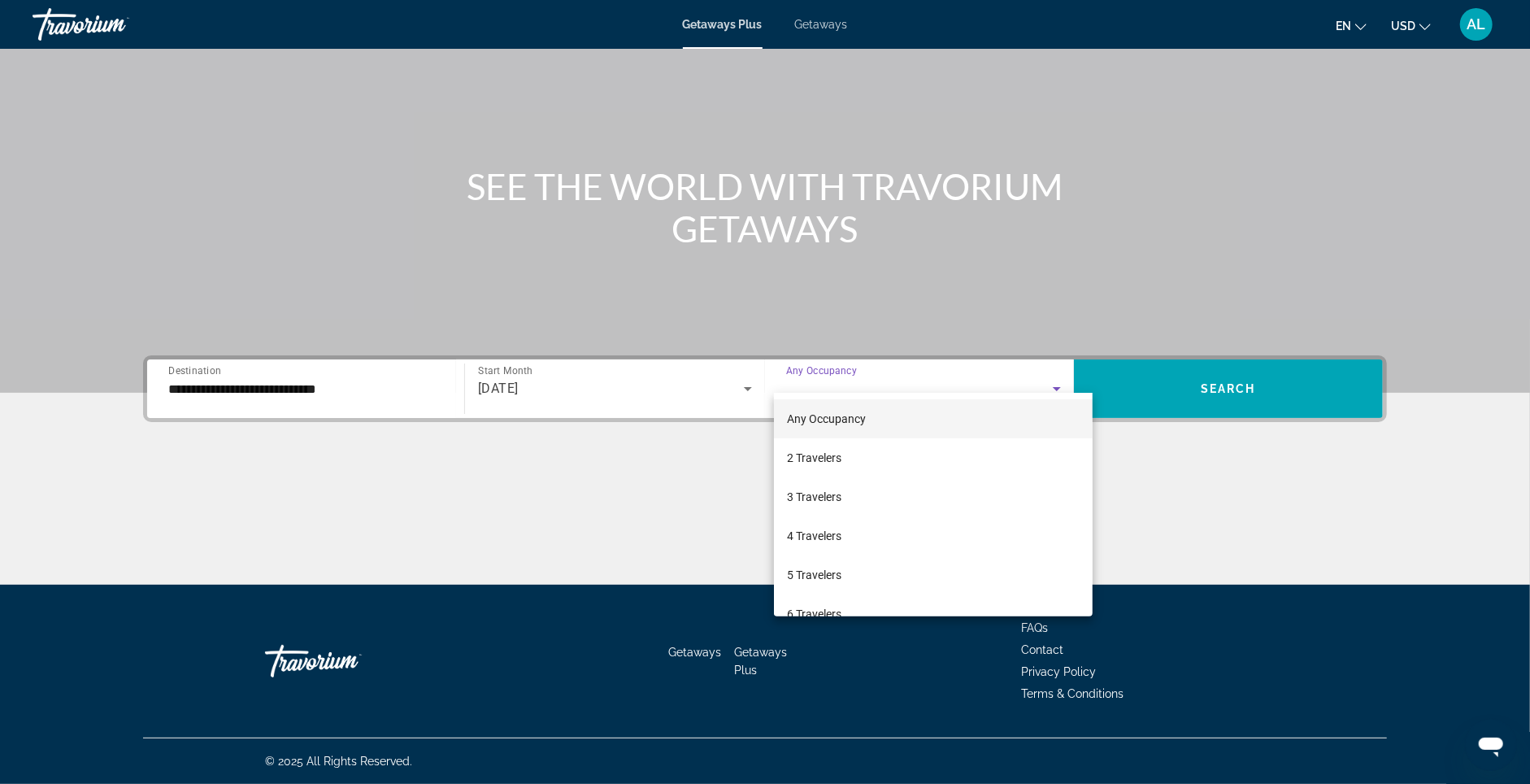
drag, startPoint x: 812, startPoint y: 449, endPoint x: 1112, endPoint y: 404, distance: 303.4
click at [823, 444] on mat-option "2 Travelers" at bounding box center [933, 457] width 319 height 39
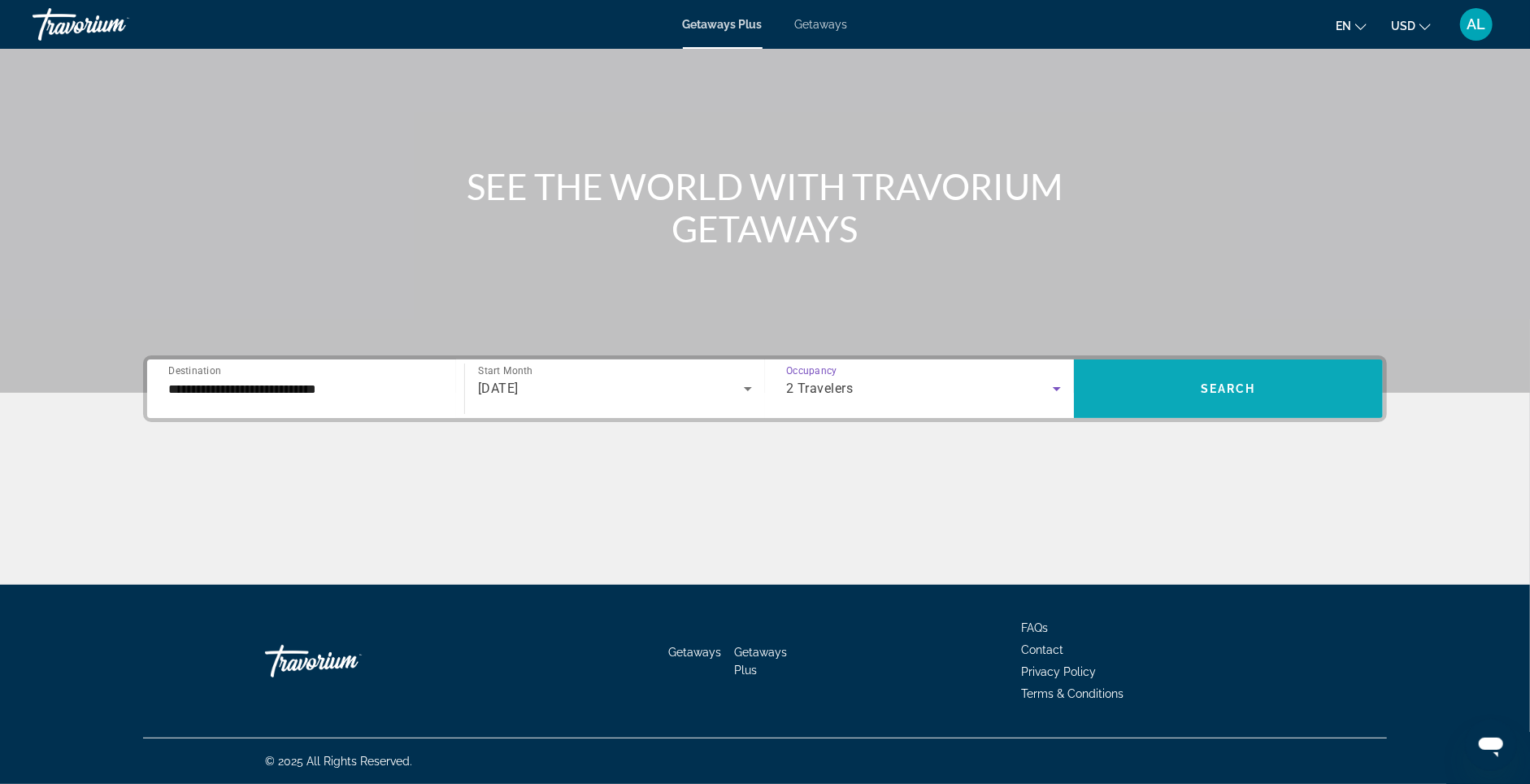
click at [1313, 369] on span "Search widget" at bounding box center [1229, 388] width 309 height 39
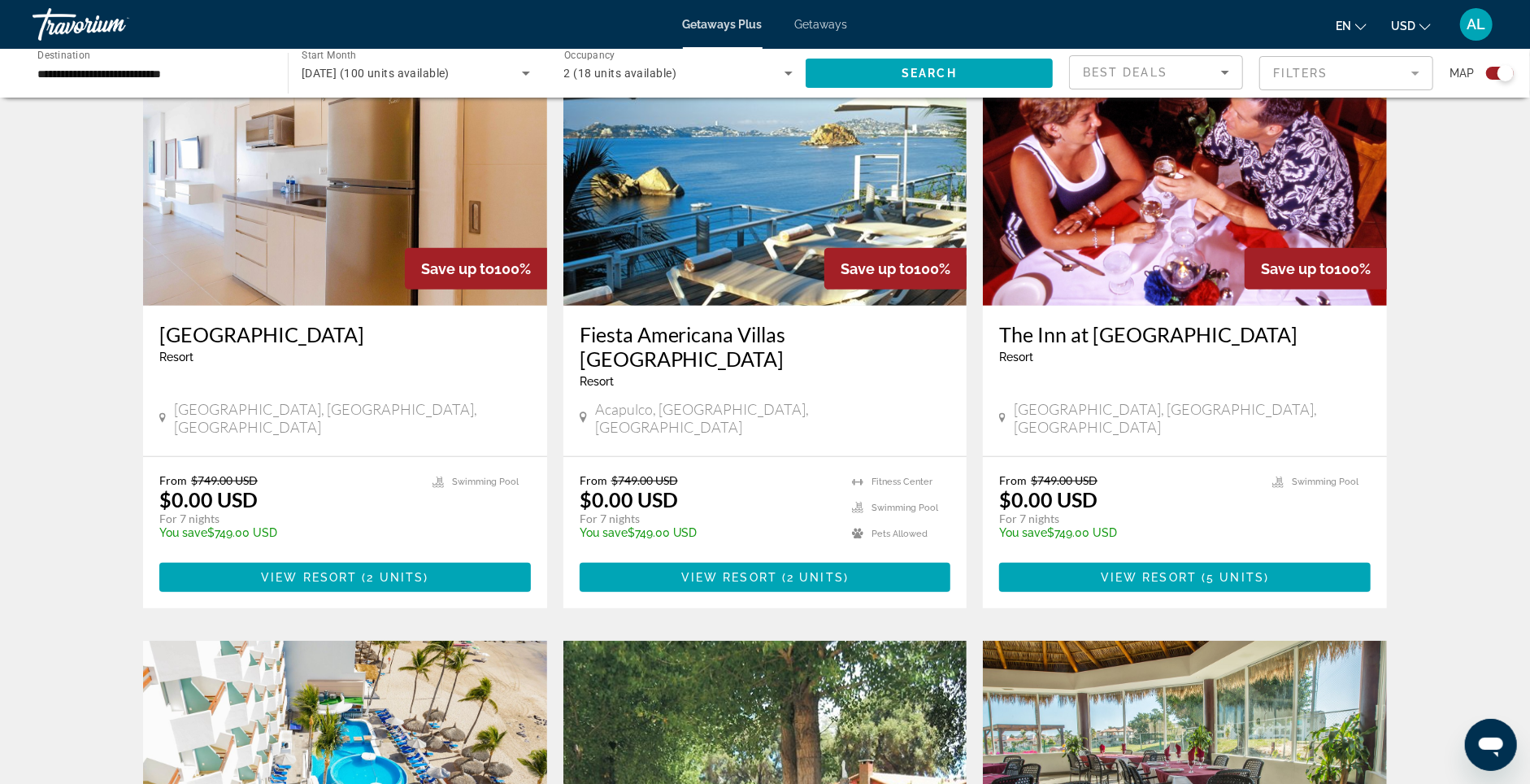
click at [205, 204] on img "Main content" at bounding box center [345, 176] width 404 height 260
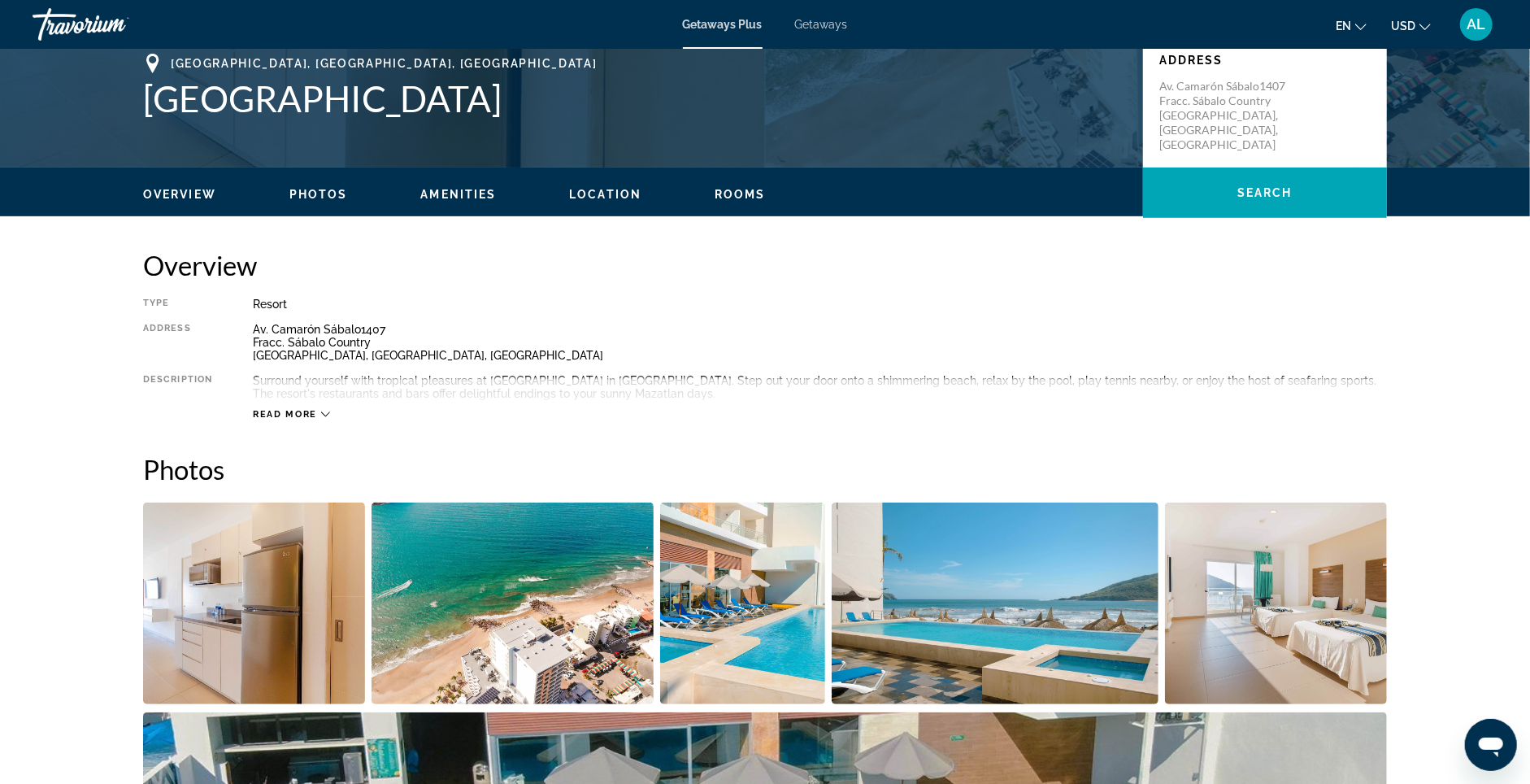
scroll to position [518, 0]
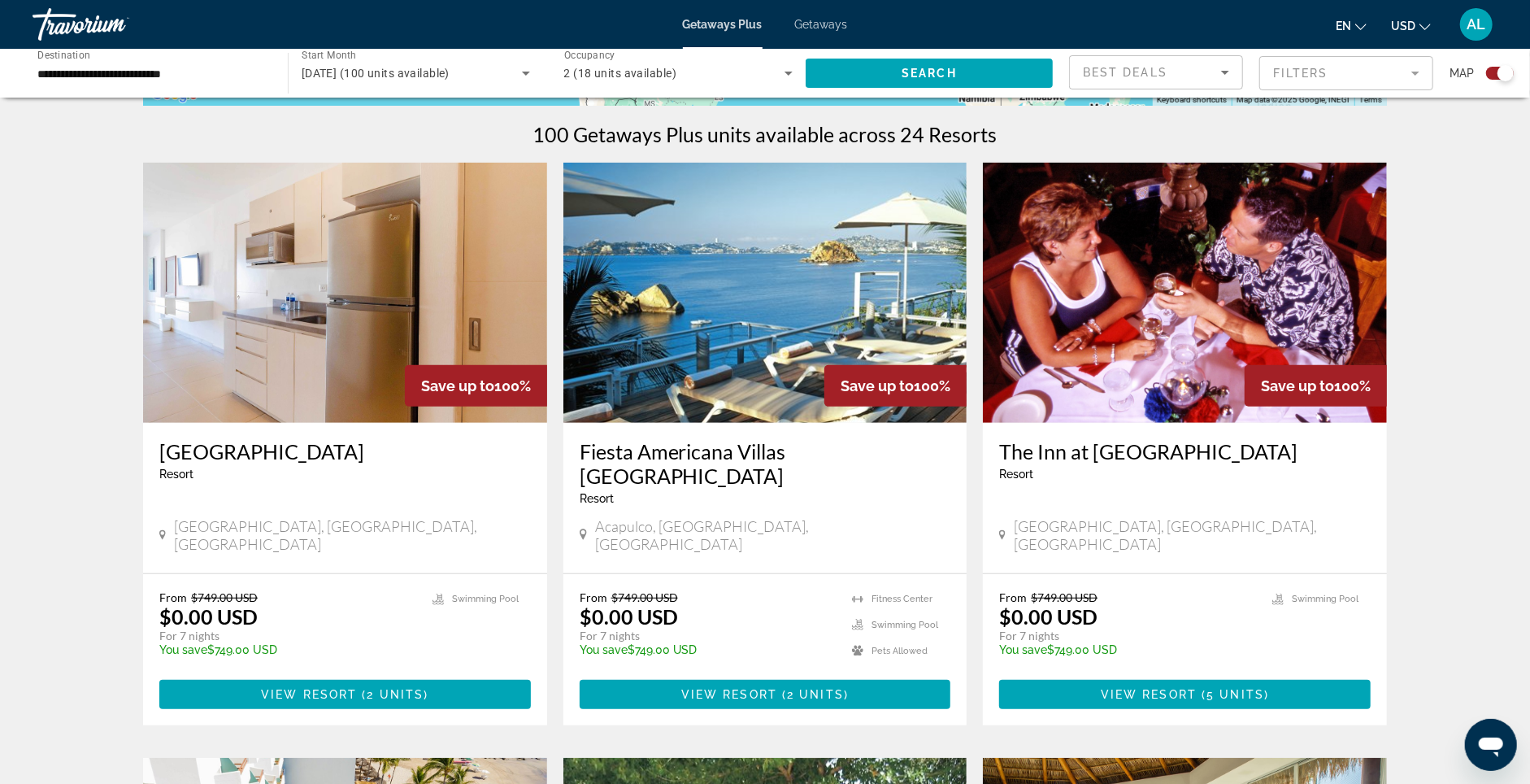
drag, startPoint x: 132, startPoint y: 610, endPoint x: 324, endPoint y: 625, distance: 192.6
click at [314, 632] on div "From $749.00 USD $0.00 USD For 7 nights You save $749.00 USD temp" at bounding box center [288, 628] width 257 height 77
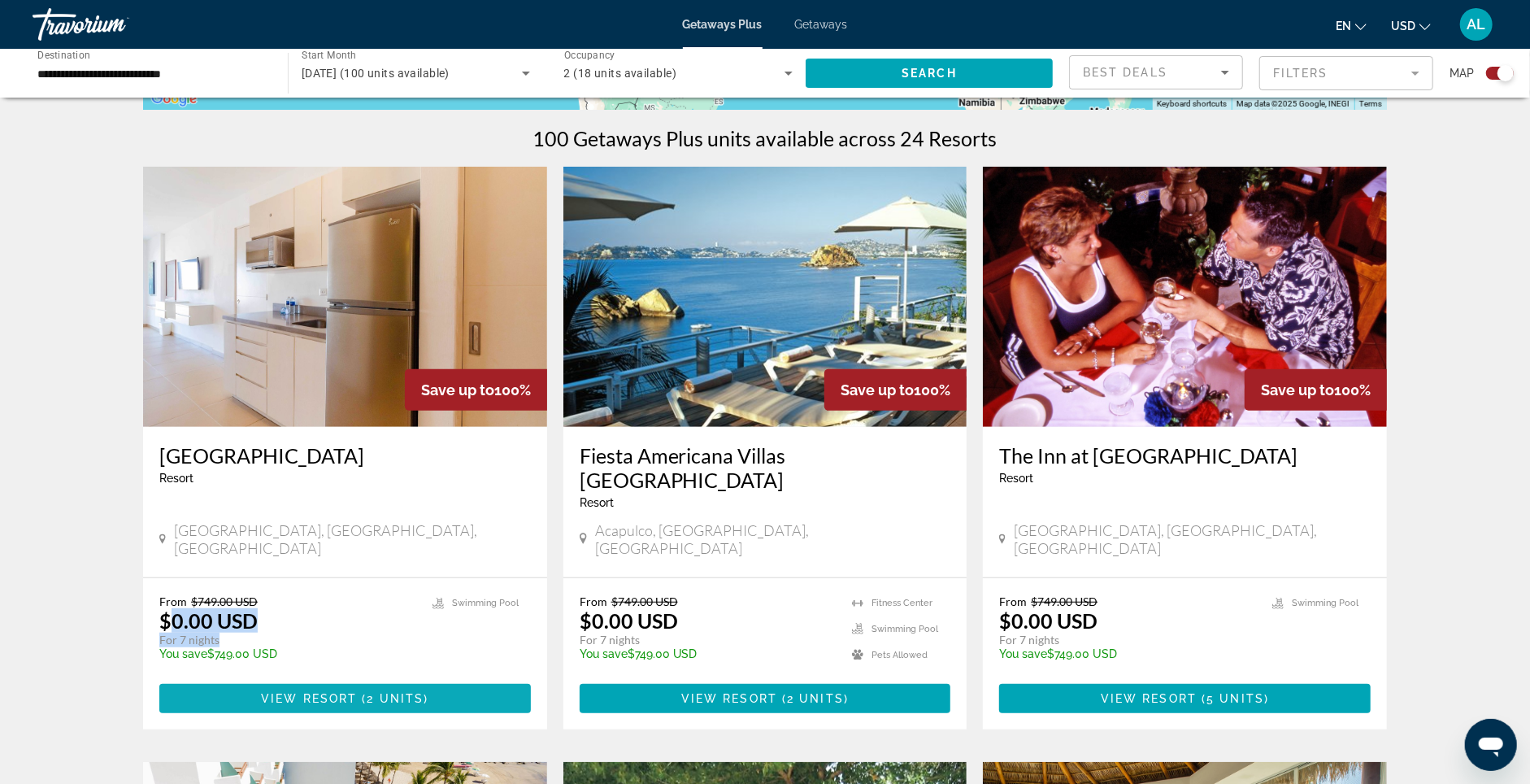
click at [402, 679] on span "Main content" at bounding box center [345, 698] width 372 height 39
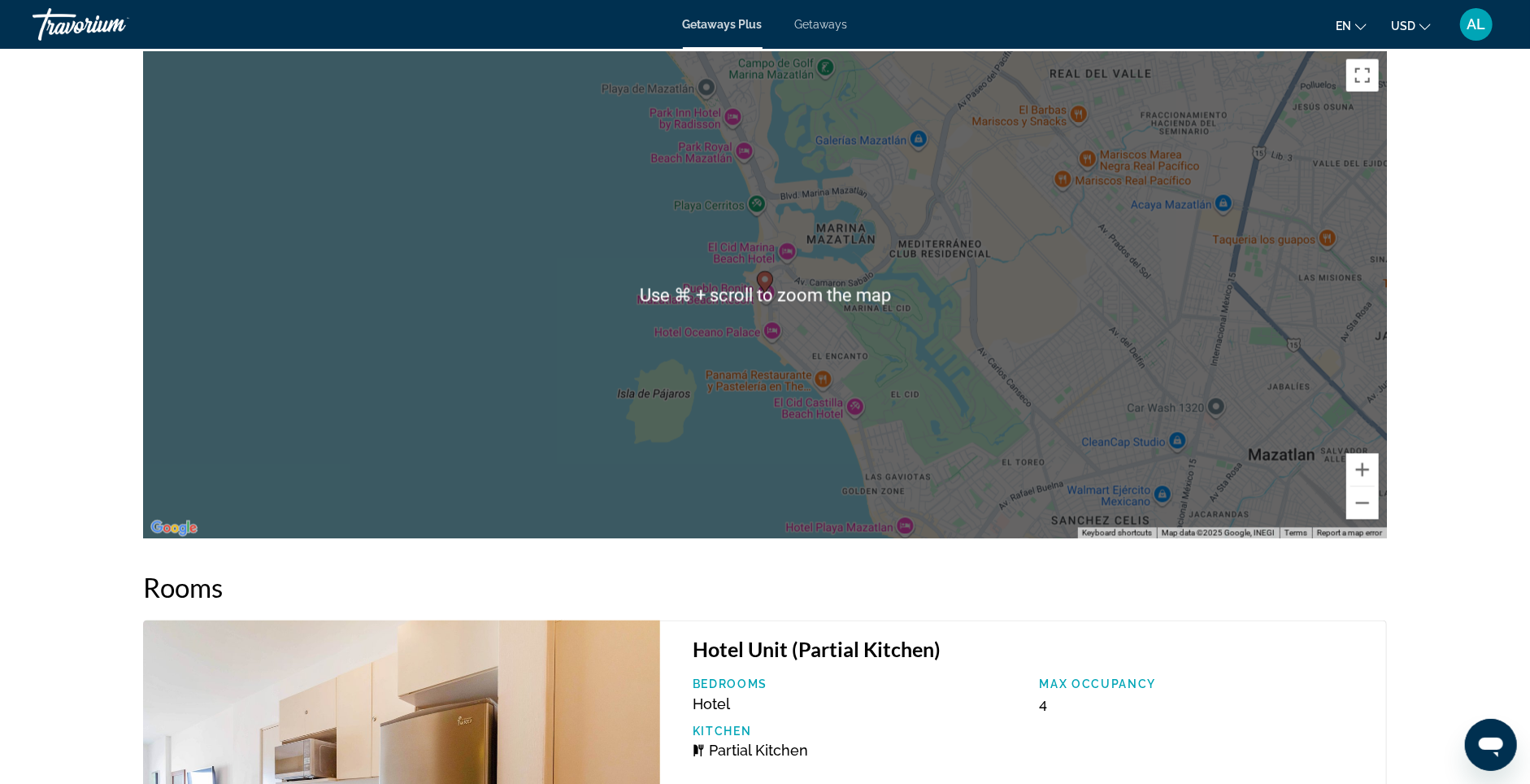
scroll to position [2116, 0]
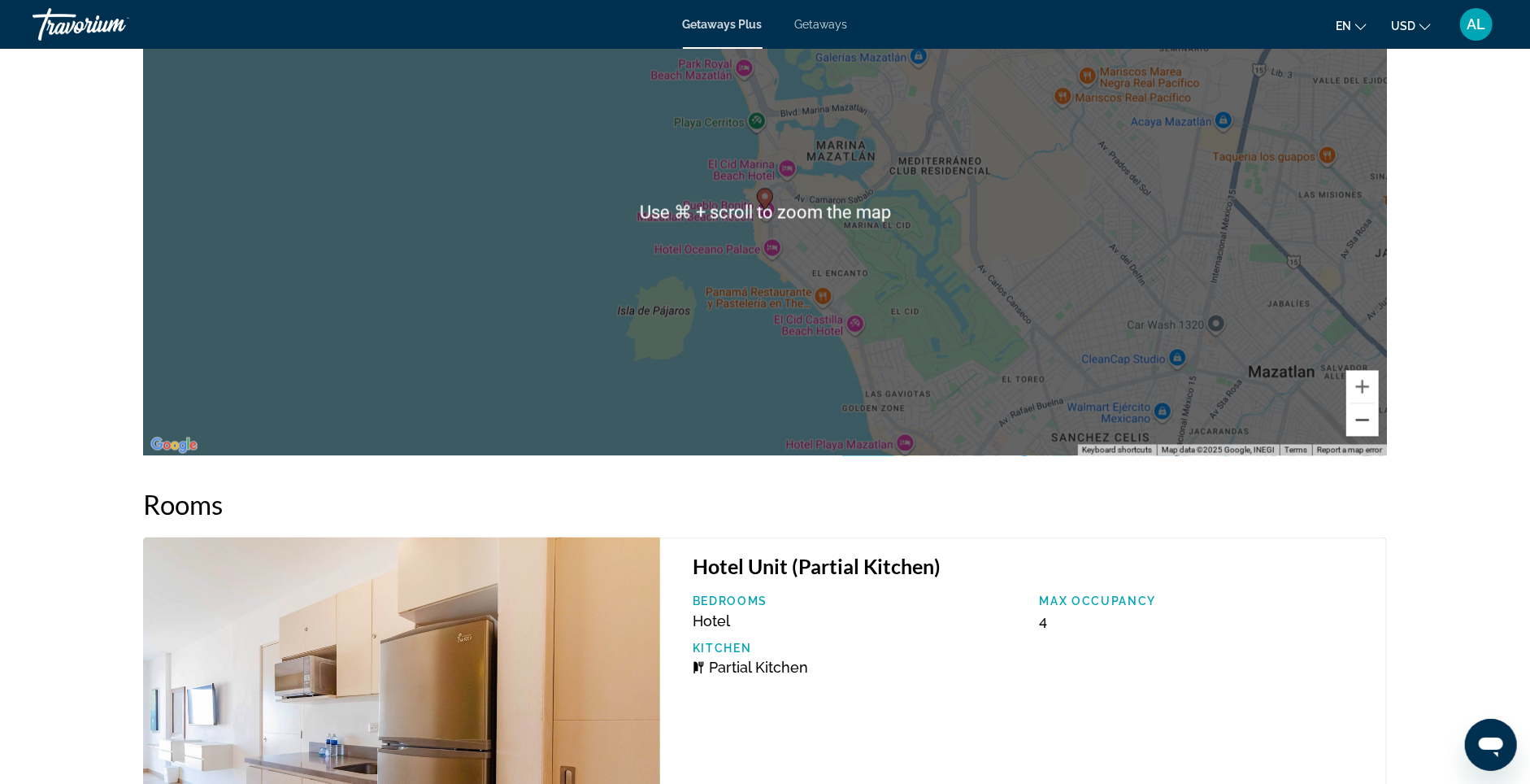
click at [1379, 437] on button "Zoom out" at bounding box center [1363, 420] width 33 height 33
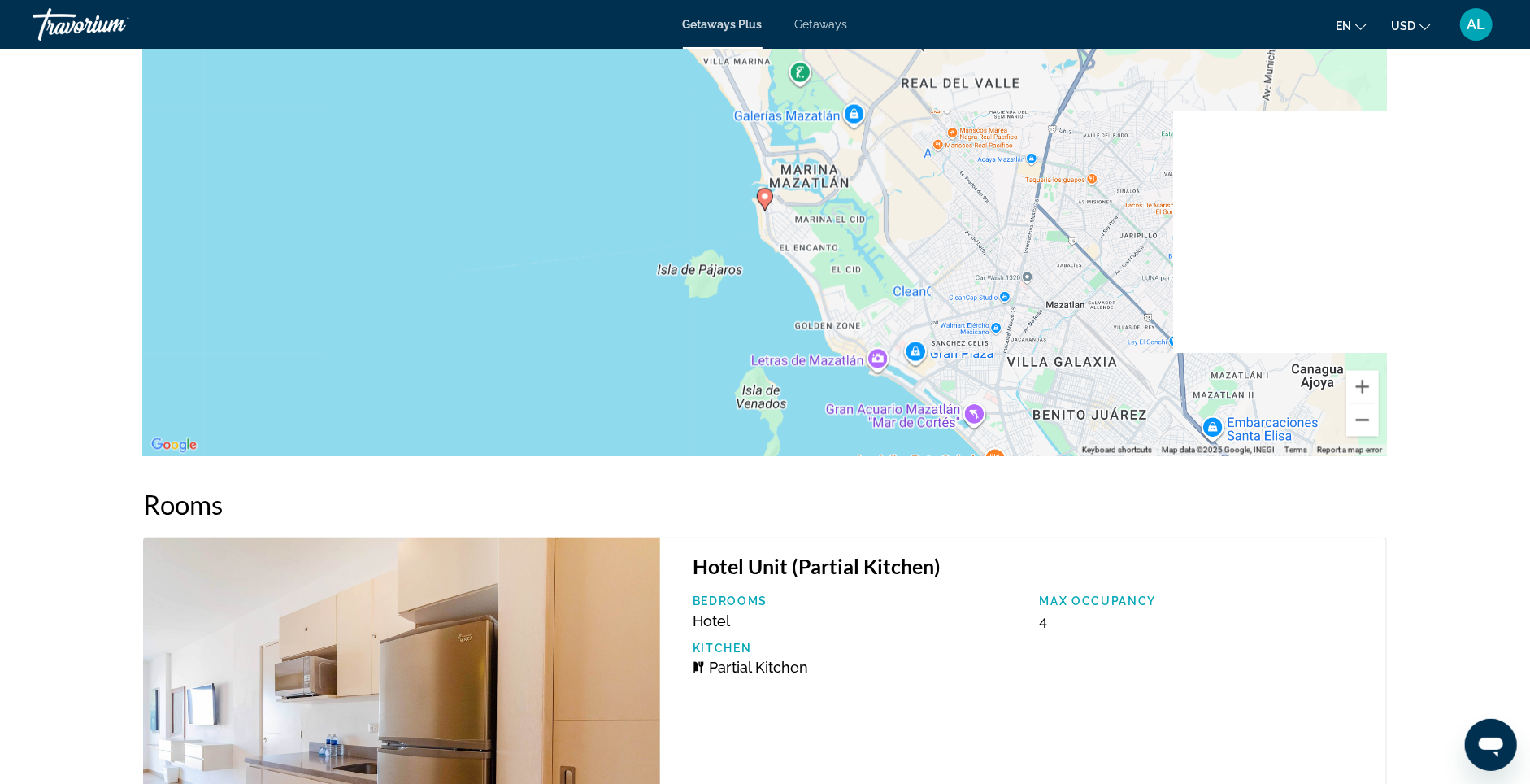
click at [1379, 437] on button "Zoom out" at bounding box center [1363, 420] width 33 height 33
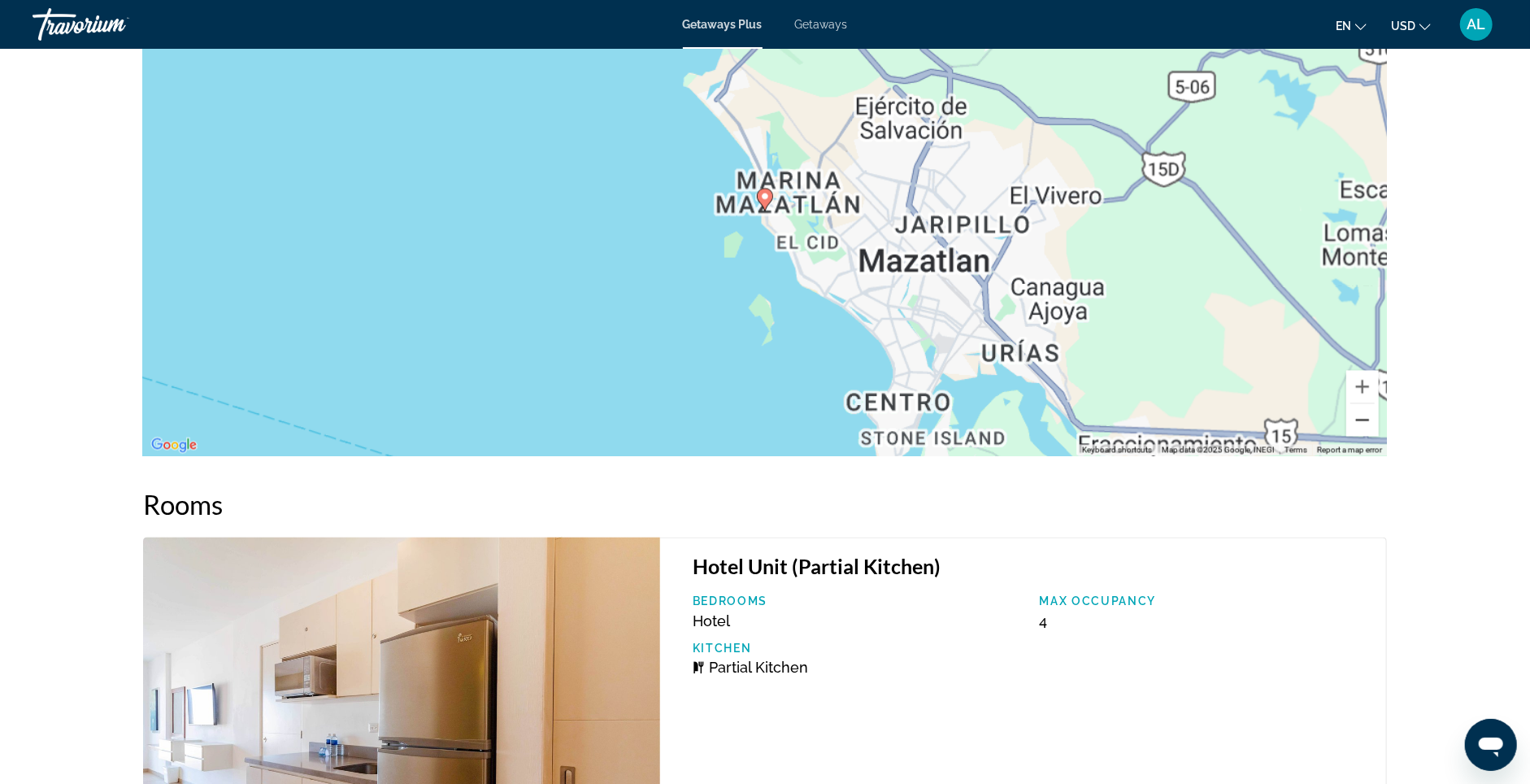
click at [1379, 437] on button "Zoom out" at bounding box center [1363, 420] width 33 height 33
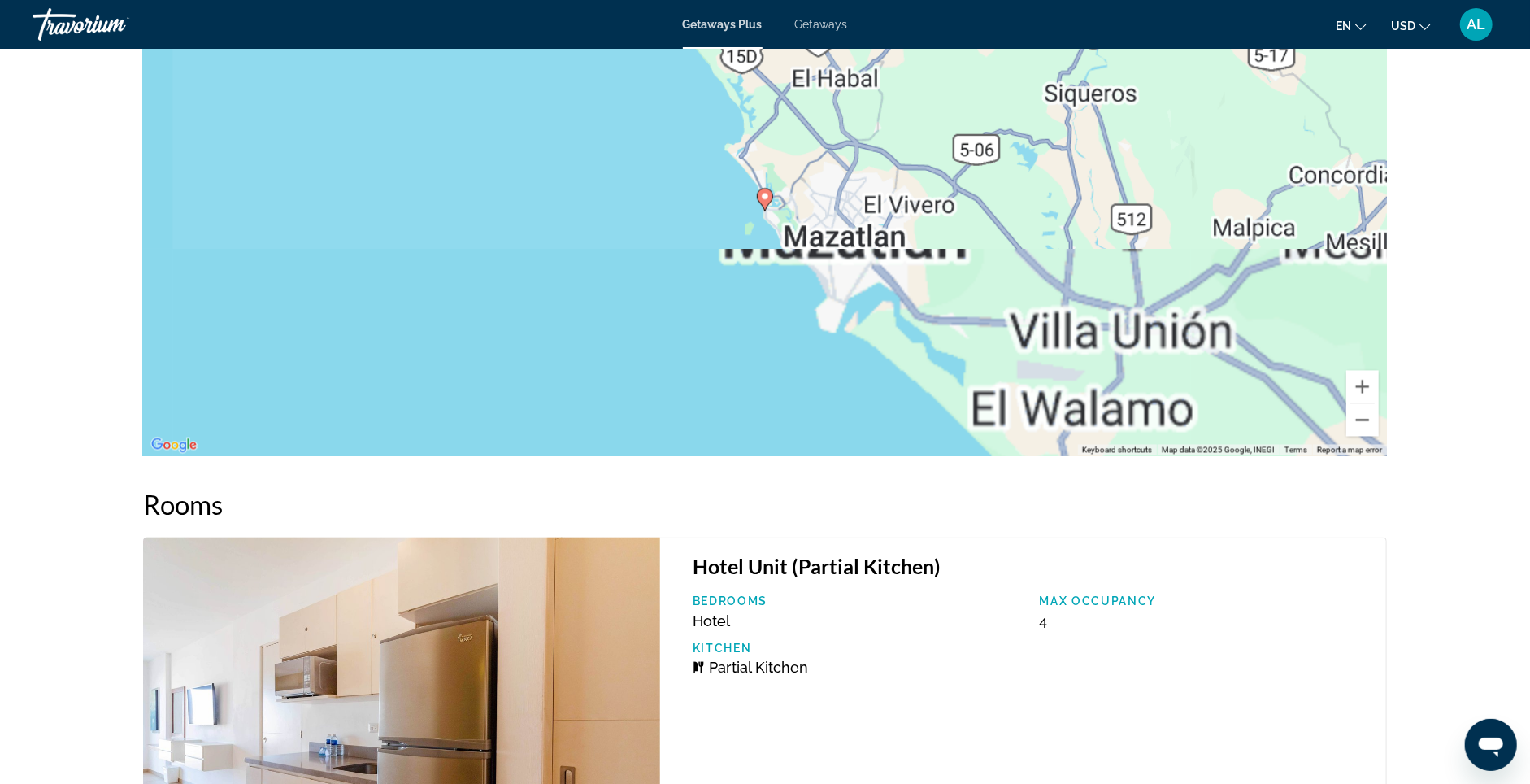
click at [1379, 437] on button "Zoom out" at bounding box center [1363, 420] width 33 height 33
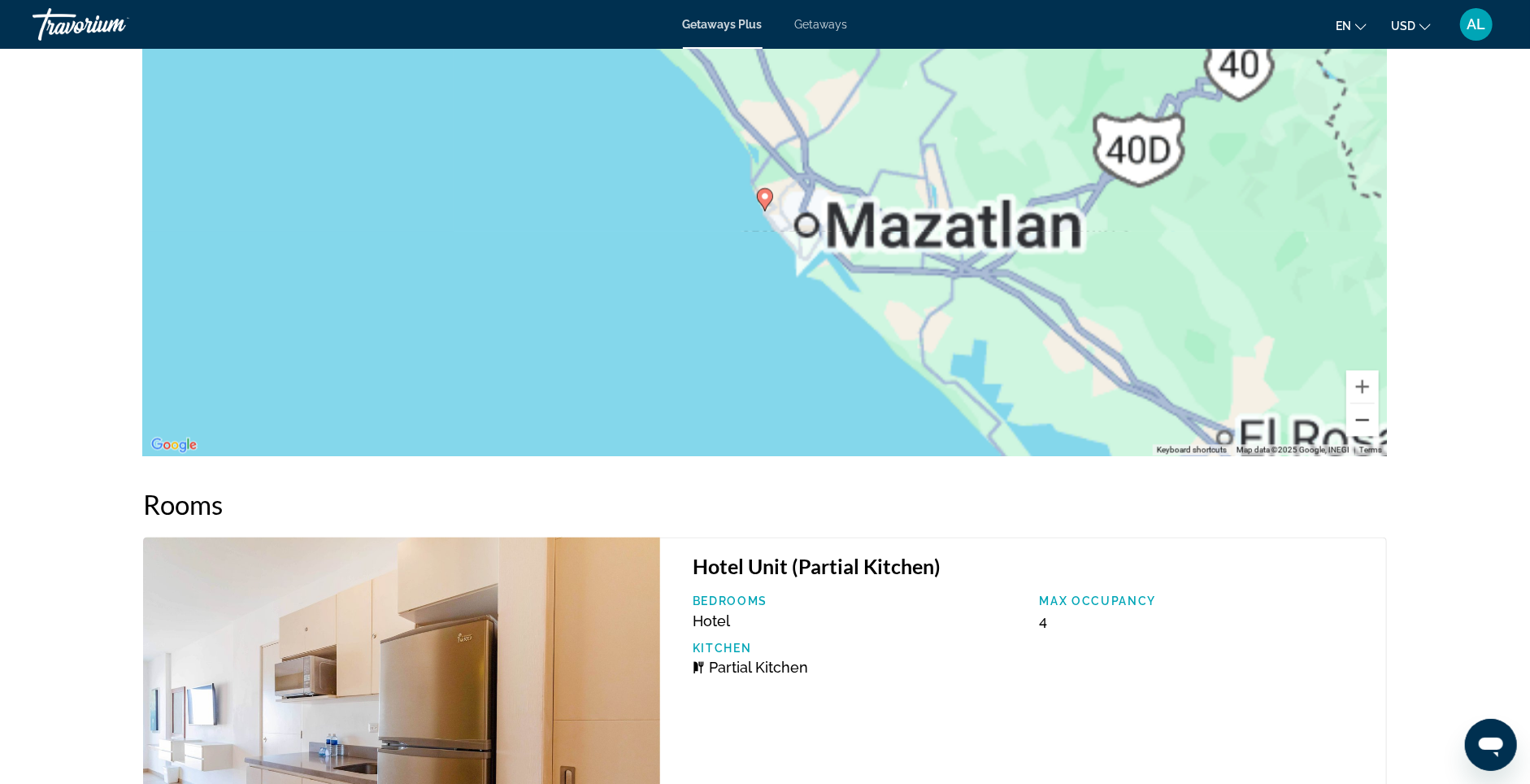
click at [1379, 437] on button "Zoom out" at bounding box center [1363, 420] width 33 height 33
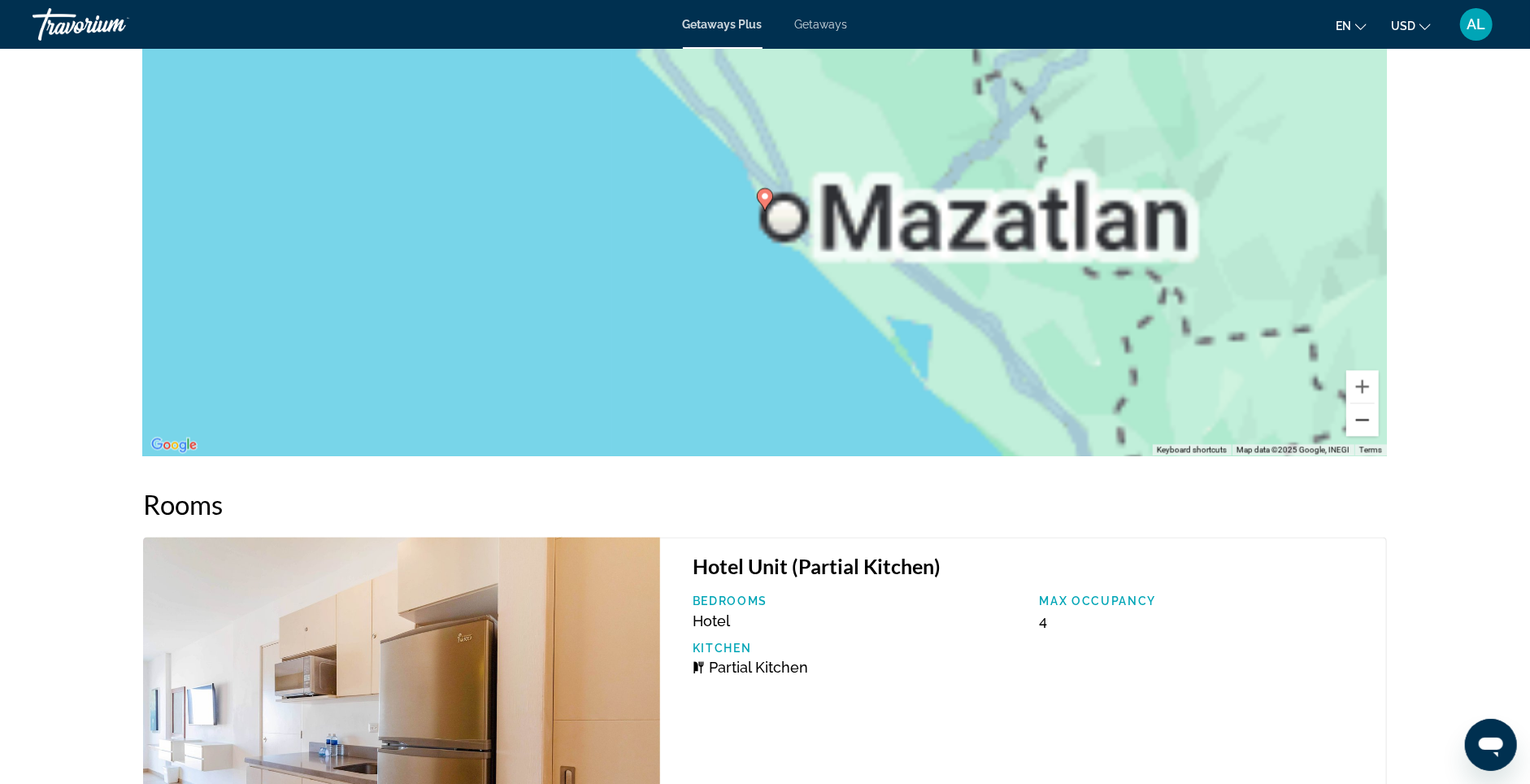
click at [1379, 437] on button "Zoom out" at bounding box center [1363, 420] width 33 height 33
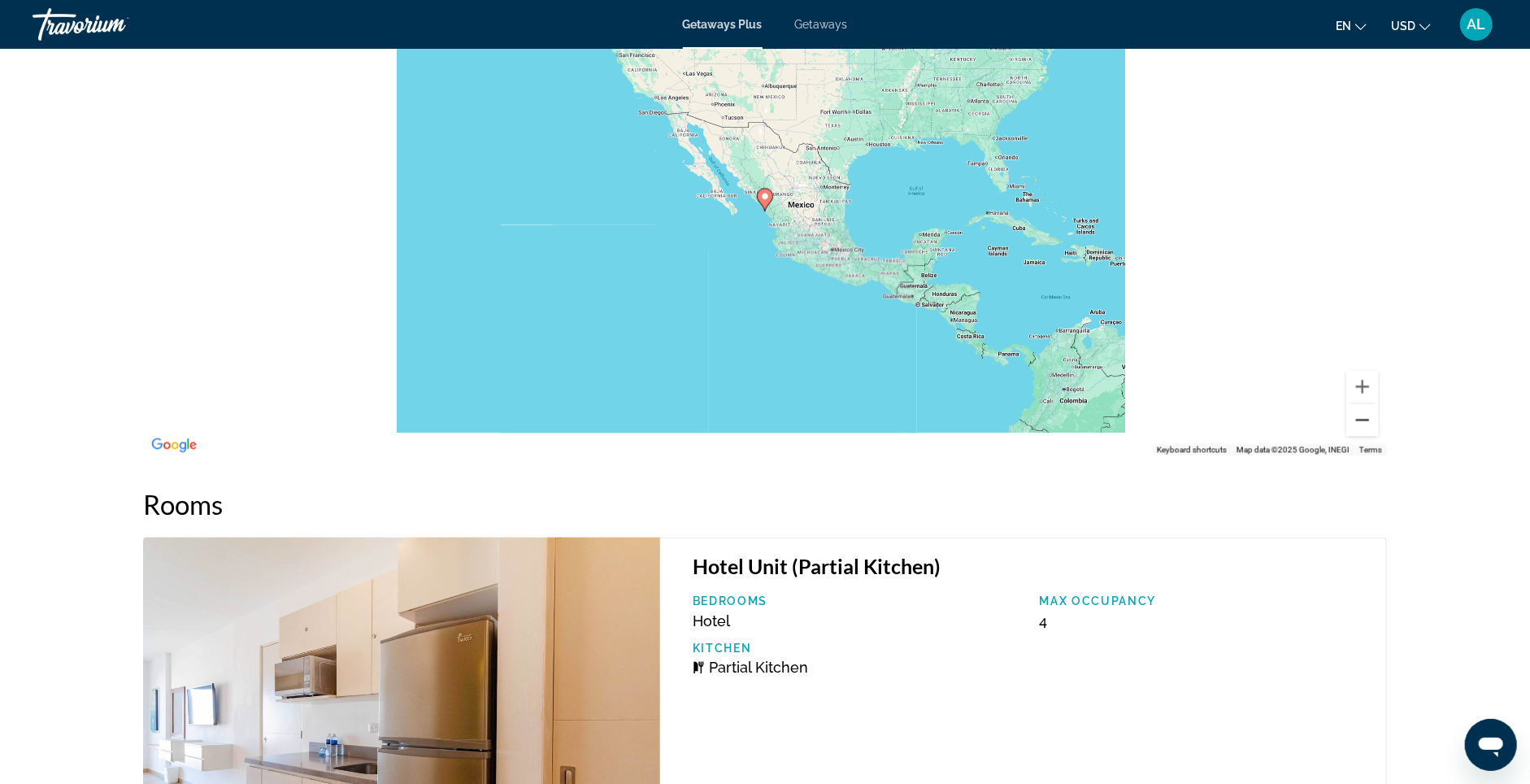
click at [1379, 437] on button "Zoom out" at bounding box center [1363, 420] width 33 height 33
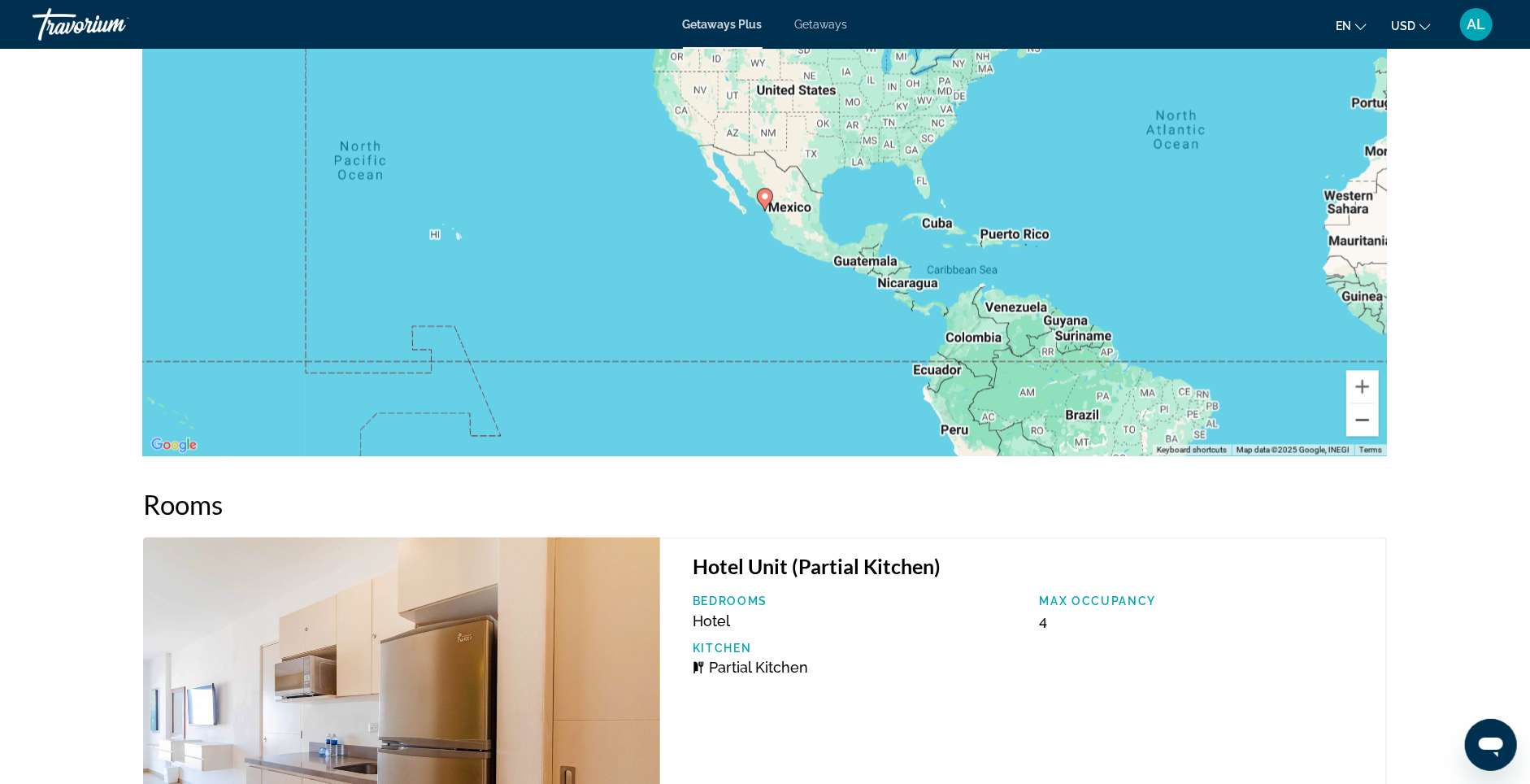
click at [1379, 437] on button "Zoom out" at bounding box center [1363, 420] width 33 height 33
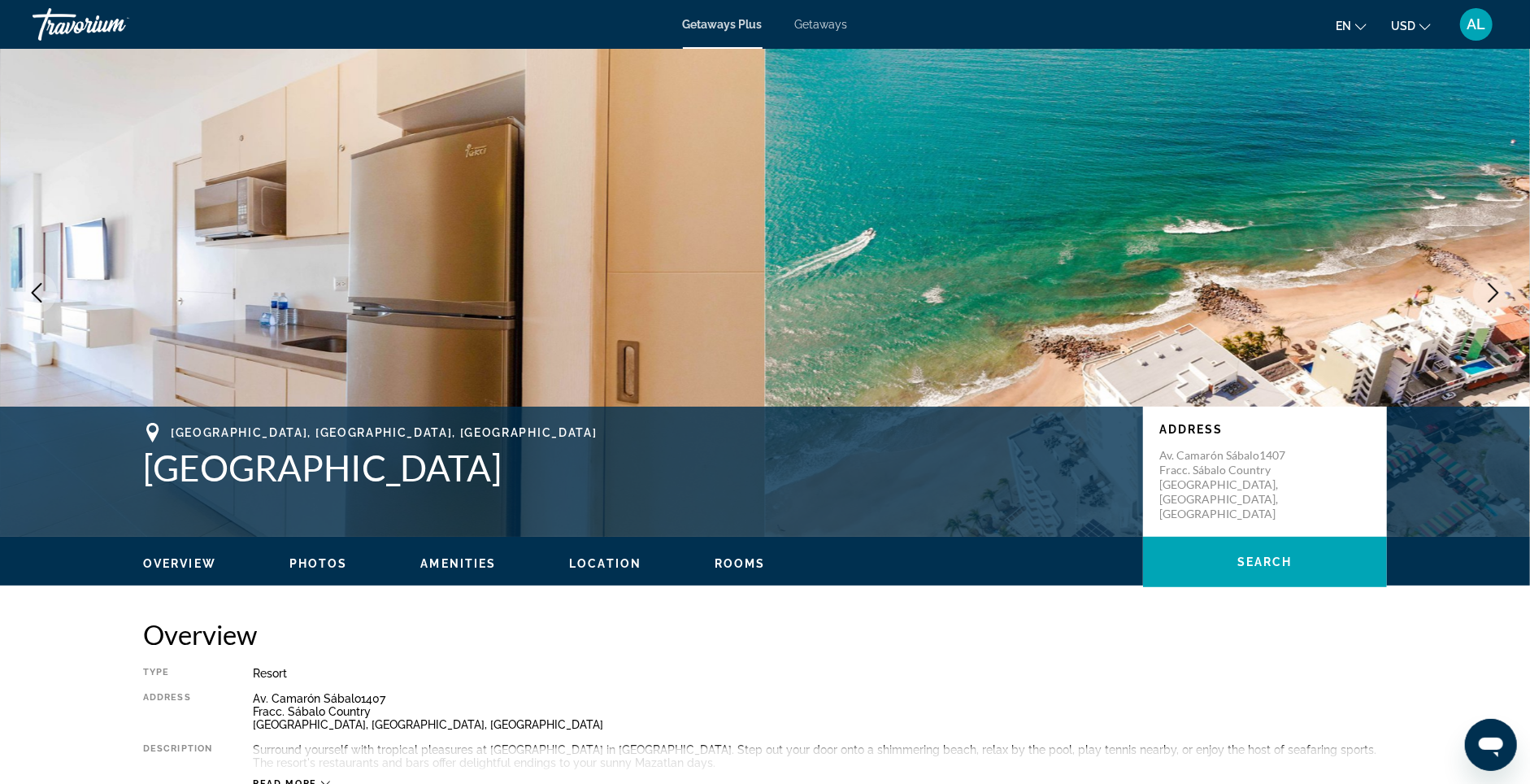
scroll to position [0, 0]
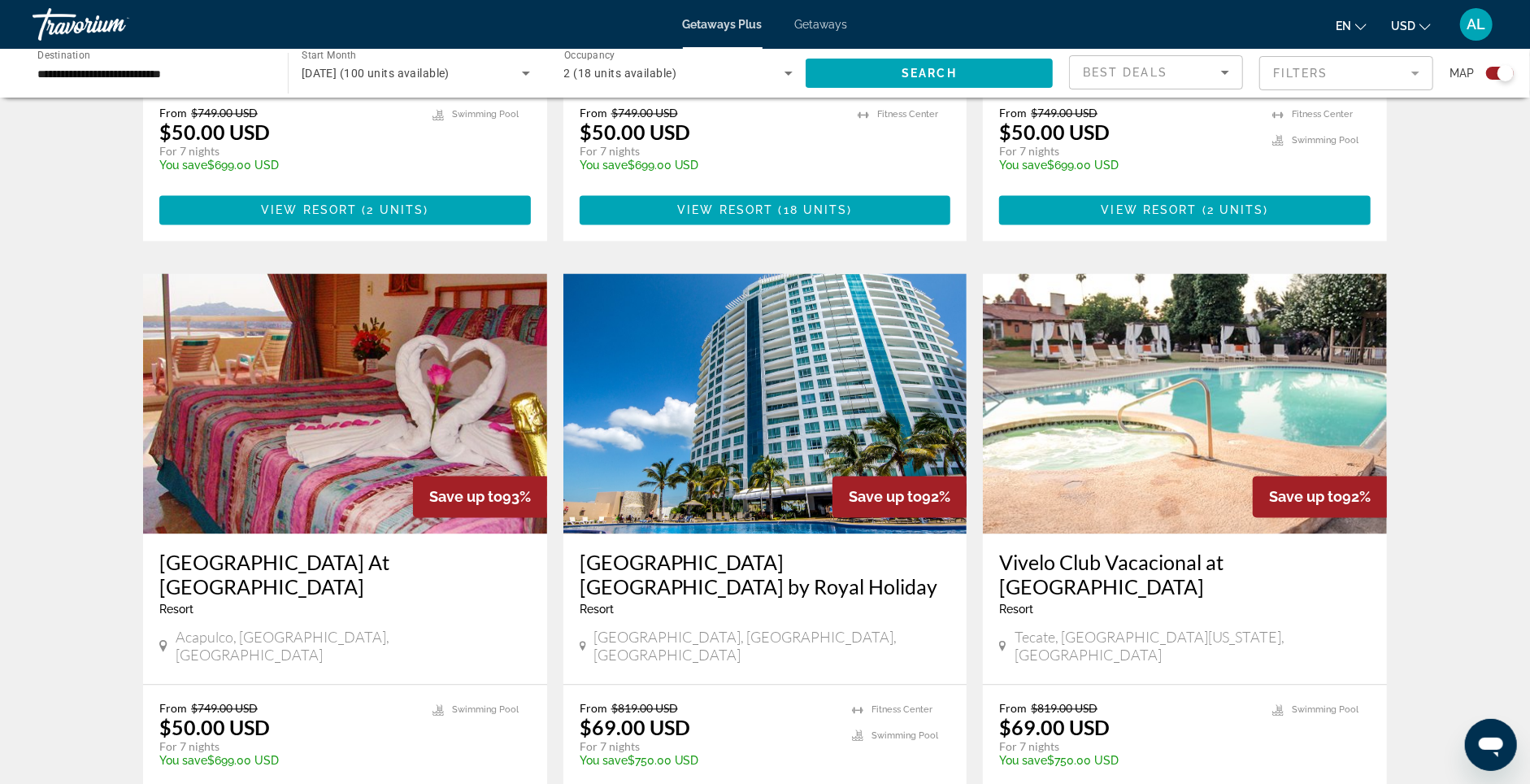
scroll to position [2177, 0]
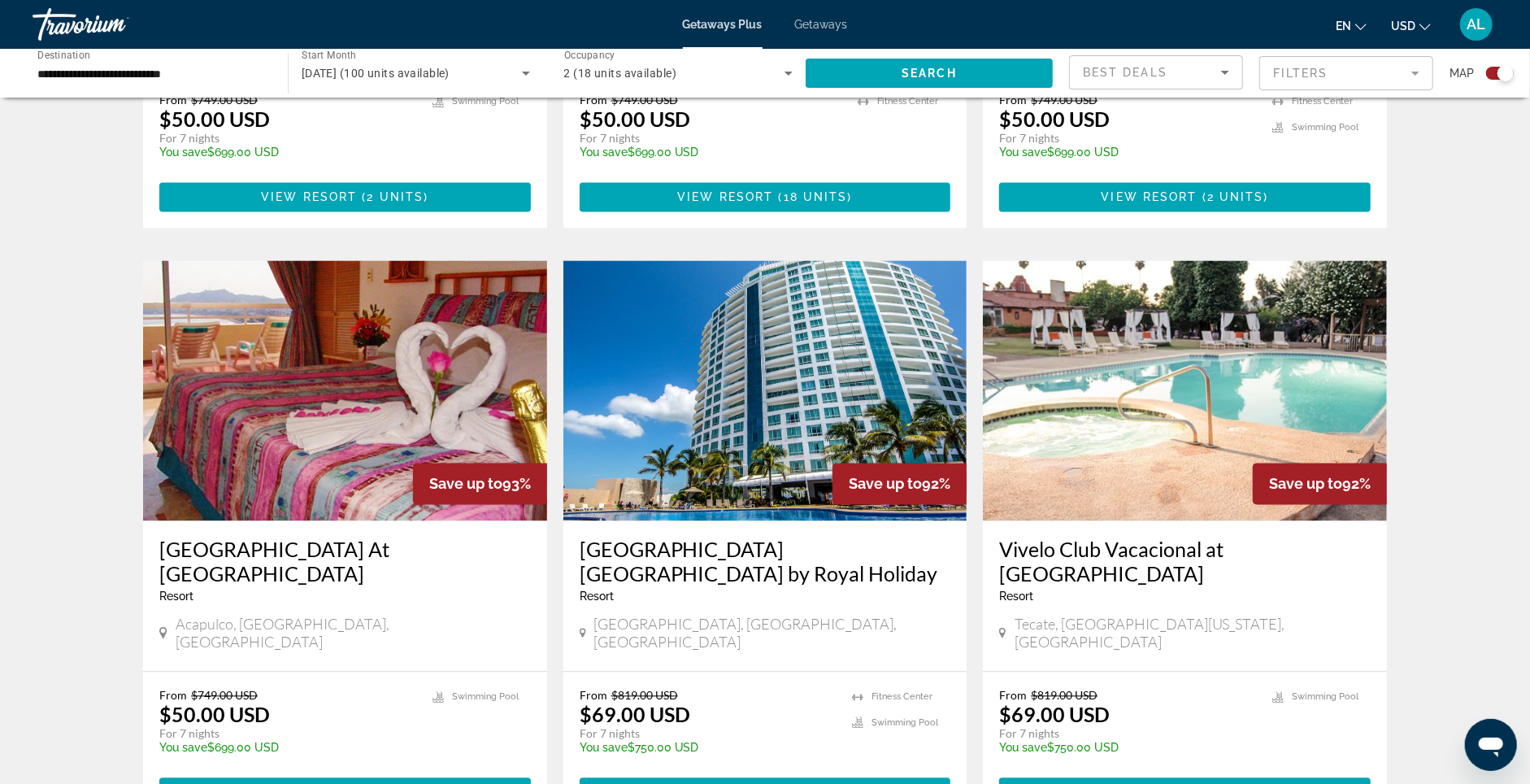
click at [790, 436] on img "Main content" at bounding box center [765, 390] width 404 height 260
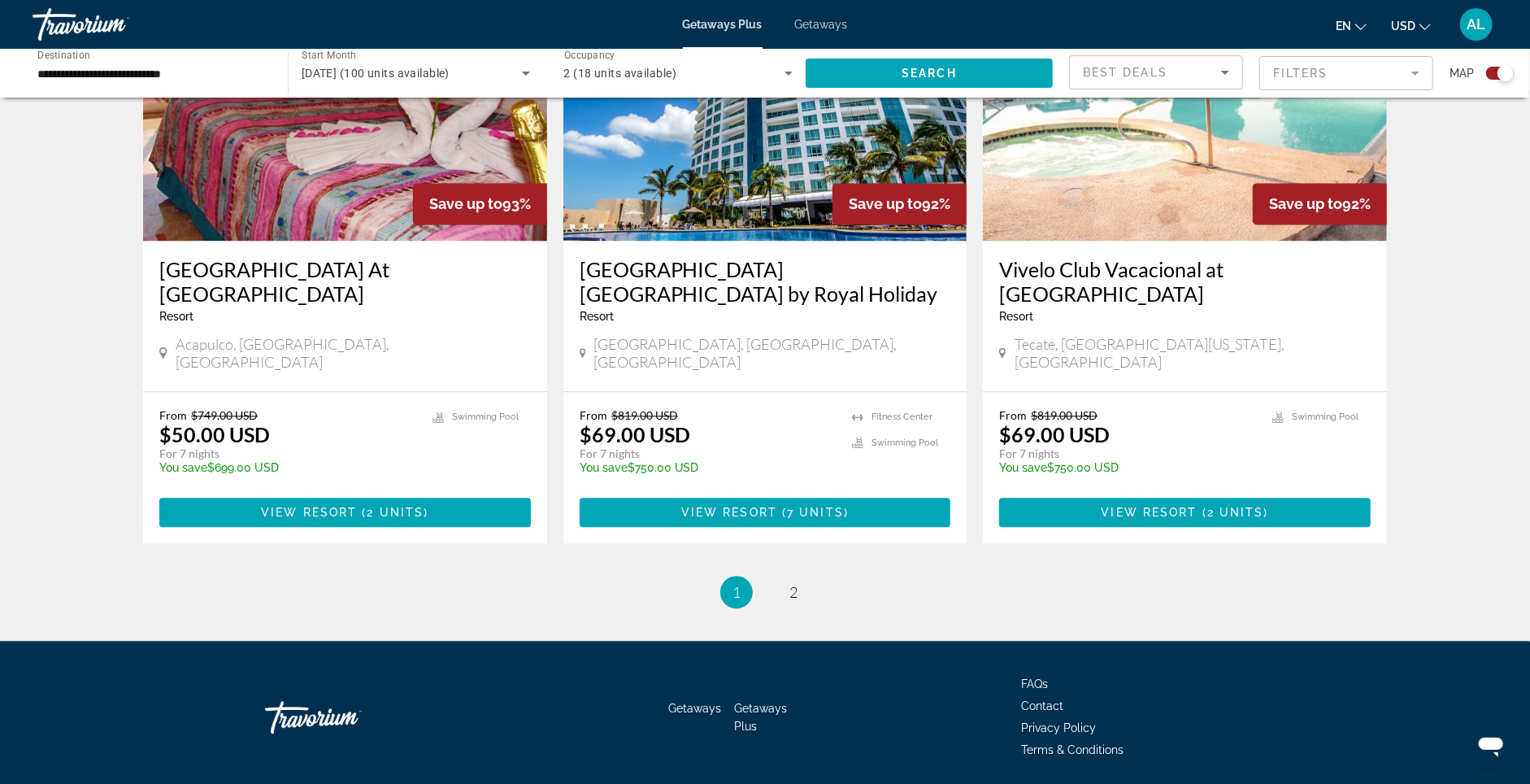
scroll to position [2497, 0]
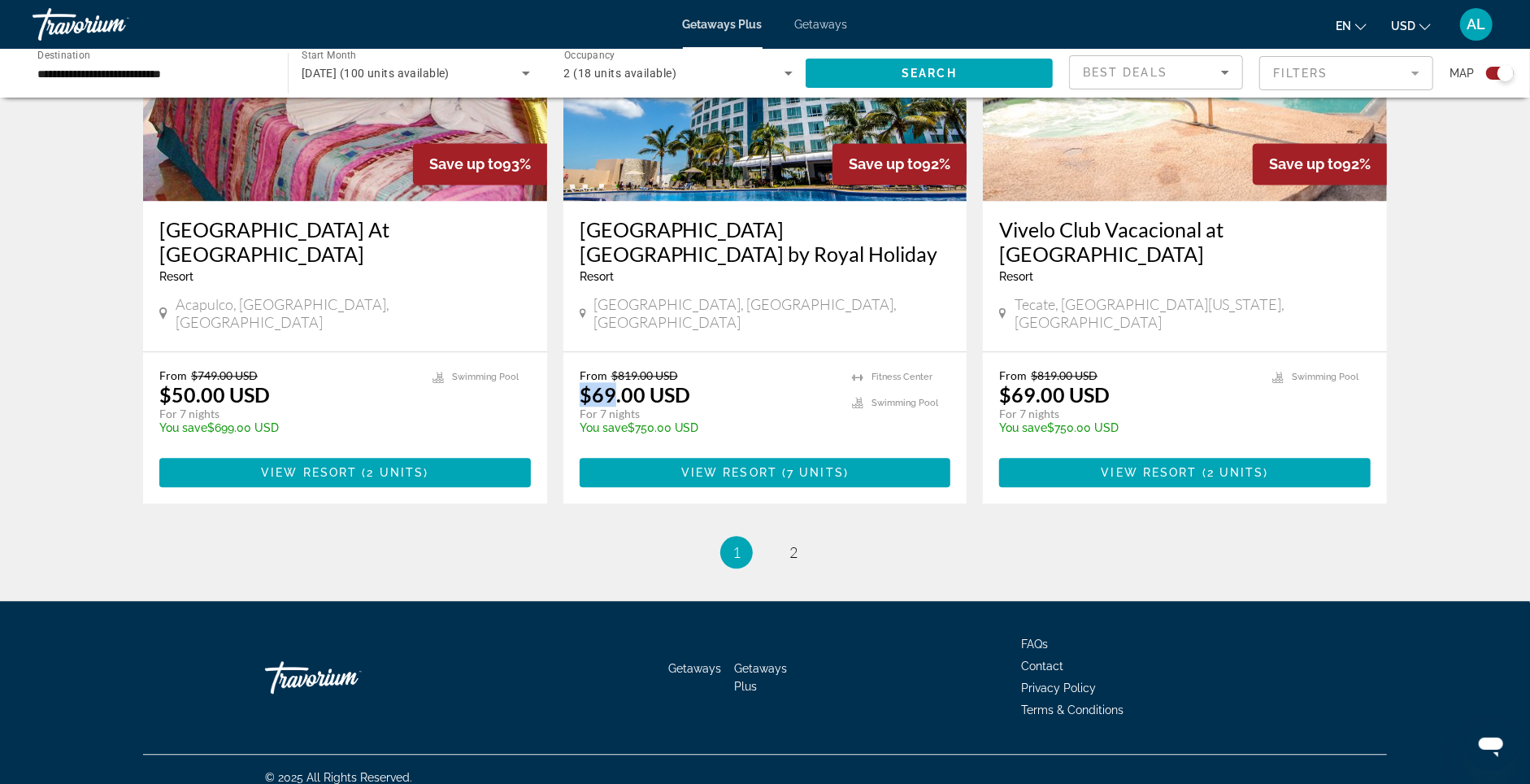
drag, startPoint x: 571, startPoint y: 373, endPoint x: 599, endPoint y: 373, distance: 28.0
click at [599, 382] on p "$69.00 USD" at bounding box center [635, 394] width 111 height 24
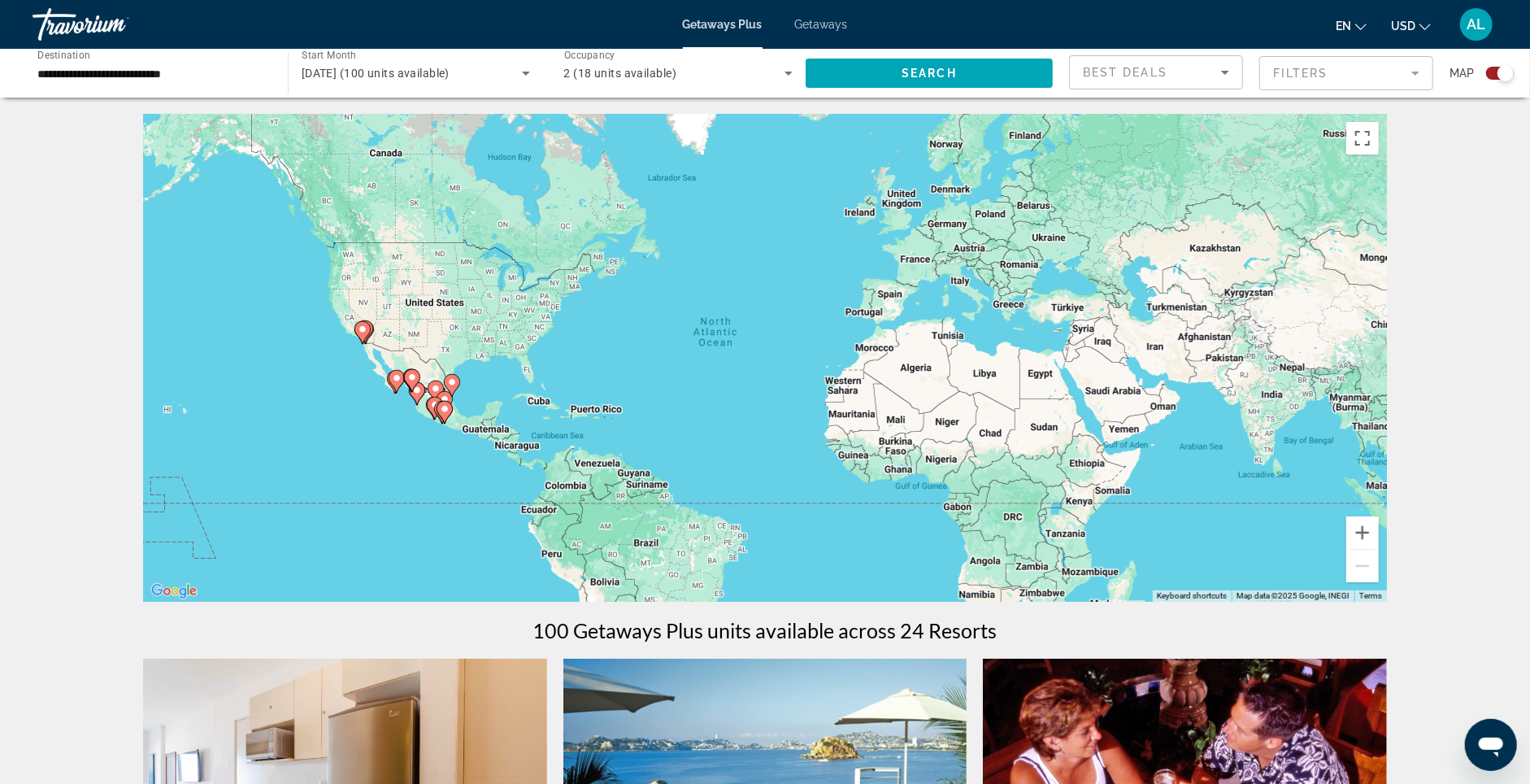
scroll to position [0, 0]
